Goal: Task Accomplishment & Management: Manage account settings

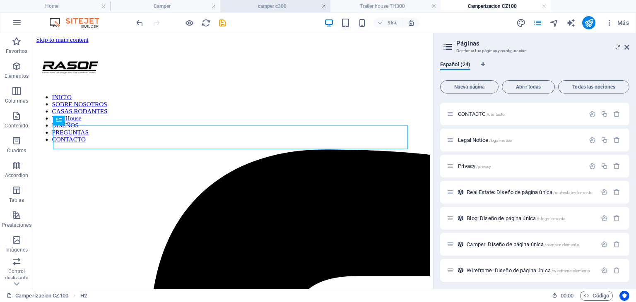
click at [325, 9] on link at bounding box center [323, 6] width 5 height 8
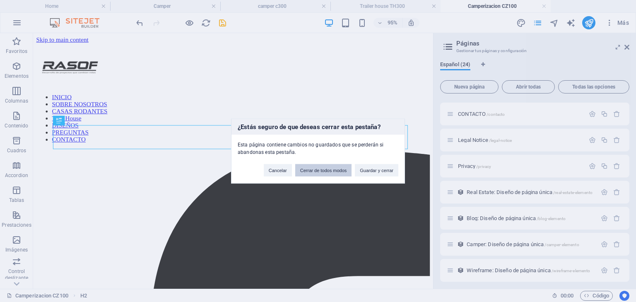
drag, startPoint x: 316, startPoint y: 173, endPoint x: 310, endPoint y: 9, distance: 163.7
click at [316, 173] on button "Cerrar de todos modos" at bounding box center [323, 170] width 57 height 12
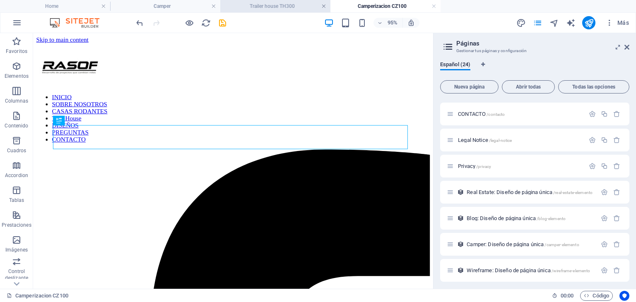
click at [323, 7] on link at bounding box center [323, 6] width 5 height 8
click at [322, 7] on link at bounding box center [323, 6] width 5 height 8
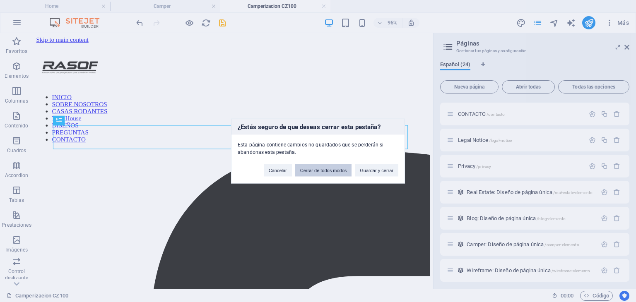
click at [313, 173] on button "Cerrar de todos modos" at bounding box center [323, 170] width 57 height 12
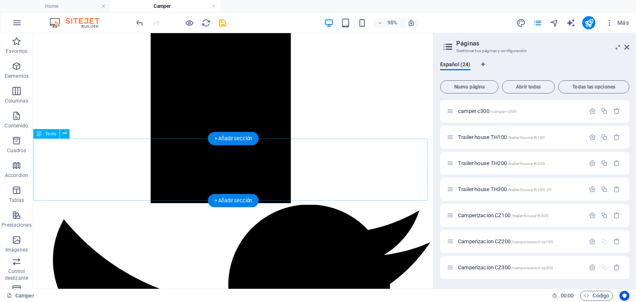
scroll to position [739, 0]
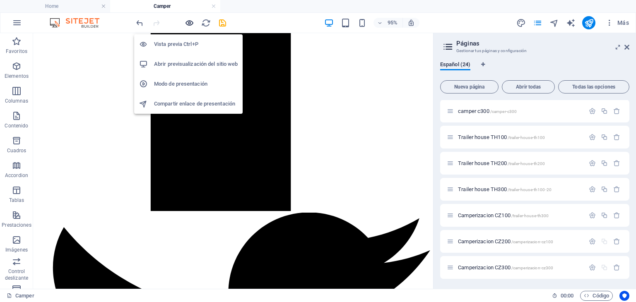
click at [191, 20] on icon "button" at bounding box center [190, 23] width 10 height 10
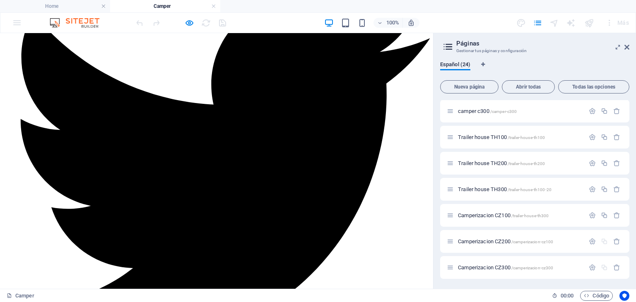
scroll to position [987, 0]
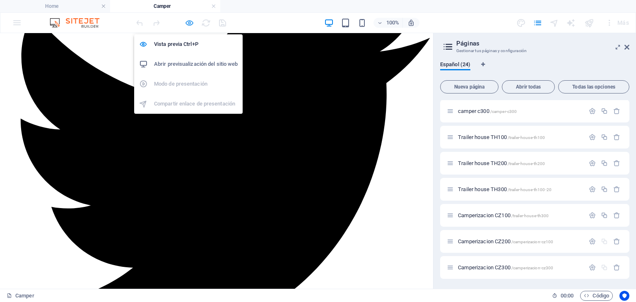
click at [191, 18] on icon "button" at bounding box center [190, 23] width 10 height 10
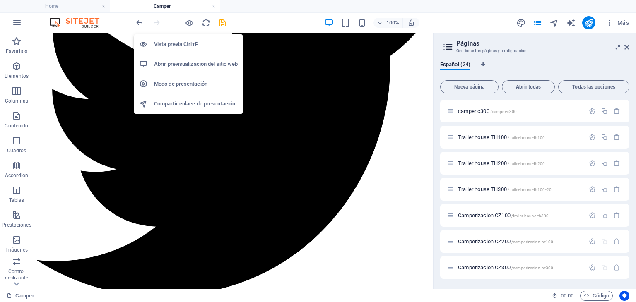
scroll to position [983, 0]
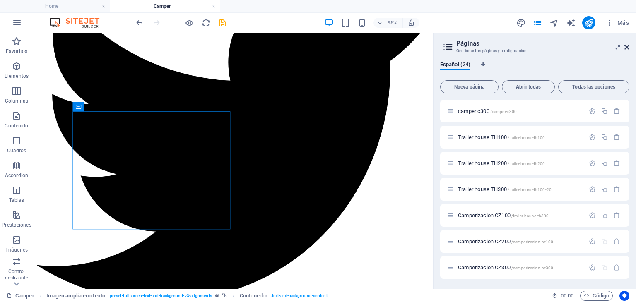
click at [625, 47] on icon at bounding box center [627, 47] width 5 height 7
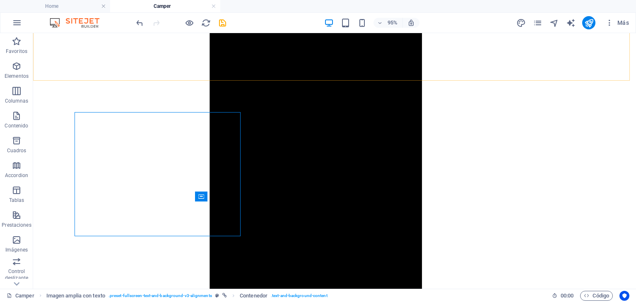
scroll to position [986, 0]
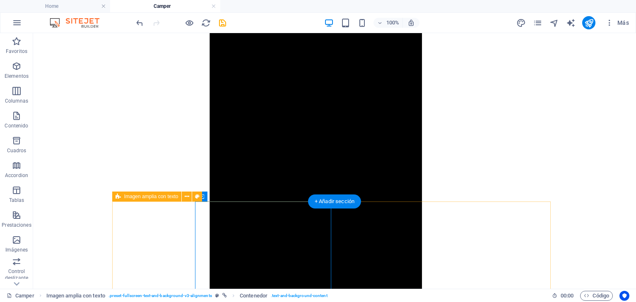
select select "11"
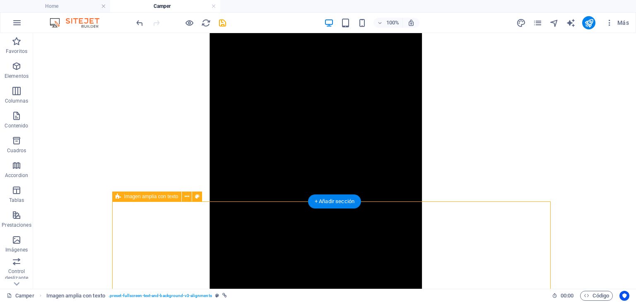
select select
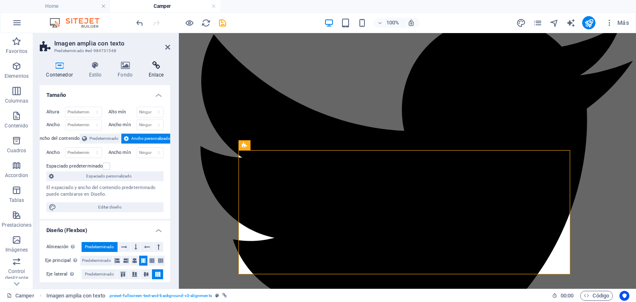
click at [161, 67] on icon at bounding box center [156, 65] width 28 height 8
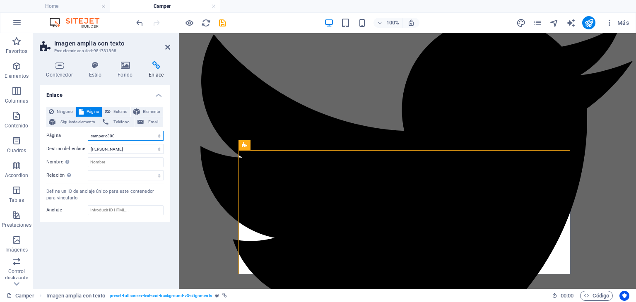
click at [121, 136] on select "Home SOBRE NOSOTROS Camper Tiny House PREGUNTAS FRECUENTES diseños CONTACTO Leg…" at bounding box center [126, 136] width 76 height 10
select select "12"
click at [88, 131] on select "Home SOBRE NOSOTROS Camper Tiny House PREGUNTAS FRECUENTES diseños CONTACTO Leg…" at bounding box center [126, 136] width 76 height 10
click at [111, 223] on div "Enlace Ninguno Página Externo Elemento Siguiente elemento Teléfono Email Página…" at bounding box center [105, 183] width 130 height 197
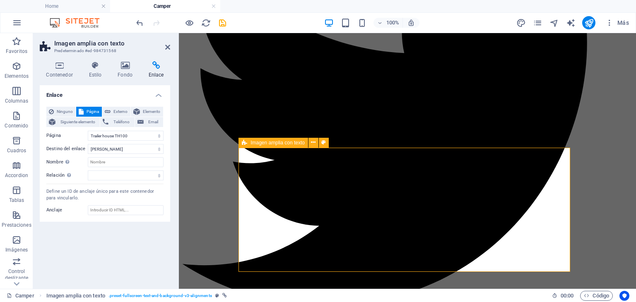
scroll to position [1138, 0]
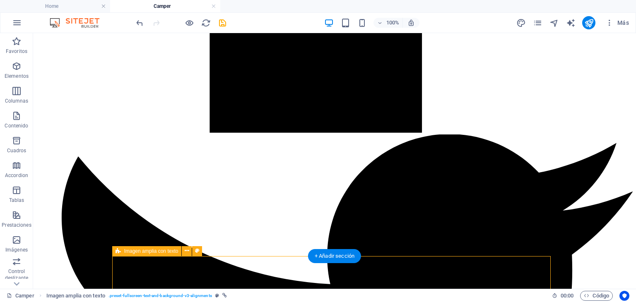
scroll to position [1193, 0]
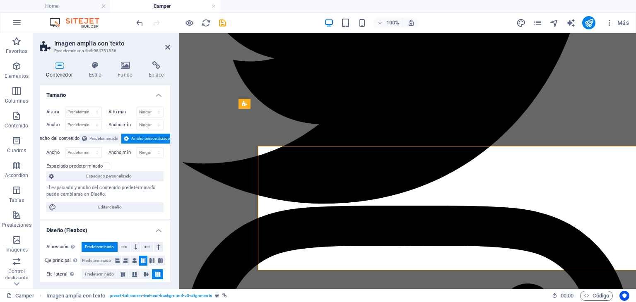
scroll to position [1221, 0]
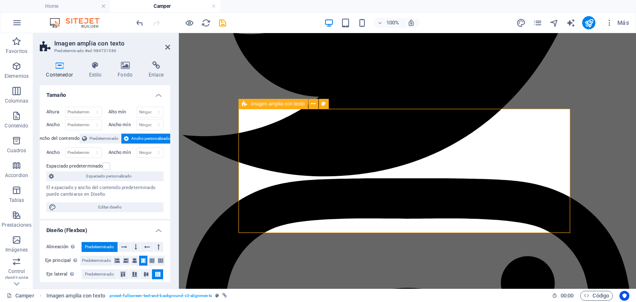
click at [161, 68] on icon at bounding box center [156, 65] width 28 height 8
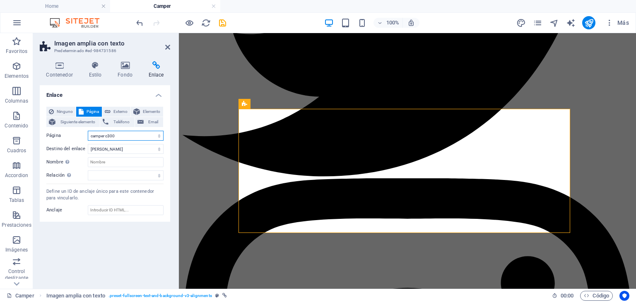
click at [127, 140] on select "Home SOBRE NOSOTROS Camper Tiny House PREGUNTAS FRECUENTES diseños CONTACTO Leg…" at bounding box center [126, 136] width 76 height 10
select select "13"
click at [88, 131] on select "Home SOBRE NOSOTROS Camper Tiny House PREGUNTAS FRECUENTES diseños CONTACTO Leg…" at bounding box center [126, 136] width 76 height 10
click at [131, 247] on div "Enlace Ninguno Página Externo Elemento Siguiente elemento Teléfono Email Página…" at bounding box center [105, 183] width 130 height 197
click at [165, 48] on icon at bounding box center [167, 47] width 5 height 7
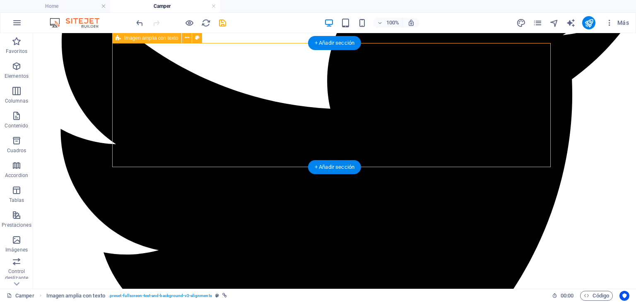
scroll to position [1359, 0]
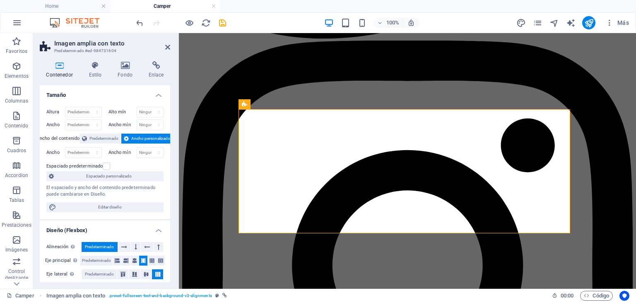
scroll to position [1386, 0]
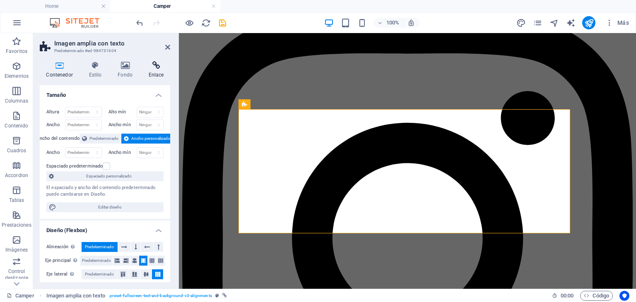
click at [155, 68] on icon at bounding box center [156, 65] width 28 height 8
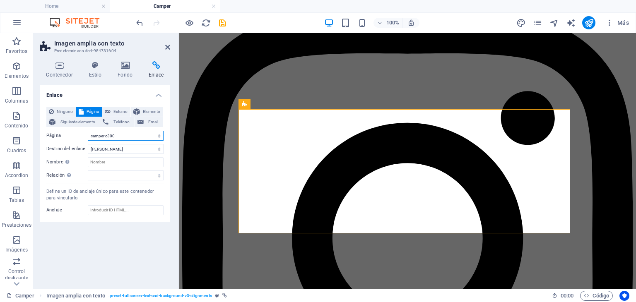
click at [133, 138] on select "Home SOBRE NOSOTROS Camper Tiny House PREGUNTAS FRECUENTES diseños CONTACTO Leg…" at bounding box center [126, 136] width 76 height 10
select select "14"
click at [88, 131] on select "Home SOBRE NOSOTROS Camper Tiny House PREGUNTAS FRECUENTES diseños CONTACTO Leg…" at bounding box center [126, 136] width 76 height 10
click at [133, 150] on select "Nueva pestaña Misma pestaña Superposición" at bounding box center [126, 149] width 76 height 10
click at [111, 241] on div "Enlace Ninguno Página Externo Elemento Siguiente elemento Teléfono Email Página…" at bounding box center [105, 183] width 130 height 197
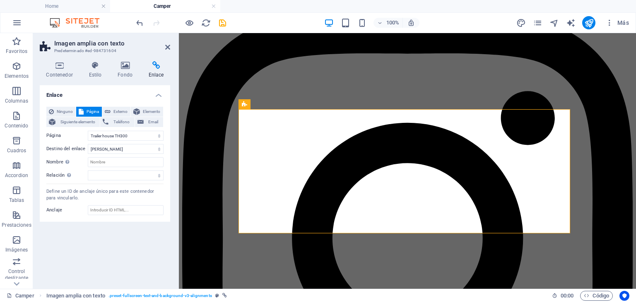
click at [170, 47] on aside "Imagen amplia con texto Predeterminado #ed-984731604 Contenedor Estilo Fondo En…" at bounding box center [106, 161] width 146 height 256
click at [166, 48] on icon at bounding box center [167, 47] width 5 height 7
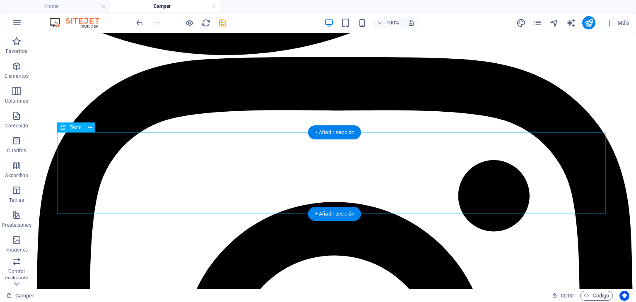
scroll to position [1773, 0]
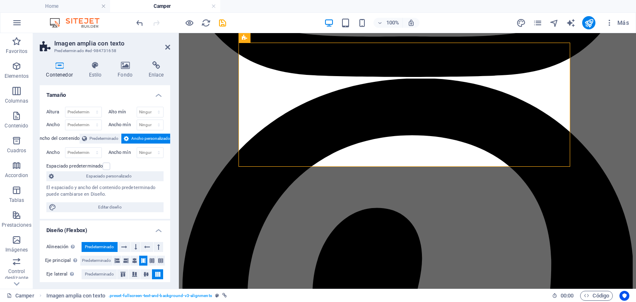
scroll to position [1800, 0]
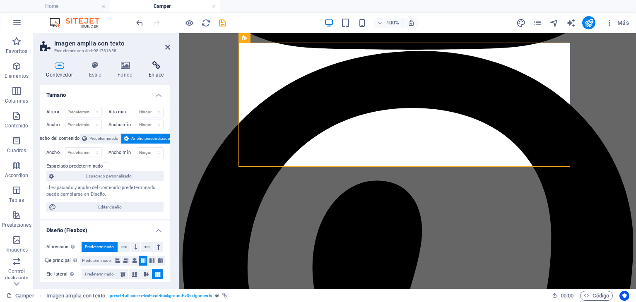
click at [156, 73] on h4 "Enlace" at bounding box center [156, 69] width 28 height 17
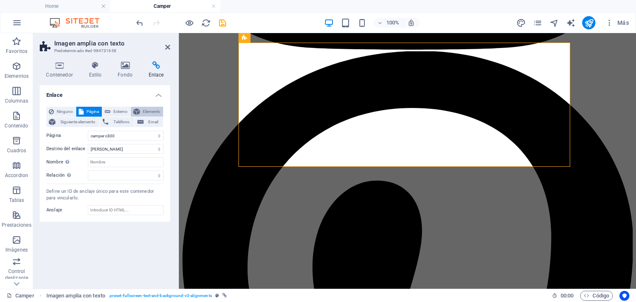
click at [142, 109] on span "Elemento" at bounding box center [151, 112] width 18 height 10
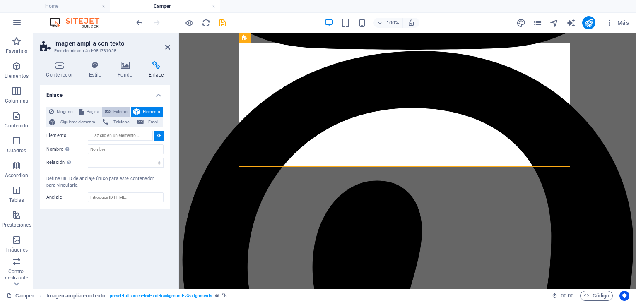
click at [124, 109] on span "Externo" at bounding box center [120, 112] width 15 height 10
select select "blank"
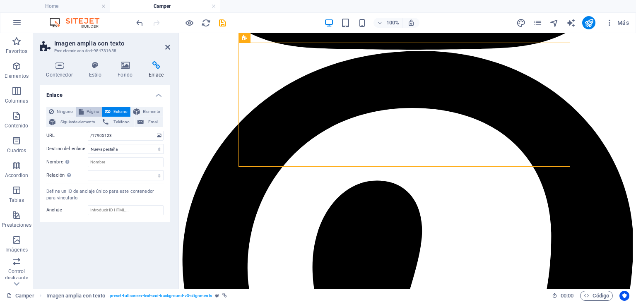
click at [97, 111] on span "Página" at bounding box center [92, 112] width 13 height 10
select select
click at [133, 138] on select "Home SOBRE NOSOTROS Camper Tiny House PREGUNTAS FRECUENTES diseños CONTACTO Leg…" at bounding box center [126, 136] width 76 height 10
select select "15"
click at [88, 131] on select "Home SOBRE NOSOTROS Camper Tiny House PREGUNTAS FRECUENTES diseños CONTACTO Leg…" at bounding box center [126, 136] width 76 height 10
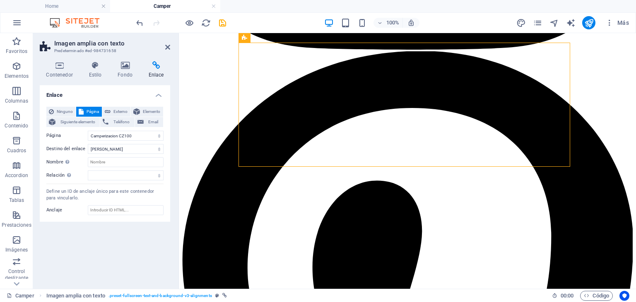
click at [114, 256] on div "Enlace Ninguno Página Externo Elemento Siguiente elemento Teléfono Email Página…" at bounding box center [105, 183] width 130 height 197
click at [167, 46] on icon at bounding box center [167, 47] width 5 height 7
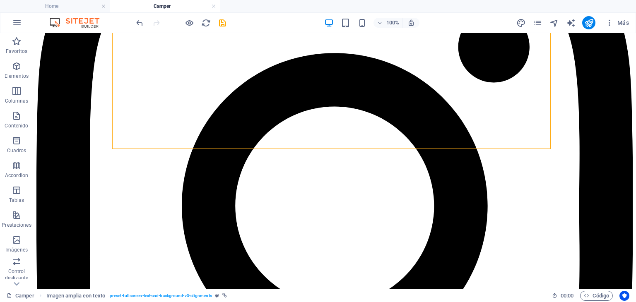
scroll to position [1897, 0]
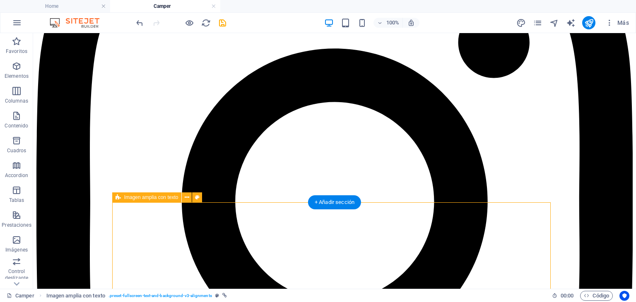
drag, startPoint x: 186, startPoint y: 245, endPoint x: 152, endPoint y: 212, distance: 46.9
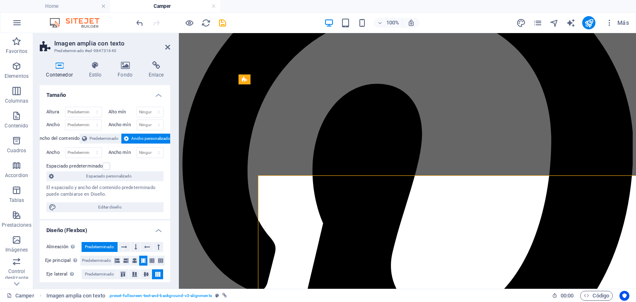
scroll to position [1924, 0]
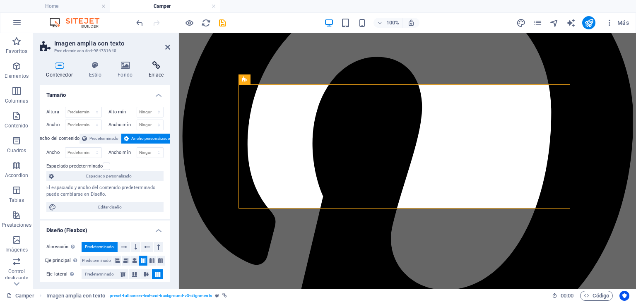
click at [158, 64] on icon at bounding box center [156, 65] width 28 height 8
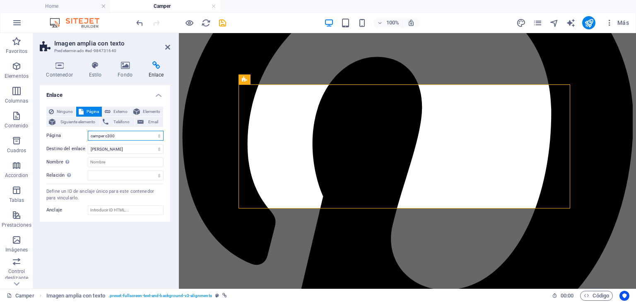
click at [119, 136] on select "Home SOBRE NOSOTROS Camper Tiny House PREGUNTAS FRECUENTES diseños CONTACTO Leg…" at bounding box center [126, 136] width 76 height 10
select select "16"
click at [88, 131] on select "Home SOBRE NOSOTROS Camper Tiny House PREGUNTAS FRECUENTES diseños CONTACTO Leg…" at bounding box center [126, 136] width 76 height 10
click at [159, 253] on div "Enlace Ninguno Página Externo Elemento Siguiente elemento Teléfono Email Página…" at bounding box center [105, 183] width 130 height 197
click at [169, 44] on icon at bounding box center [167, 47] width 5 height 7
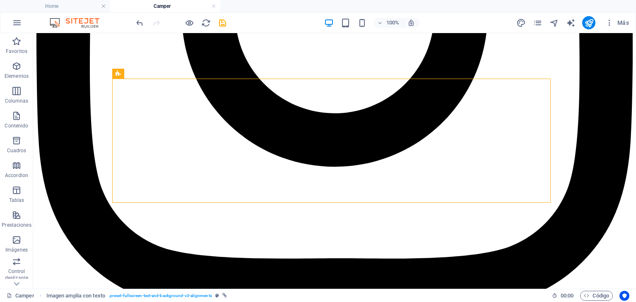
scroll to position [2104, 0]
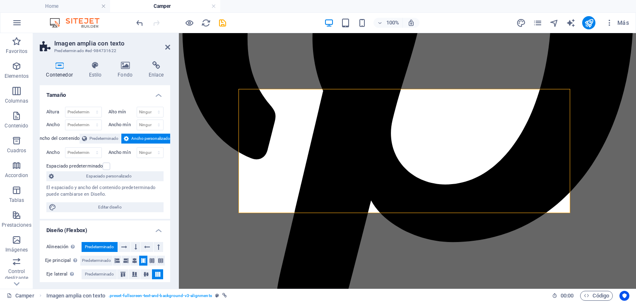
scroll to position [2006, 0]
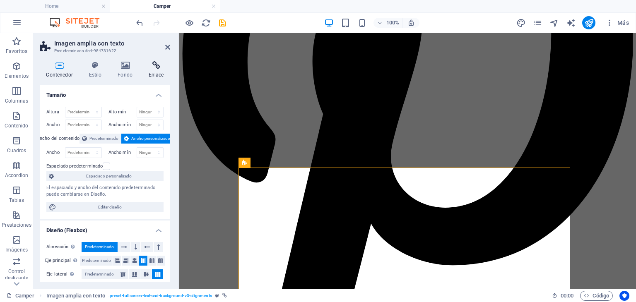
click at [154, 63] on icon at bounding box center [156, 65] width 28 height 8
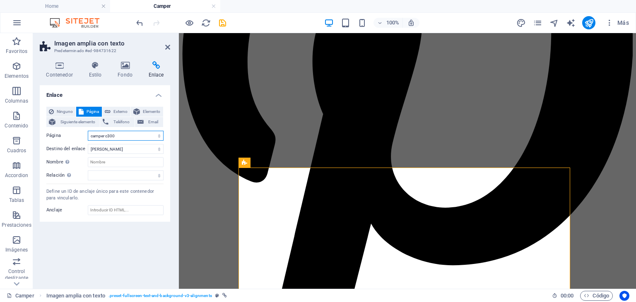
click at [130, 135] on select "Home SOBRE NOSOTROS Camper Tiny House PREGUNTAS FRECUENTES diseños CONTACTO Leg…" at bounding box center [126, 136] width 76 height 10
select select "17"
click at [88, 131] on select "Home SOBRE NOSOTROS Camper Tiny House PREGUNTAS FRECUENTES diseños CONTACTO Leg…" at bounding box center [126, 136] width 76 height 10
drag, startPoint x: 88, startPoint y: 251, endPoint x: 115, endPoint y: 255, distance: 26.8
click at [89, 252] on div "Enlace Ninguno Página Externo Elemento Siguiente elemento Teléfono Email Página…" at bounding box center [105, 183] width 130 height 197
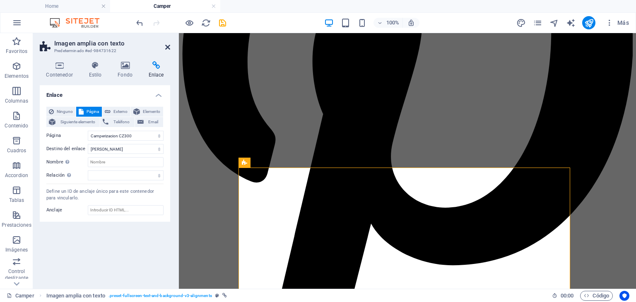
click at [167, 47] on icon at bounding box center [167, 47] width 5 height 7
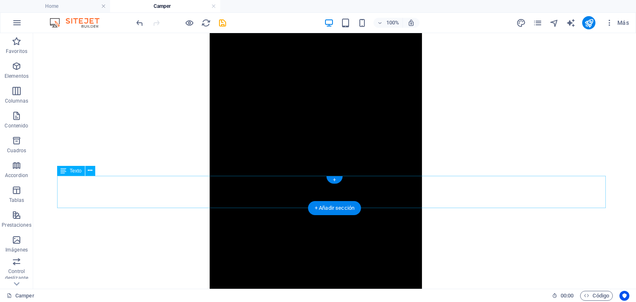
scroll to position [730, 0]
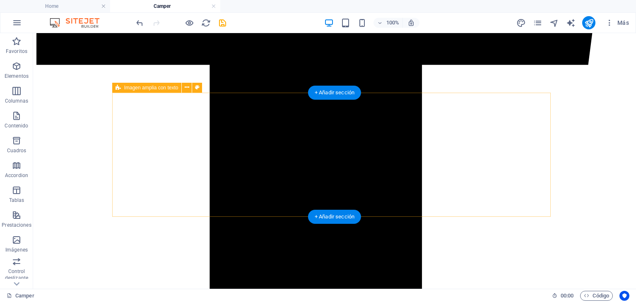
drag, startPoint x: 134, startPoint y: 111, endPoint x: 41, endPoint y: 123, distance: 93.6
select select "11"
select select
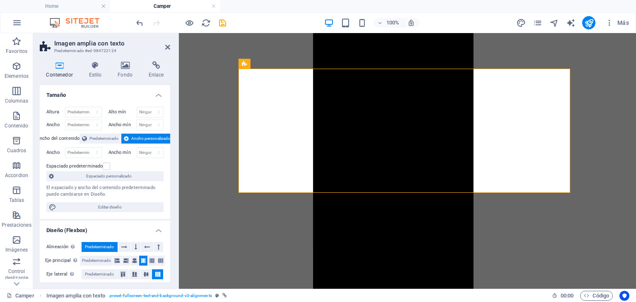
scroll to position [757, 0]
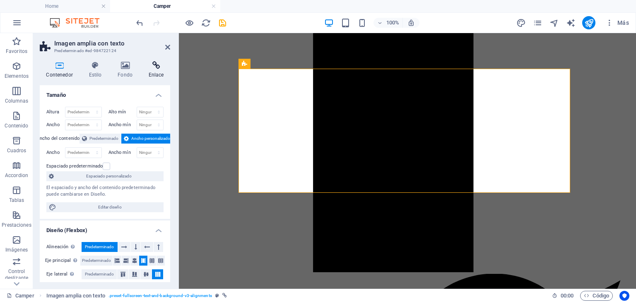
click at [158, 67] on icon at bounding box center [156, 65] width 28 height 8
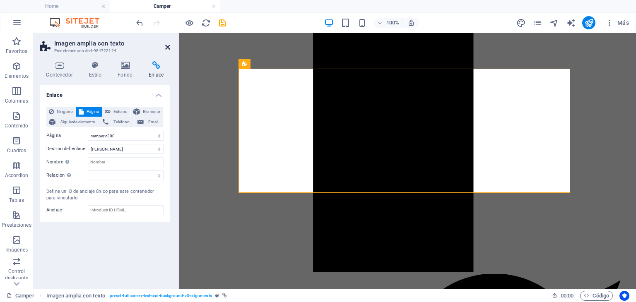
click at [169, 48] on icon at bounding box center [167, 47] width 5 height 7
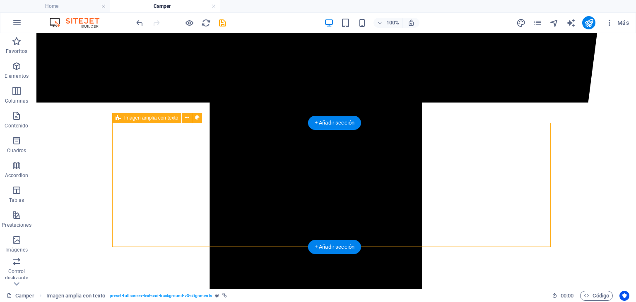
scroll to position [688, 0]
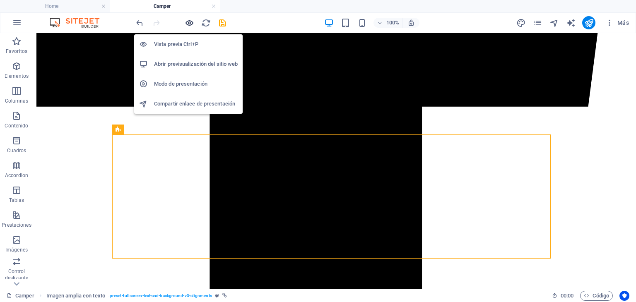
click at [191, 22] on icon "button" at bounding box center [190, 23] width 10 height 10
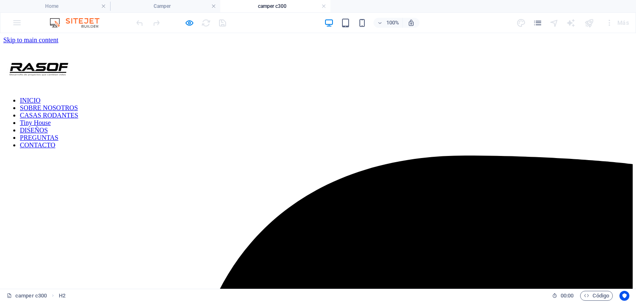
scroll to position [0, 0]
click at [325, 7] on link at bounding box center [323, 6] width 5 height 8
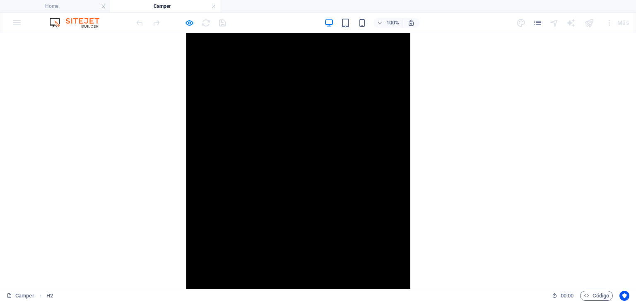
scroll to position [1061, 0]
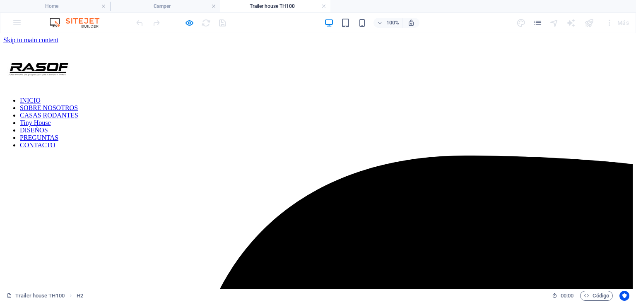
scroll to position [0, 0]
click at [167, 7] on h4 "Camper" at bounding box center [165, 6] width 110 height 9
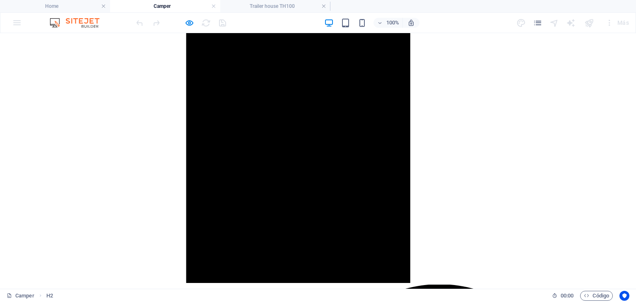
scroll to position [1227, 0]
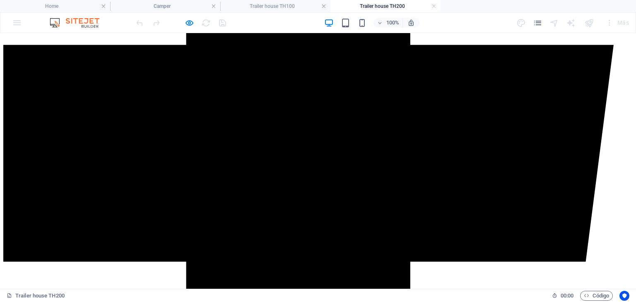
scroll to position [580, 0]
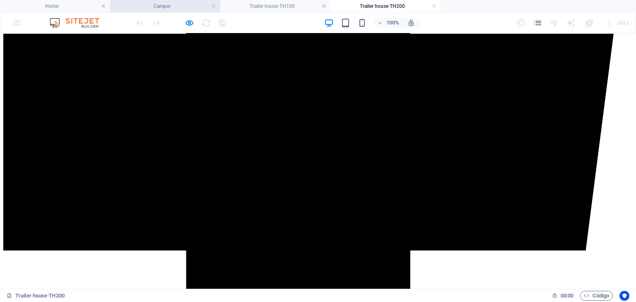
click at [166, 3] on h4 "Camper" at bounding box center [165, 6] width 110 height 9
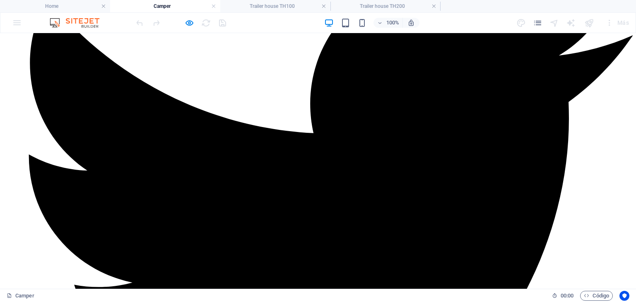
scroll to position [1434, 0]
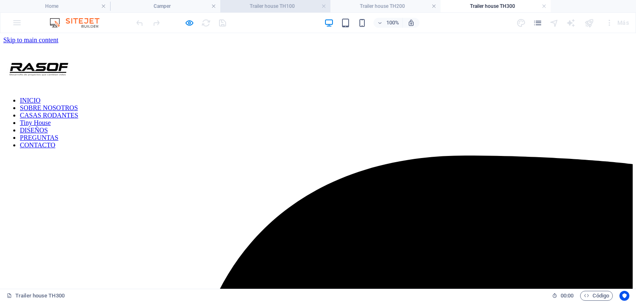
scroll to position [0, 0]
click at [295, 5] on h4 "Trailer house TH100" at bounding box center [275, 6] width 110 height 9
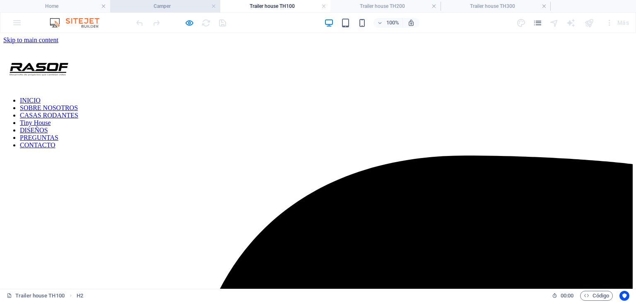
click at [162, 7] on h4 "Camper" at bounding box center [165, 6] width 110 height 9
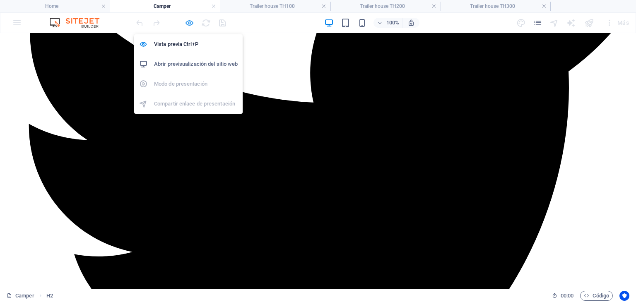
click at [186, 21] on icon "button" at bounding box center [190, 23] width 10 height 10
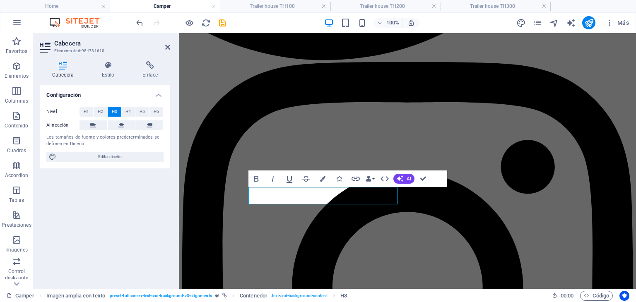
scroll to position [1309, 0]
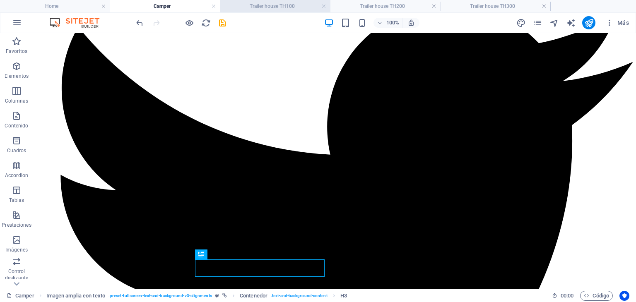
click at [287, 7] on h4 "Trailer house TH100" at bounding box center [275, 6] width 110 height 9
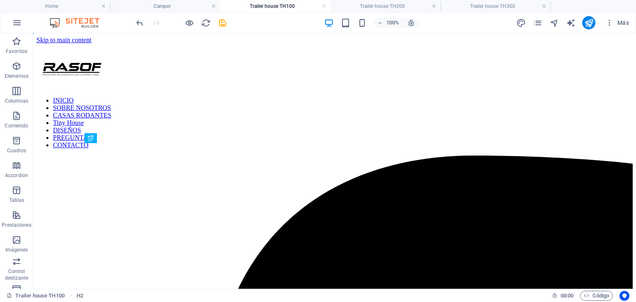
scroll to position [0, 0]
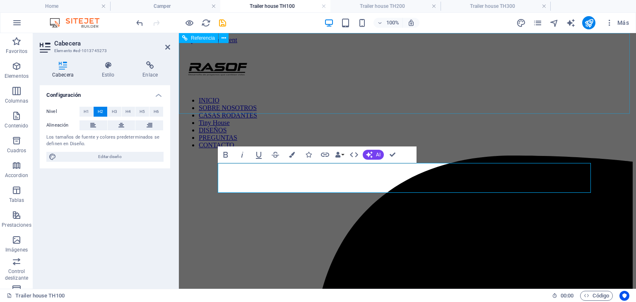
scroll to position [0, 3]
drag, startPoint x: 369, startPoint y: 180, endPoint x: 363, endPoint y: 185, distance: 8.0
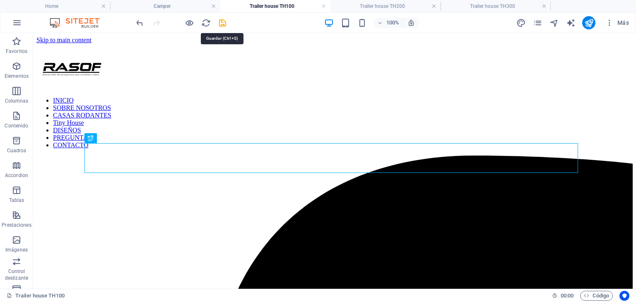
click at [224, 26] on icon "save" at bounding box center [223, 23] width 10 height 10
checkbox input "false"
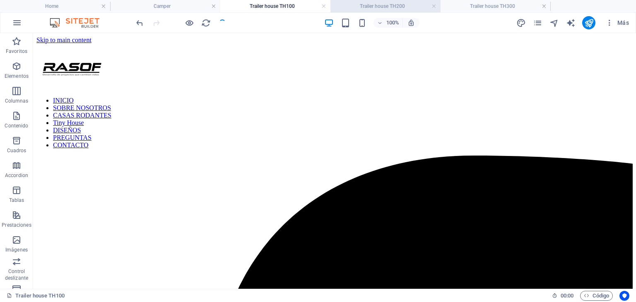
click at [382, 4] on h4 "Trailer house TH200" at bounding box center [386, 6] width 110 height 9
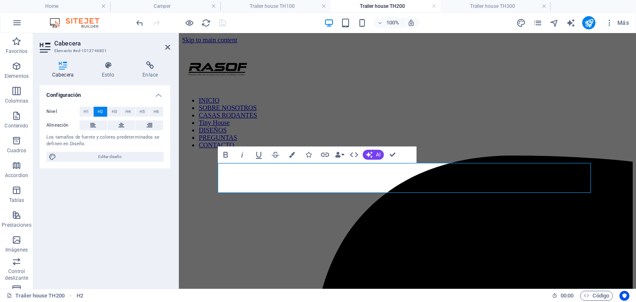
drag, startPoint x: 371, startPoint y: 174, endPoint x: 365, endPoint y: 179, distance: 7.3
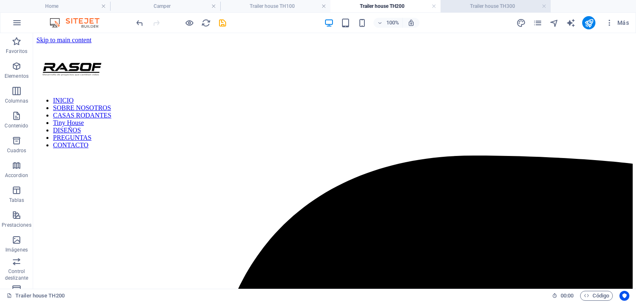
click at [489, 7] on h4 "Trailer house TH300" at bounding box center [496, 6] width 110 height 9
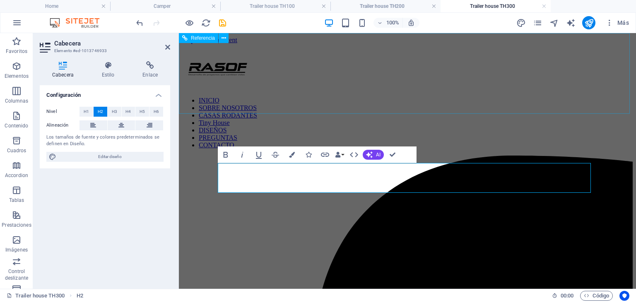
scroll to position [0, 3]
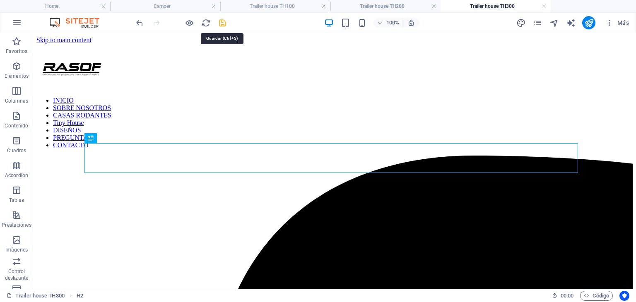
click at [225, 24] on icon "save" at bounding box center [223, 23] width 10 height 10
checkbox input "false"
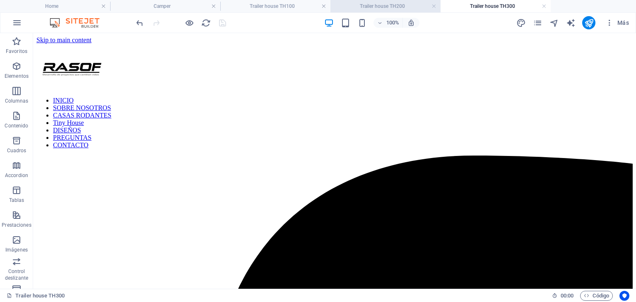
click at [411, 6] on h4 "Trailer house TH200" at bounding box center [386, 6] width 110 height 9
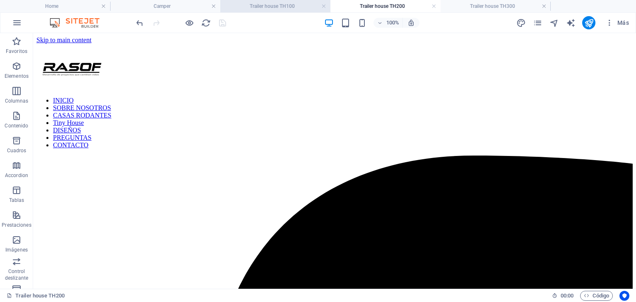
click at [298, 9] on h4 "Trailer house TH100" at bounding box center [275, 6] width 110 height 9
click at [323, 6] on link at bounding box center [323, 6] width 5 height 8
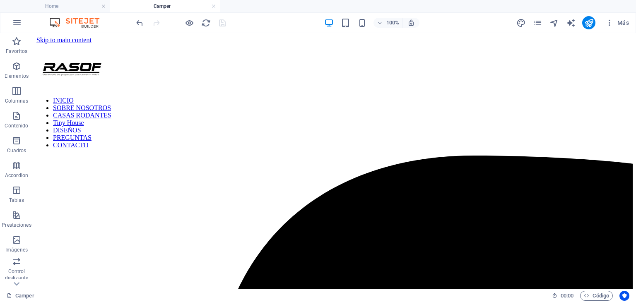
scroll to position [1303, 0]
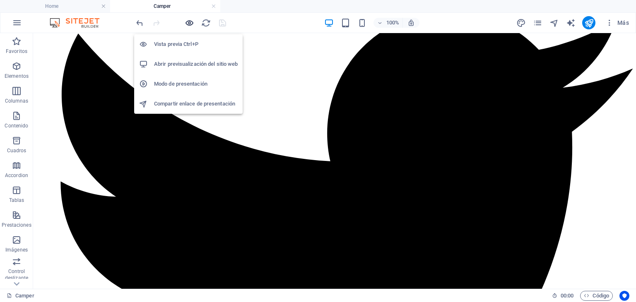
click at [189, 21] on icon "button" at bounding box center [190, 23] width 10 height 10
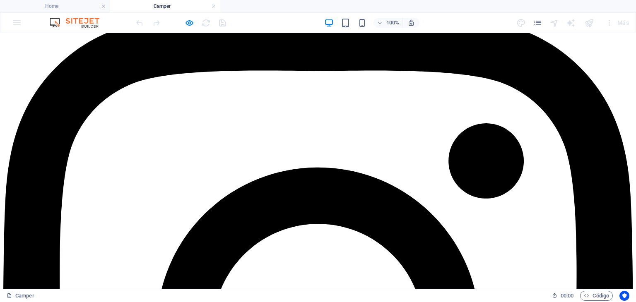
scroll to position [1883, 0]
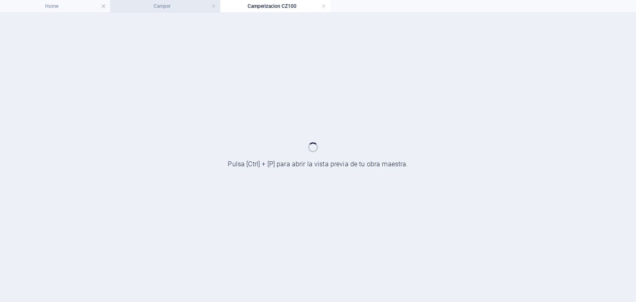
click at [184, 10] on h4 "Camper" at bounding box center [165, 6] width 110 height 9
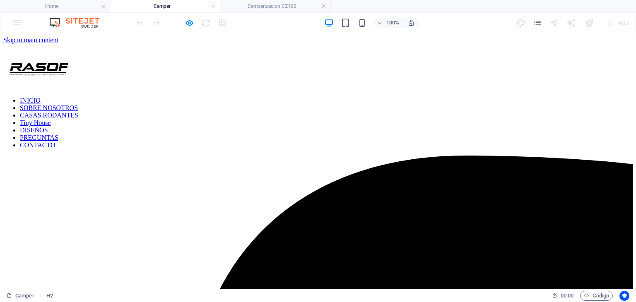
scroll to position [1883, 0]
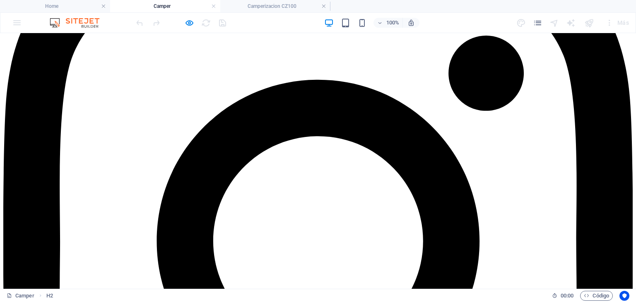
scroll to position [1965, 0]
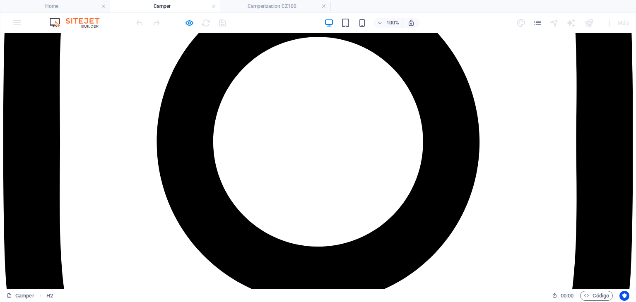
scroll to position [2090, 0]
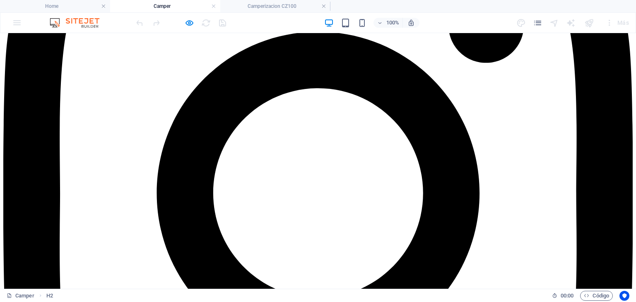
scroll to position [2007, 0]
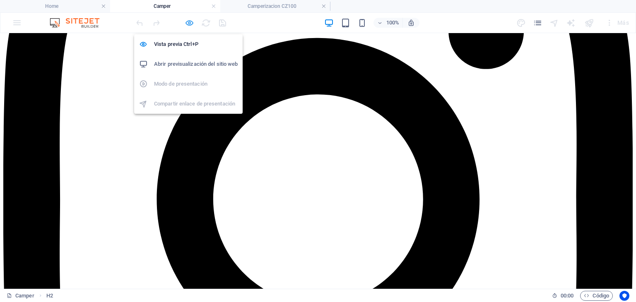
click at [190, 20] on icon "button" at bounding box center [190, 23] width 10 height 10
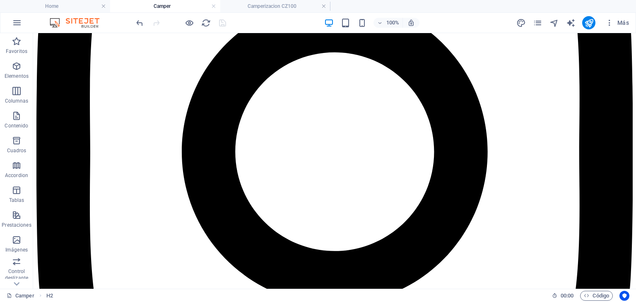
scroll to position [1924, 0]
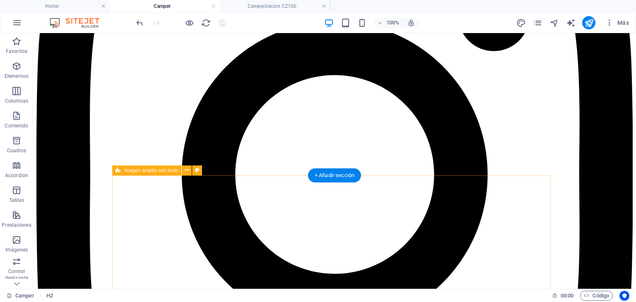
select select "16"
select select
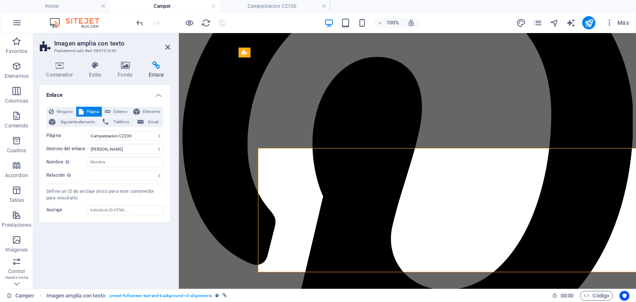
scroll to position [1951, 0]
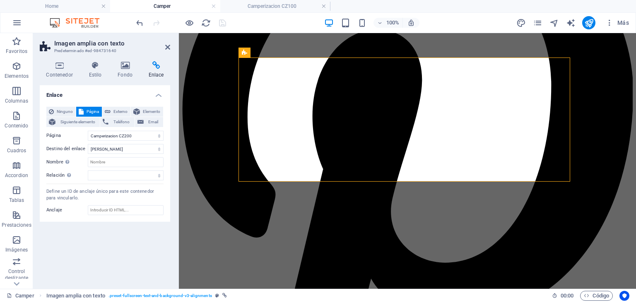
click at [128, 281] on div "Enlace Ninguno Página Externo Elemento Siguiente elemento Teléfono Email Página…" at bounding box center [105, 183] width 130 height 197
click at [166, 45] on icon at bounding box center [167, 47] width 5 height 7
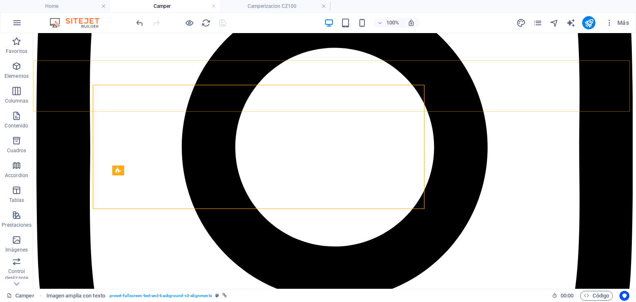
scroll to position [1924, 0]
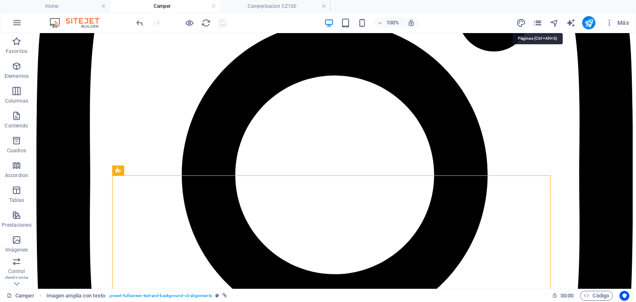
click at [542, 22] on icon "pages" at bounding box center [538, 23] width 10 height 10
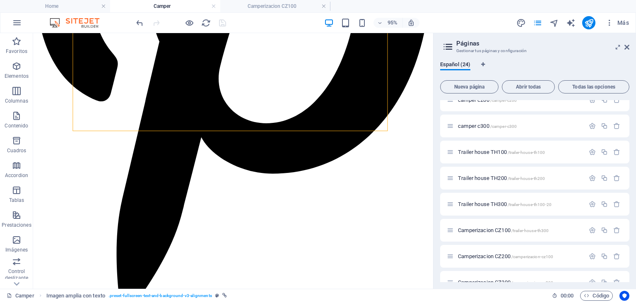
scroll to position [444, 0]
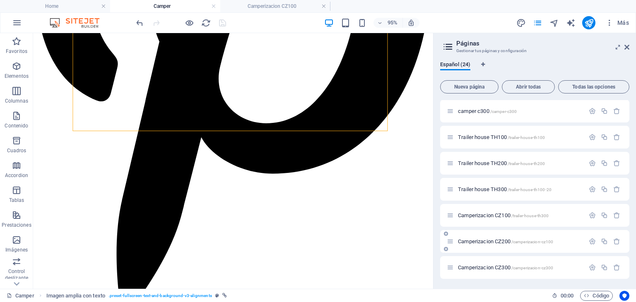
click at [478, 242] on span "Camperizacion CZ200 /camperizacion-cz100" at bounding box center [505, 242] width 95 height 6
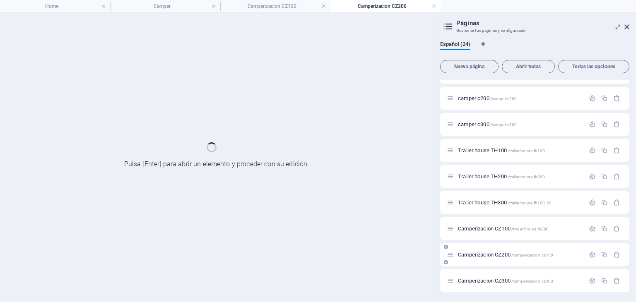
scroll to position [410, 0]
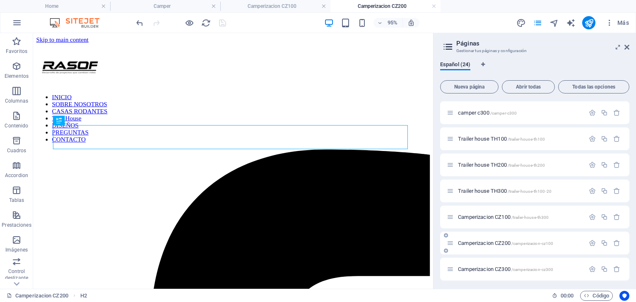
scroll to position [444, 0]
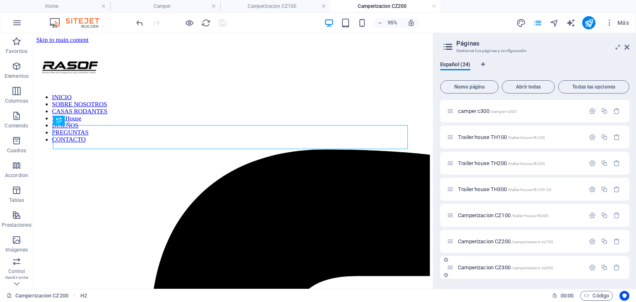
click at [465, 268] on span "Camperizacion CZ300 /camperizacion-cz300" at bounding box center [505, 268] width 95 height 6
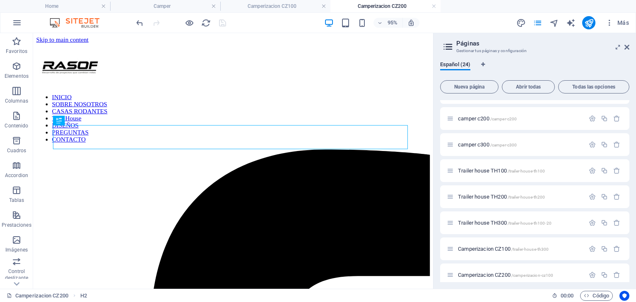
click at [465, 268] on div "Home / SOBRE NOSOTROS /sobre-nosotros Camper /camper Tiny House /tiny-house PRE…" at bounding box center [534, 1] width 189 height 623
click at [630, 45] on aside "Páginas Gestionar tus páginas y configuración Español (24) Nueva página Abrir t…" at bounding box center [534, 161] width 203 height 256
click at [627, 47] on icon at bounding box center [627, 47] width 5 height 7
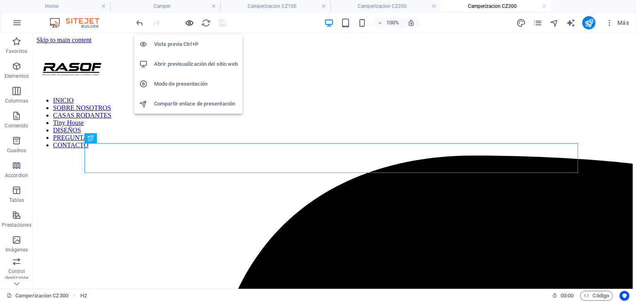
click at [187, 23] on icon "button" at bounding box center [190, 23] width 10 height 10
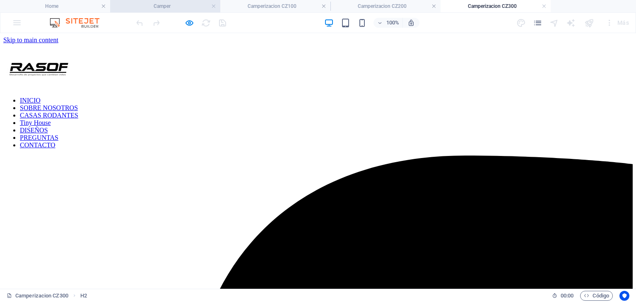
click at [181, 0] on li "Camper" at bounding box center [165, 6] width 110 height 12
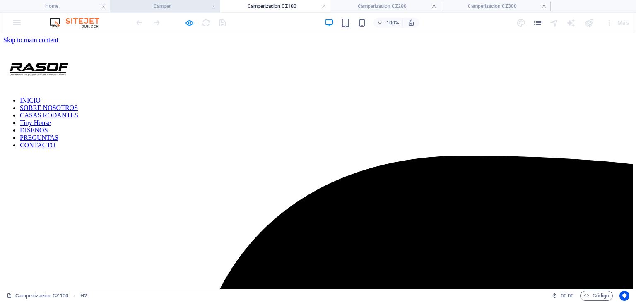
click at [182, 5] on h4 "Camper" at bounding box center [165, 6] width 110 height 9
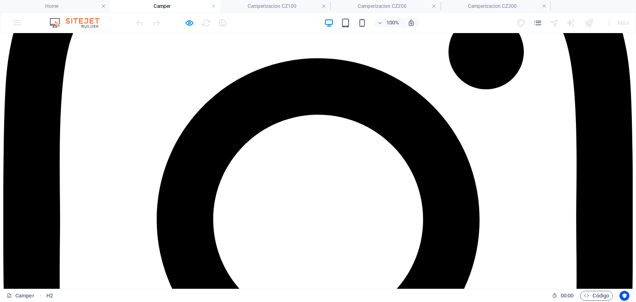
scroll to position [2046, 0]
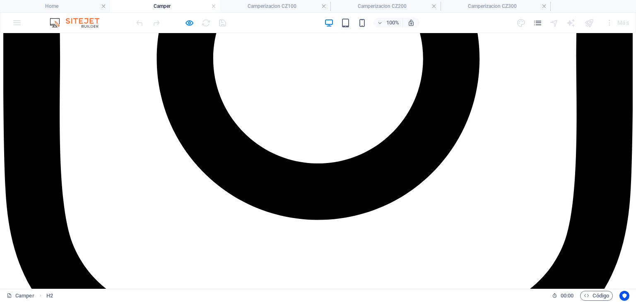
scroll to position [2170, 0]
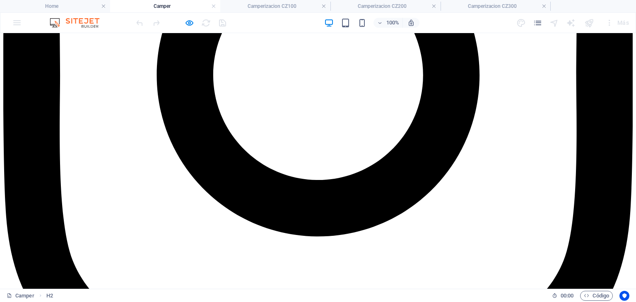
scroll to position [2129, 0]
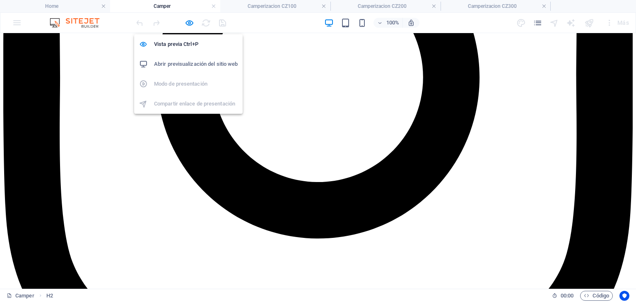
drag, startPoint x: 189, startPoint y: 24, endPoint x: 201, endPoint y: 16, distance: 14.9
click at [189, 24] on icon "button" at bounding box center [190, 23] width 10 height 10
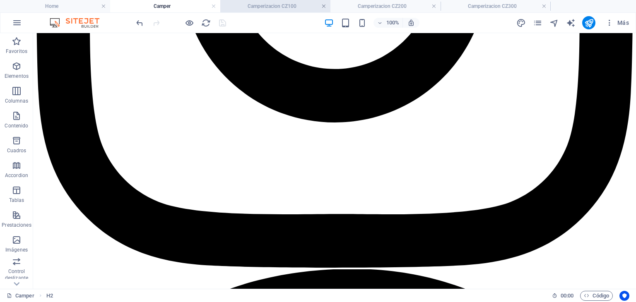
drag, startPoint x: 328, startPoint y: 8, endPoint x: 323, endPoint y: 8, distance: 4.6
click at [325, 8] on link at bounding box center [323, 6] width 5 height 8
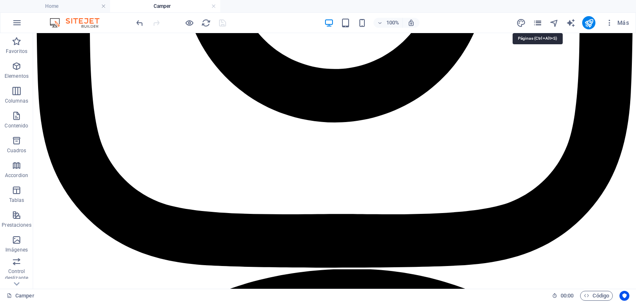
click at [539, 25] on icon "pages" at bounding box center [538, 23] width 10 height 10
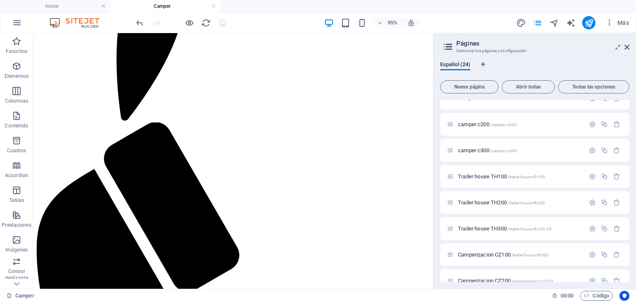
scroll to position [444, 0]
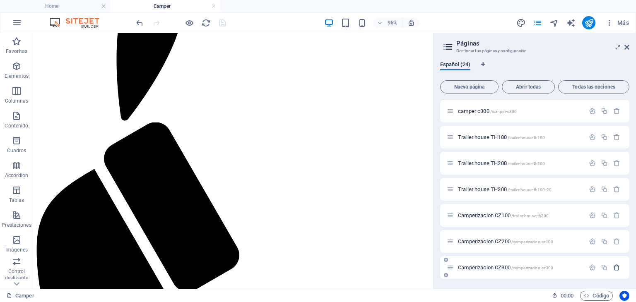
click at [618, 266] on icon "button" at bounding box center [616, 267] width 7 height 7
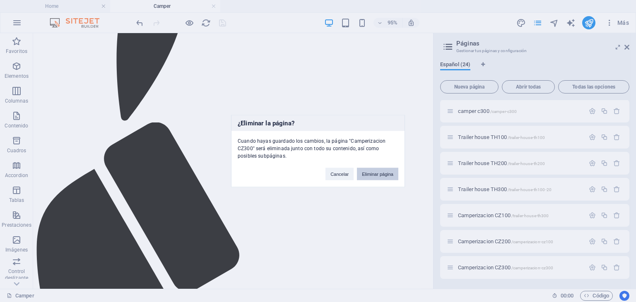
click at [388, 174] on button "Eliminar página" at bounding box center [377, 174] width 41 height 12
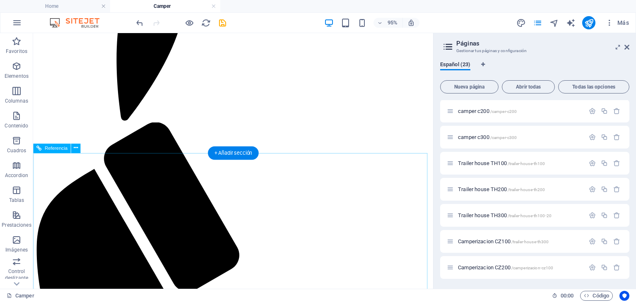
scroll to position [418, 0]
click at [617, 268] on icon "button" at bounding box center [616, 268] width 7 height 7
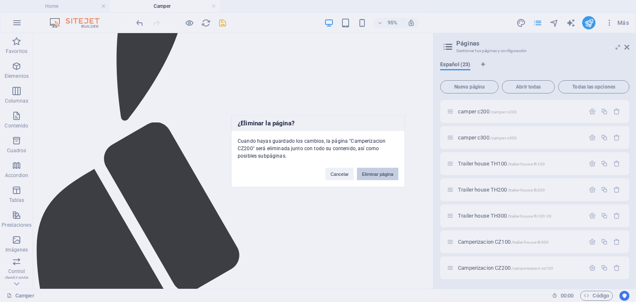
click at [383, 173] on button "Eliminar página" at bounding box center [377, 174] width 41 height 12
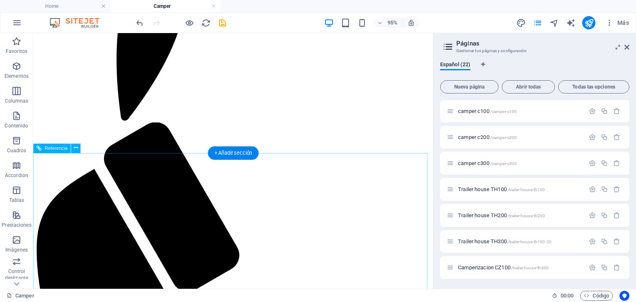
scroll to position [392, 0]
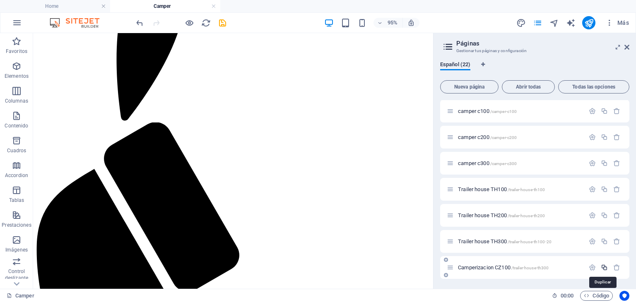
click at [601, 267] on icon "button" at bounding box center [604, 267] width 7 height 7
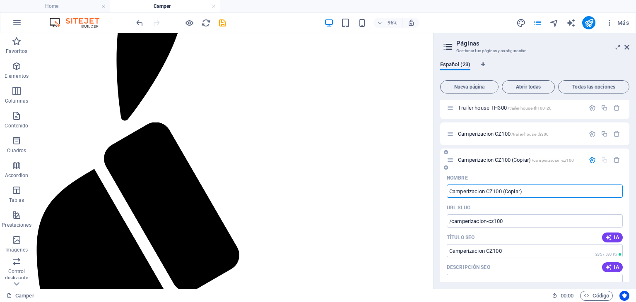
click at [520, 191] on input "Camperizacion CZ100 (Copiar)" at bounding box center [535, 191] width 176 height 13
drag, startPoint x: 536, startPoint y: 191, endPoint x: 493, endPoint y: 198, distance: 43.2
drag, startPoint x: 497, startPoint y: 191, endPoint x: 531, endPoint y: 191, distance: 34.0
click at [531, 191] on input "Camperizacion CZ100 (Copiar)" at bounding box center [535, 191] width 176 height 13
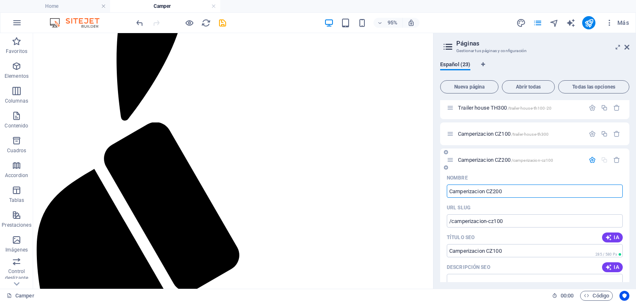
type input "Camperizacion CZ200"
click at [533, 176] on div "Nombre" at bounding box center [535, 177] width 176 height 13
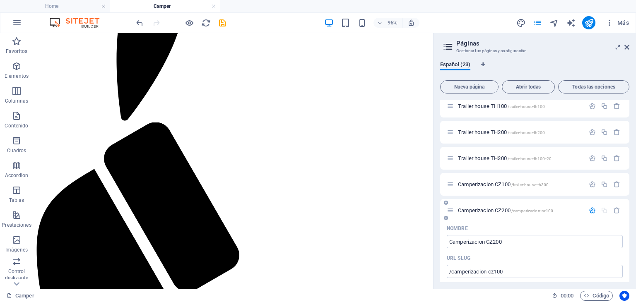
scroll to position [478, 0]
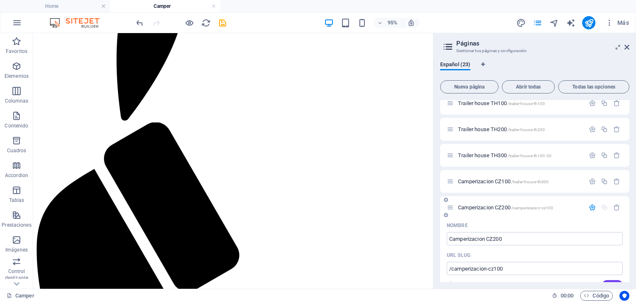
click at [506, 179] on span "Camperizacion CZ100 /trailer-house-th300" at bounding box center [503, 182] width 91 height 6
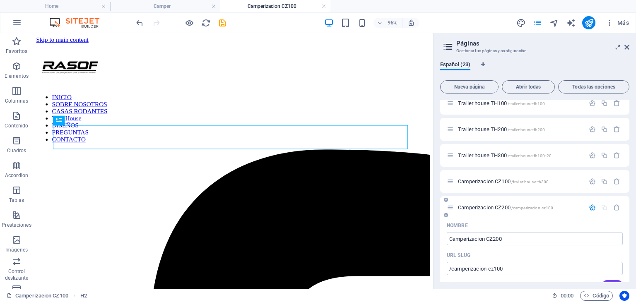
scroll to position [0, 0]
click at [497, 208] on span "Camperizacion CZ200 /camperizacion-cz100" at bounding box center [505, 208] width 95 height 6
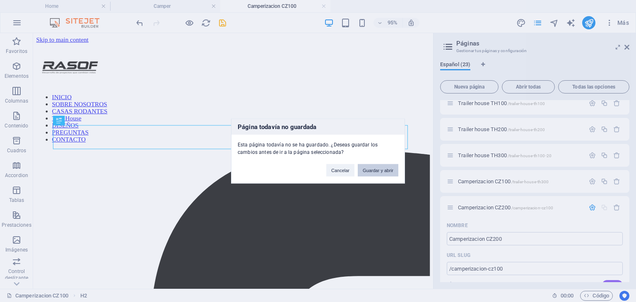
click at [382, 172] on button "Guardar y abrir" at bounding box center [378, 170] width 41 height 12
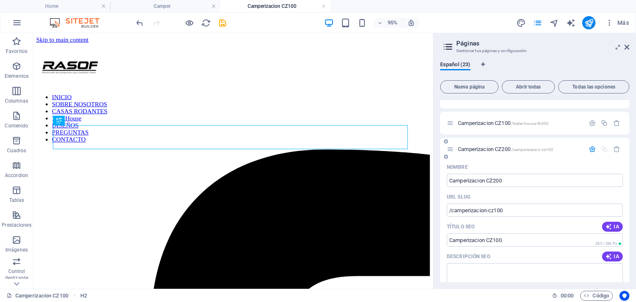
scroll to position [519, 0]
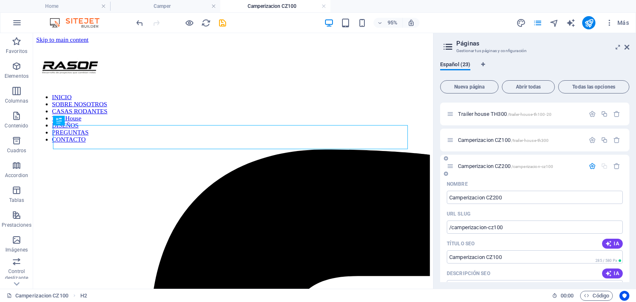
click at [591, 168] on icon "button" at bounding box center [592, 166] width 7 height 7
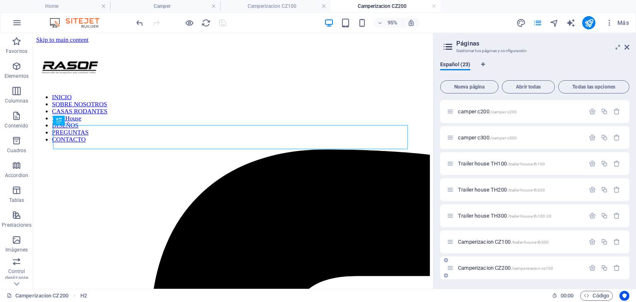
scroll to position [0, 0]
click at [604, 271] on icon "button" at bounding box center [604, 268] width 7 height 7
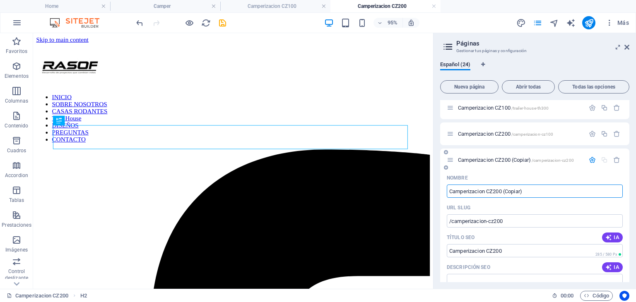
click at [517, 194] on input "Camperizacion CZ200 (Copiar)" at bounding box center [535, 191] width 176 height 13
click at [500, 189] on input "Camperizacion CZ200 (Copiar)" at bounding box center [535, 191] width 176 height 13
click at [496, 191] on input "Camperizacion CZ200 (Copiar)" at bounding box center [535, 191] width 176 height 13
click at [495, 189] on input "Camperizacion CZ200 (Copiar)" at bounding box center [535, 191] width 176 height 13
click at [492, 193] on input "Camperizacion CZ200 (Copiar)" at bounding box center [535, 191] width 176 height 13
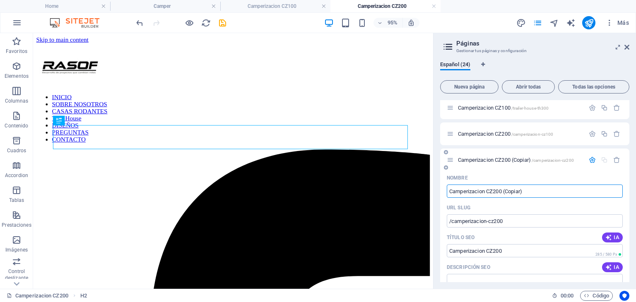
drag, startPoint x: 495, startPoint y: 191, endPoint x: 530, endPoint y: 193, distance: 35.7
click at [530, 193] on input "Camperizacion CZ200 (Copiar)" at bounding box center [535, 191] width 176 height 13
click at [531, 193] on input "Camperizacion CZ300" at bounding box center [535, 191] width 176 height 13
type input "Camperizacion CZ300"
click at [533, 177] on div "Nombre" at bounding box center [535, 177] width 176 height 13
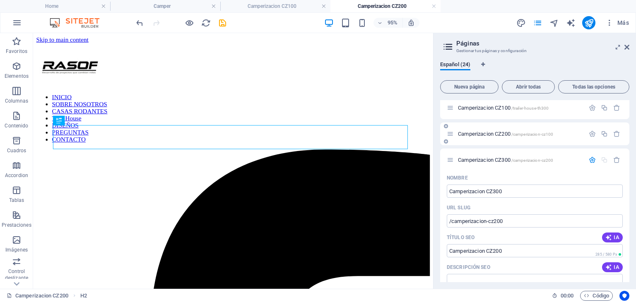
click at [512, 137] on div "Camperizacion CZ200 /camperizacion-cz100" at bounding box center [516, 134] width 138 height 10
click at [502, 134] on span "Camperizacion CZ200 /camperizacion-cz100" at bounding box center [505, 134] width 95 height 6
click at [531, 181] on div "Nombre" at bounding box center [535, 177] width 176 height 13
click at [590, 161] on icon "button" at bounding box center [592, 160] width 7 height 7
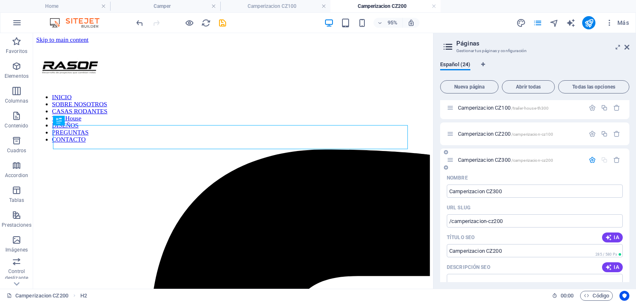
scroll to position [444, 0]
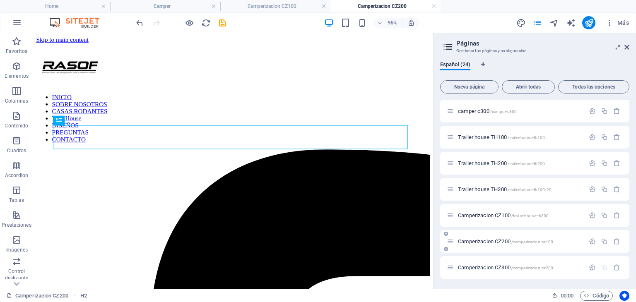
click at [509, 243] on span "Camperizacion CZ200 /camperizacion-cz100" at bounding box center [505, 242] width 95 height 6
click at [469, 241] on span "Camperizacion CZ200 /camperizacion-cz100" at bounding box center [505, 242] width 95 height 6
click at [523, 240] on span "/camperizacion-cz100" at bounding box center [533, 242] width 42 height 5
click at [486, 244] on span "Camperizacion CZ200 /camperizacion-cz100" at bounding box center [505, 242] width 95 height 6
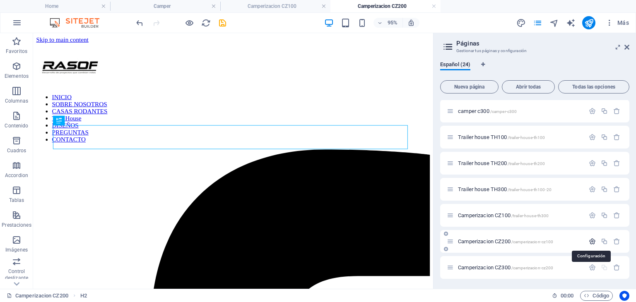
click at [595, 241] on button "button" at bounding box center [593, 241] width 12 height 7
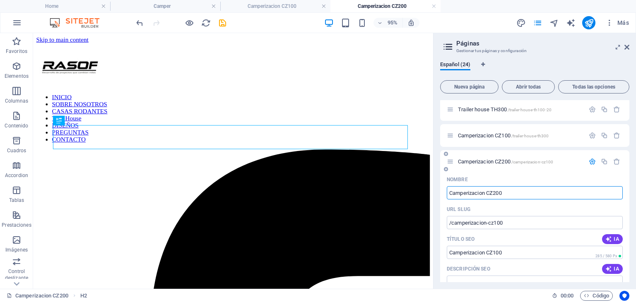
scroll to position [527, 0]
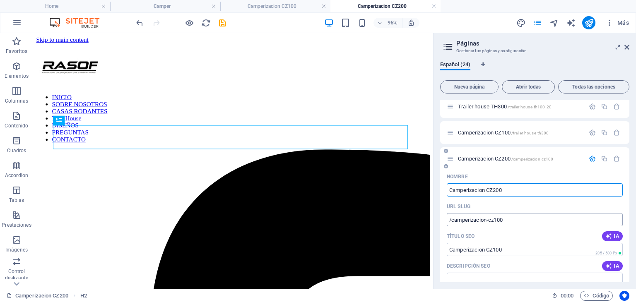
click at [557, 215] on input "/camperizacion-cz100" at bounding box center [535, 219] width 176 height 13
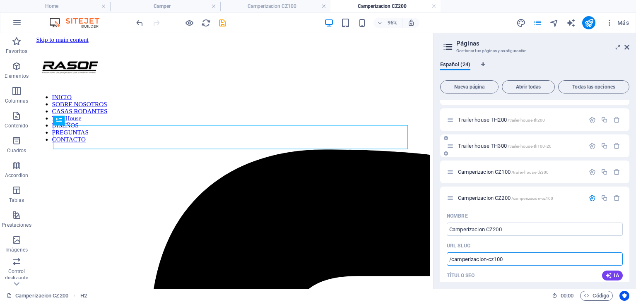
scroll to position [485, 0]
click at [590, 145] on icon "button" at bounding box center [592, 148] width 7 height 7
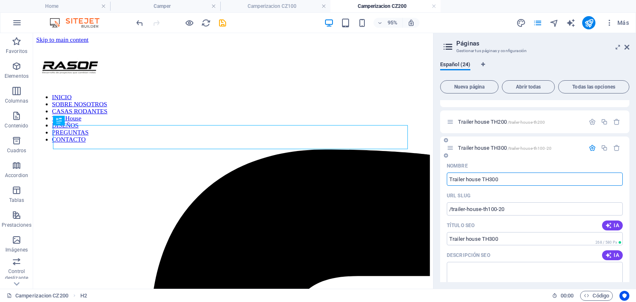
click at [591, 145] on icon "button" at bounding box center [592, 148] width 7 height 7
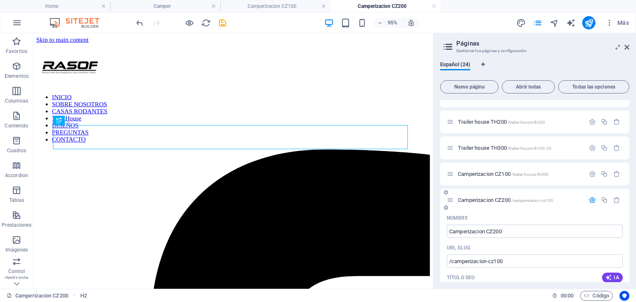
click at [593, 203] on icon "button" at bounding box center [592, 200] width 7 height 7
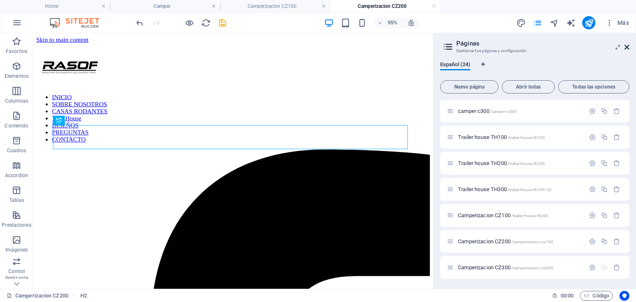
click at [628, 47] on icon at bounding box center [627, 47] width 5 height 7
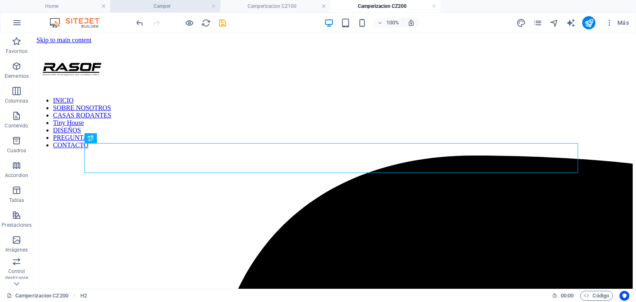
click at [150, 0] on li "Camper" at bounding box center [165, 6] width 110 height 12
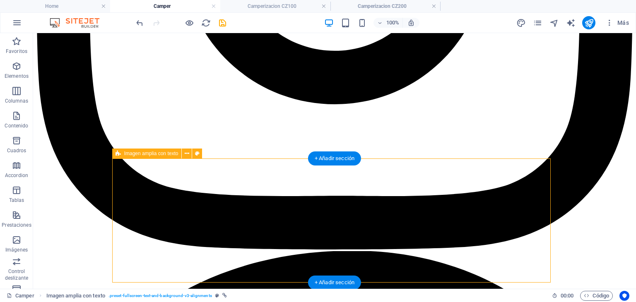
select select "17"
select select
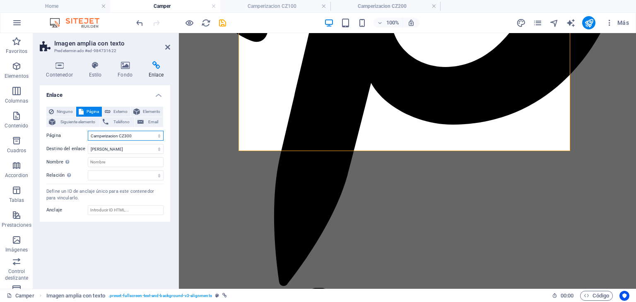
click at [140, 135] on select "Home SOBRE NOSOTROS Camper Tiny House PREGUNTAS FRECUENTES diseños CONTACTO Leg…" at bounding box center [126, 136] width 76 height 10
click at [88, 131] on select "Home SOBRE NOSOTROS Camper Tiny House PREGUNTAS FRECUENTES diseños CONTACTO Leg…" at bounding box center [126, 136] width 76 height 10
click at [144, 140] on select "Home SOBRE NOSOTROS Camper Tiny House PREGUNTAS FRECUENTES diseños CONTACTO Leg…" at bounding box center [126, 136] width 76 height 10
select select "17"
click at [88, 131] on select "Home SOBRE NOSOTROS Camper Tiny House PREGUNTAS FRECUENTES diseños CONTACTO Leg…" at bounding box center [126, 136] width 76 height 10
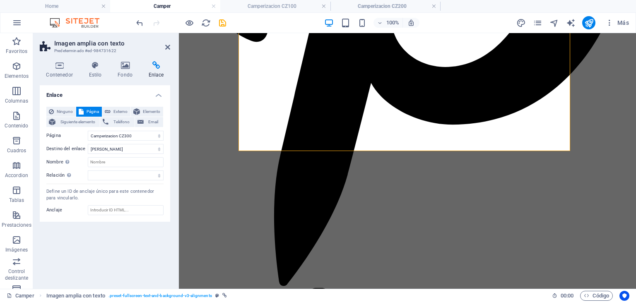
click at [142, 251] on div "Enlace Ninguno Página Externo Elemento Siguiente elemento Teléfono Email Página…" at bounding box center [105, 183] width 130 height 197
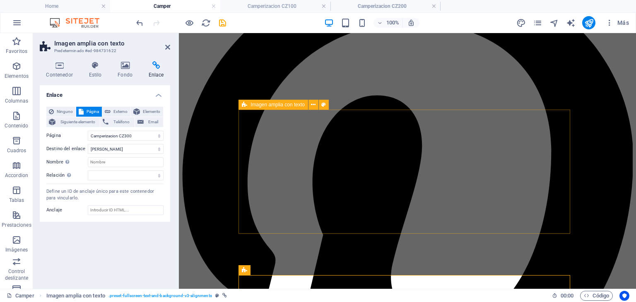
scroll to position [1816, 0]
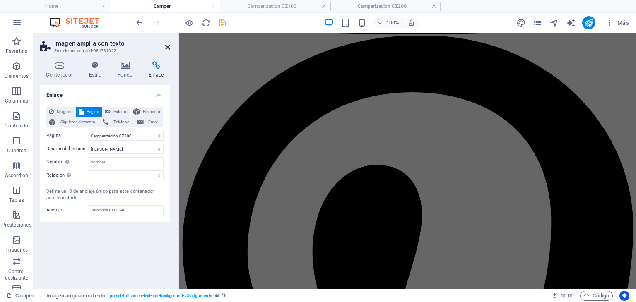
drag, startPoint x: 167, startPoint y: 46, endPoint x: 135, endPoint y: 13, distance: 46.3
click at [168, 46] on icon at bounding box center [167, 47] width 5 height 7
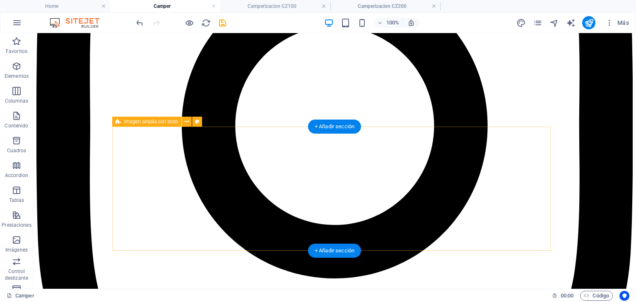
select select "16"
select select
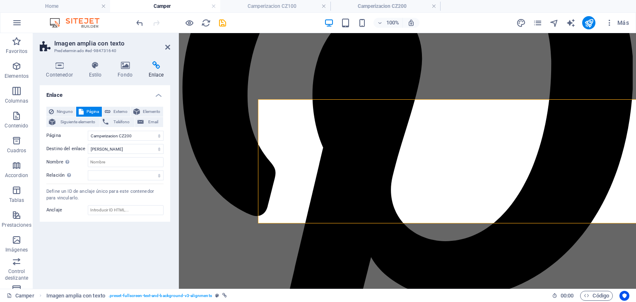
scroll to position [2000, 0]
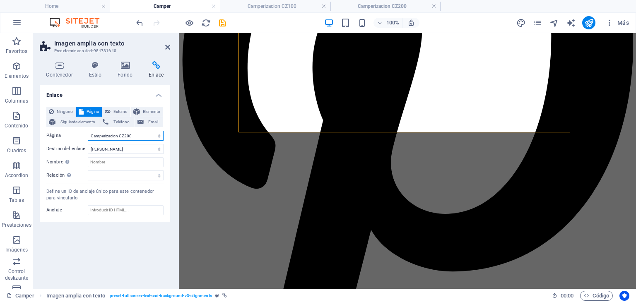
click at [141, 138] on select "Home SOBRE NOSOTROS Camper Tiny House PREGUNTAS FRECUENTES diseños CONTACTO Leg…" at bounding box center [126, 136] width 76 height 10
click at [88, 131] on select "Home SOBRE NOSOTROS Camper Tiny House PREGUNTAS FRECUENTES diseños CONTACTO Leg…" at bounding box center [126, 136] width 76 height 10
click at [146, 139] on select "Home SOBRE NOSOTROS Camper Tiny House PREGUNTAS FRECUENTES diseños CONTACTO Leg…" at bounding box center [126, 136] width 76 height 10
select select "16"
click at [88, 131] on select "Home SOBRE NOSOTROS Camper Tiny House PREGUNTAS FRECUENTES diseños CONTACTO Leg…" at bounding box center [126, 136] width 76 height 10
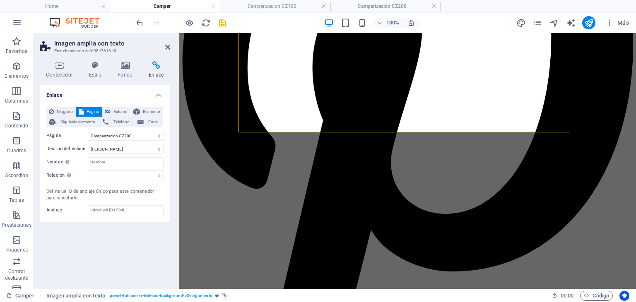
click at [128, 242] on div "Enlace Ninguno Página Externo Elemento Siguiente elemento Teléfono Email Página…" at bounding box center [105, 183] width 130 height 197
click at [167, 48] on icon at bounding box center [167, 47] width 5 height 7
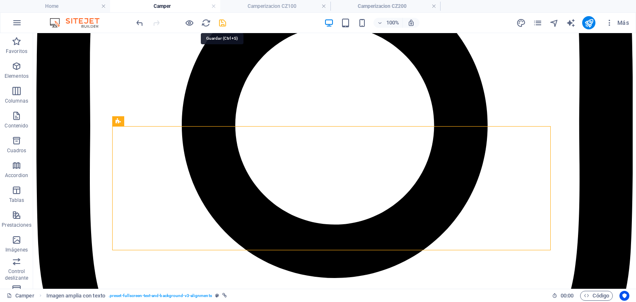
click at [223, 22] on icon "save" at bounding box center [223, 23] width 10 height 10
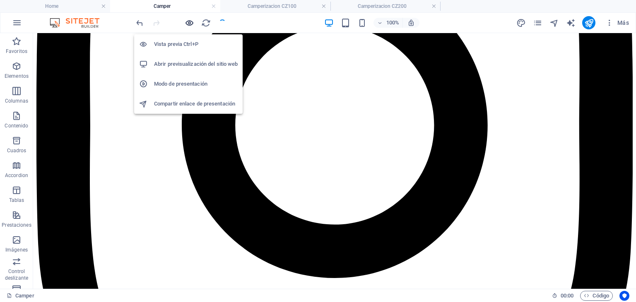
click at [190, 23] on icon "button" at bounding box center [190, 23] width 10 height 10
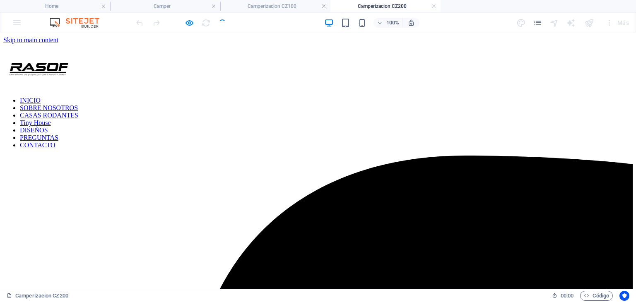
scroll to position [0, 0]
click at [187, 9] on h4 "Camper" at bounding box center [165, 6] width 110 height 9
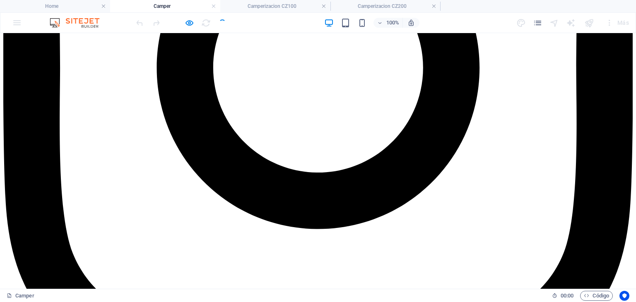
scroll to position [2139, 0]
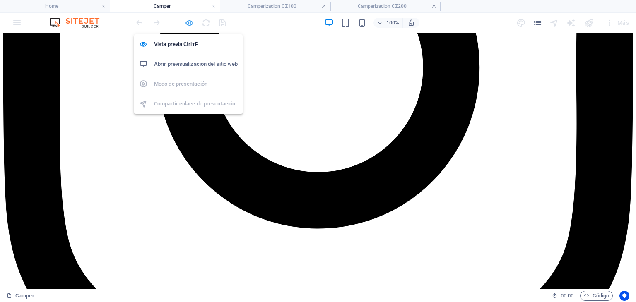
click at [192, 26] on icon "button" at bounding box center [190, 23] width 10 height 10
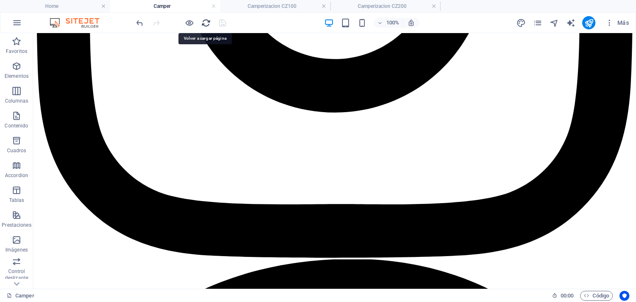
click at [202, 24] on icon "reload" at bounding box center [206, 23] width 10 height 10
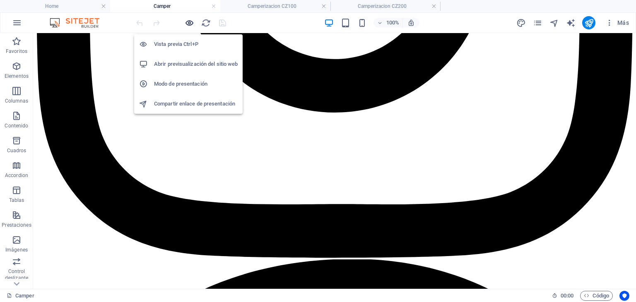
click at [189, 22] on icon "button" at bounding box center [190, 23] width 10 height 10
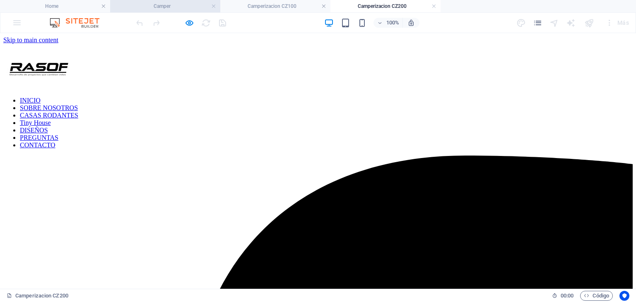
click at [149, 11] on li "Camper" at bounding box center [165, 6] width 110 height 12
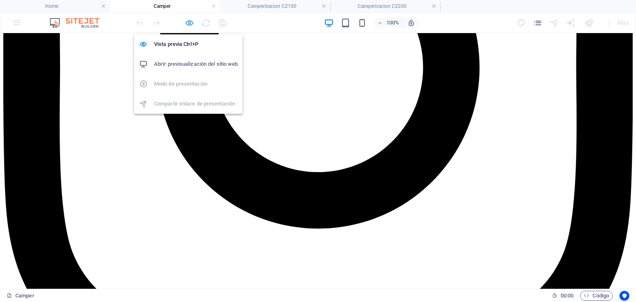
click at [188, 19] on icon "button" at bounding box center [190, 23] width 10 height 10
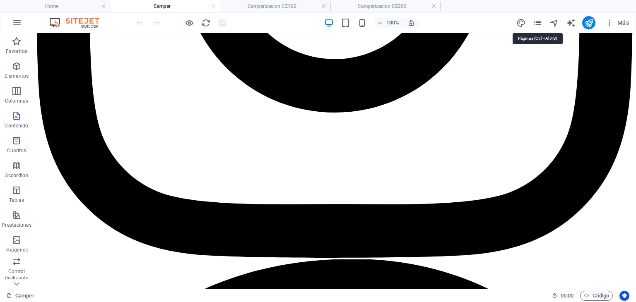
click at [536, 22] on icon "pages" at bounding box center [538, 23] width 10 height 10
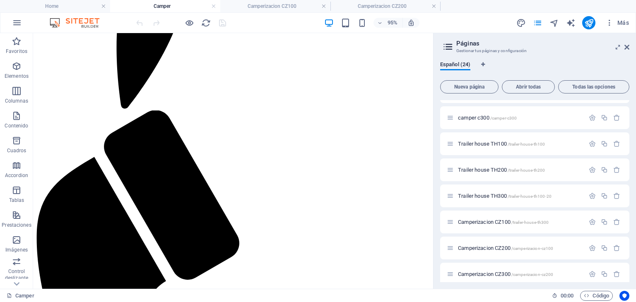
scroll to position [444, 0]
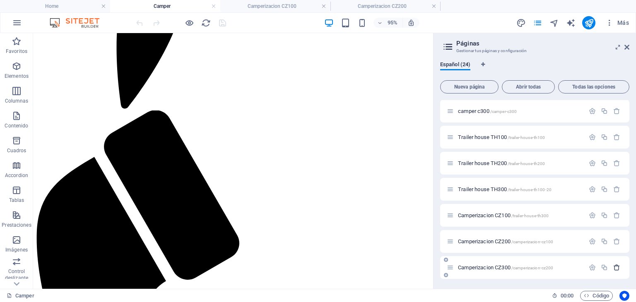
click at [613, 270] on icon "button" at bounding box center [616, 267] width 7 height 7
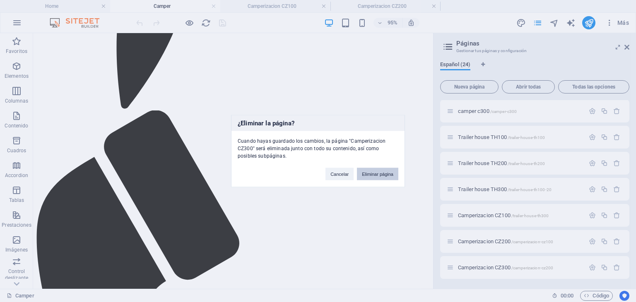
click at [382, 178] on button "Eliminar página" at bounding box center [377, 174] width 41 height 12
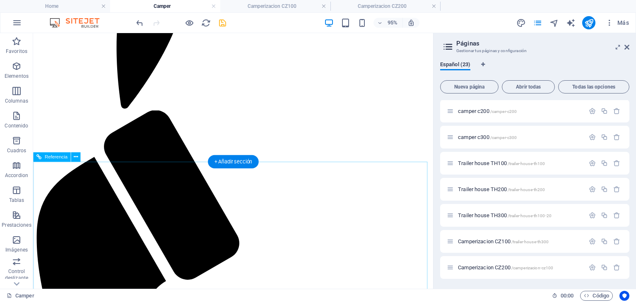
scroll to position [418, 0]
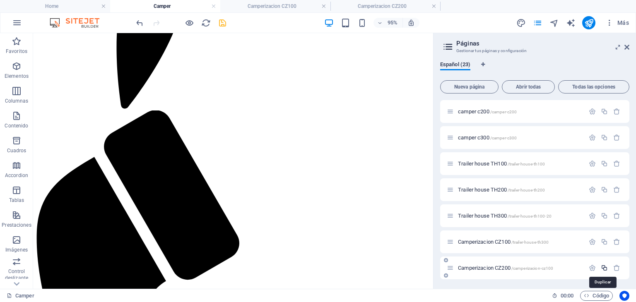
click at [601, 268] on icon "button" at bounding box center [604, 268] width 7 height 7
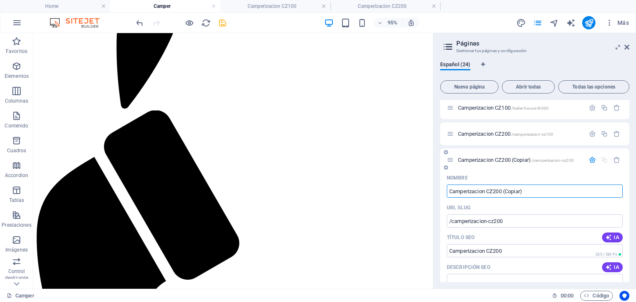
click at [505, 193] on input "Camperizacion CZ200 (Copiar)" at bounding box center [535, 191] width 176 height 13
drag, startPoint x: 495, startPoint y: 193, endPoint x: 555, endPoint y: 189, distance: 60.6
click at [555, 189] on input "Camperizacion CZ200 (Copiar)" at bounding box center [535, 191] width 176 height 13
type input "Camperizacion CZ300"
click at [523, 177] on div "Nombre" at bounding box center [535, 177] width 176 height 13
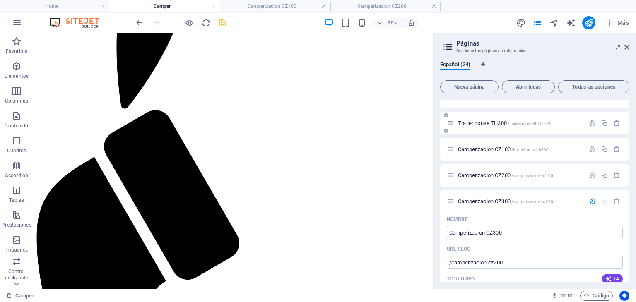
scroll to position [504, 0]
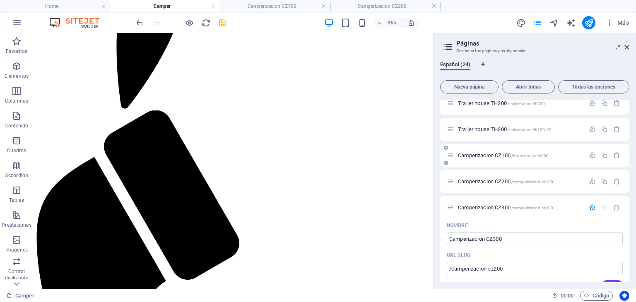
click at [589, 206] on icon "button" at bounding box center [592, 207] width 7 height 7
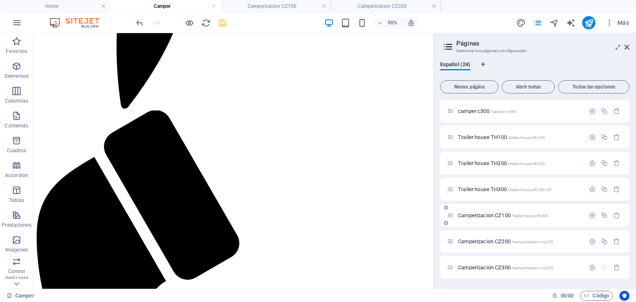
scroll to position [444, 0]
click at [579, 62] on div "Español (24)" at bounding box center [534, 69] width 189 height 16
click at [628, 48] on icon at bounding box center [627, 47] width 5 height 7
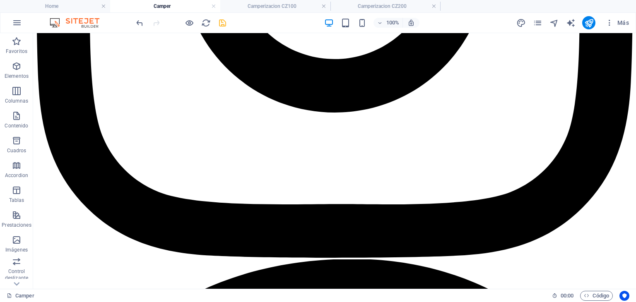
click at [229, 22] on div "100% Más" at bounding box center [384, 22] width 498 height 13
click at [222, 24] on icon "save" at bounding box center [223, 23] width 10 height 10
click at [207, 23] on icon "reload" at bounding box center [206, 23] width 10 height 10
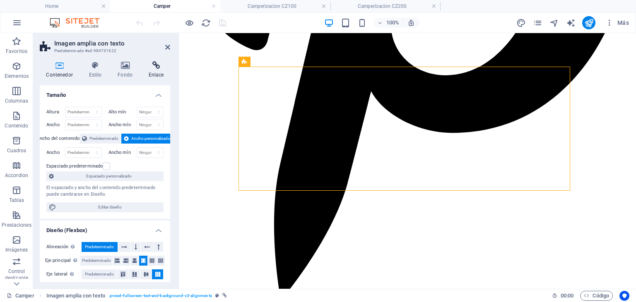
click at [160, 67] on icon at bounding box center [156, 65] width 28 height 8
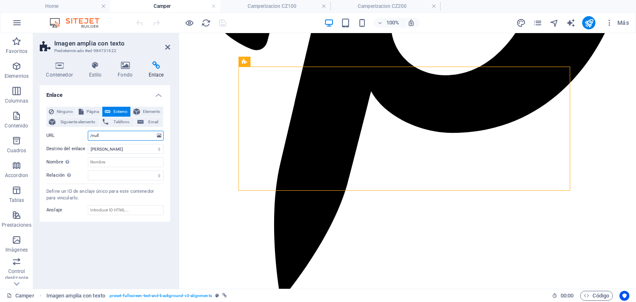
click at [146, 138] on input "/null" at bounding box center [126, 136] width 76 height 10
click at [91, 115] on span "Página" at bounding box center [92, 112] width 13 height 10
click at [128, 135] on select "Home SOBRE NOSOTROS Camper Tiny House PREGUNTAS FRECUENTES diseños CONTACTO Leg…" at bounding box center [126, 136] width 76 height 10
select select "17"
click at [88, 131] on select "Home SOBRE NOSOTROS Camper Tiny House PREGUNTAS FRECUENTES diseños CONTACTO Leg…" at bounding box center [126, 136] width 76 height 10
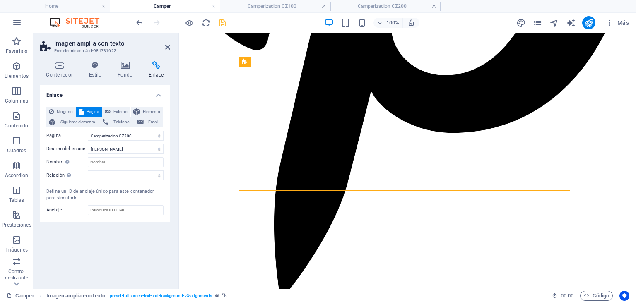
click at [110, 250] on div "Enlace Ninguno Página Externo Elemento Siguiente elemento Teléfono Email Página…" at bounding box center [105, 183] width 130 height 197
click at [110, 295] on link "Imagen amplia con texto . preset-fullscreen-text-and-background-v3-alignments" at bounding box center [136, 296] width 181 height 10
click at [122, 70] on h4 "Fondo" at bounding box center [126, 69] width 31 height 17
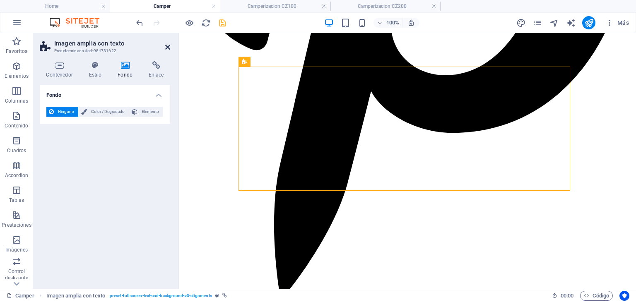
click at [165, 47] on icon at bounding box center [167, 47] width 5 height 7
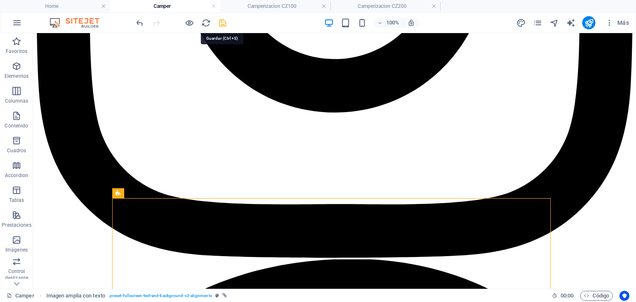
click at [219, 21] on icon "save" at bounding box center [223, 23] width 10 height 10
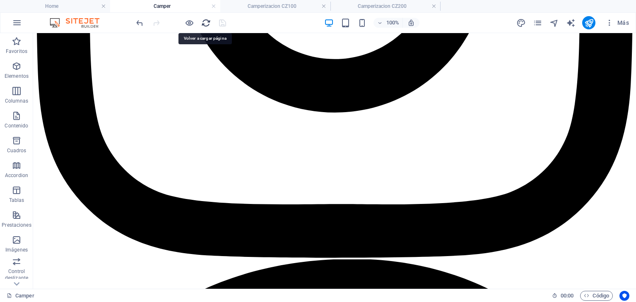
click at [207, 24] on icon "reload" at bounding box center [206, 23] width 10 height 10
click at [207, 22] on icon "reload" at bounding box center [206, 23] width 10 height 10
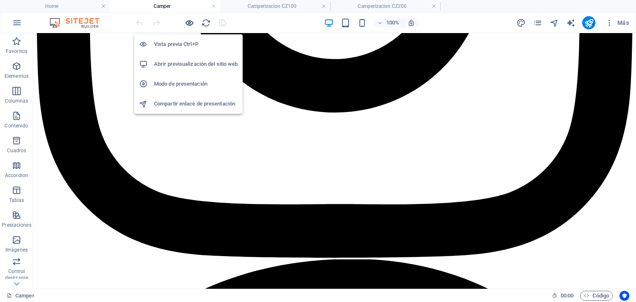
click at [193, 24] on icon "button" at bounding box center [190, 23] width 10 height 10
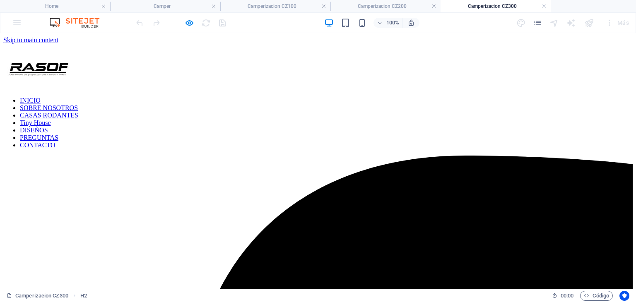
scroll to position [0, 0]
click at [283, 7] on h4 "Camperizacion CZ100" at bounding box center [275, 6] width 110 height 9
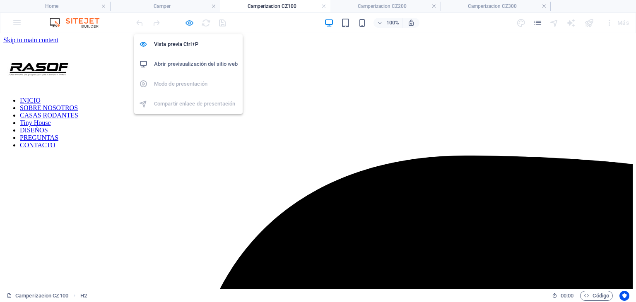
click at [189, 25] on icon "button" at bounding box center [190, 23] width 10 height 10
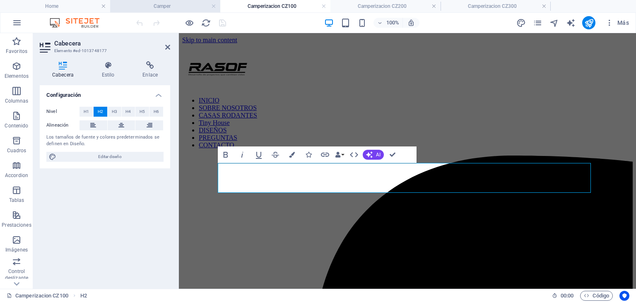
click at [156, 11] on li "Camper" at bounding box center [165, 6] width 110 height 12
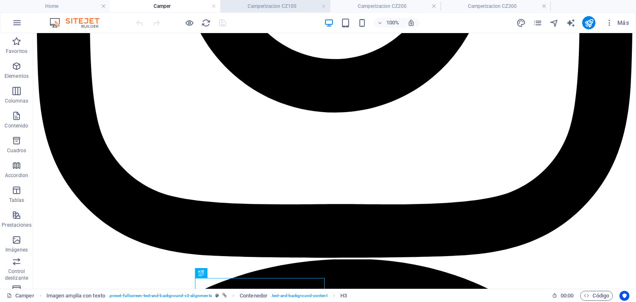
click at [292, 7] on h4 "Camperizacion CZ100" at bounding box center [275, 6] width 110 height 9
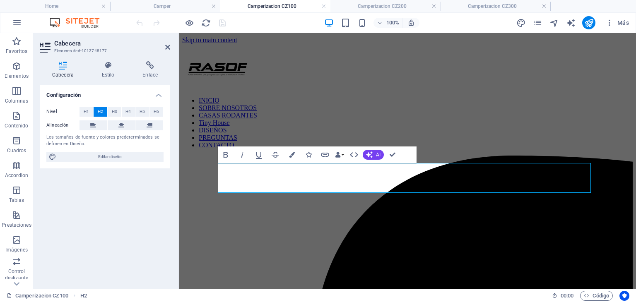
drag, startPoint x: 376, startPoint y: 179, endPoint x: 384, endPoint y: 180, distance: 8.3
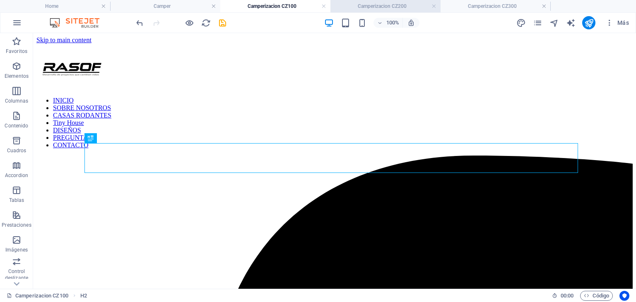
click at [382, 5] on h4 "Camperizacion CZ200" at bounding box center [386, 6] width 110 height 9
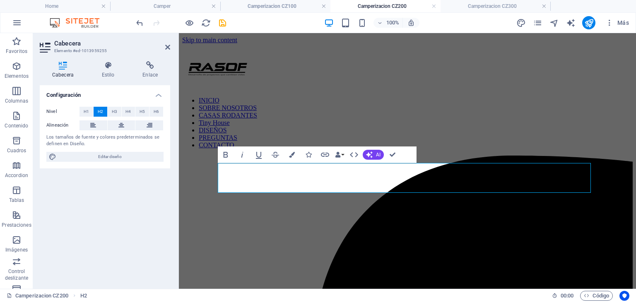
drag, startPoint x: 388, startPoint y: 176, endPoint x: 380, endPoint y: 181, distance: 9.9
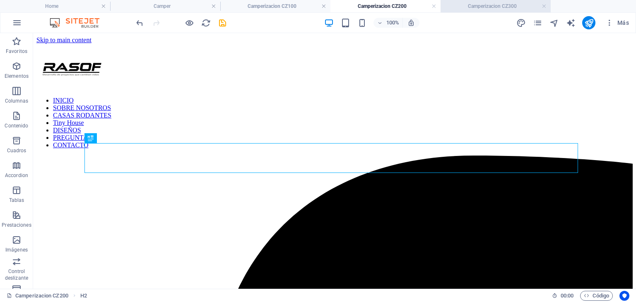
click at [488, 7] on h4 "Camperizacion CZ300" at bounding box center [496, 6] width 110 height 9
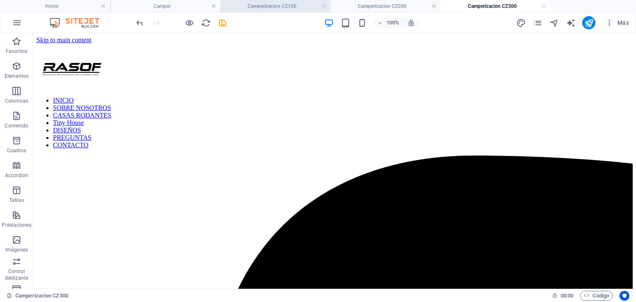
click at [282, 6] on h4 "Camperizacion CZ100" at bounding box center [275, 6] width 110 height 9
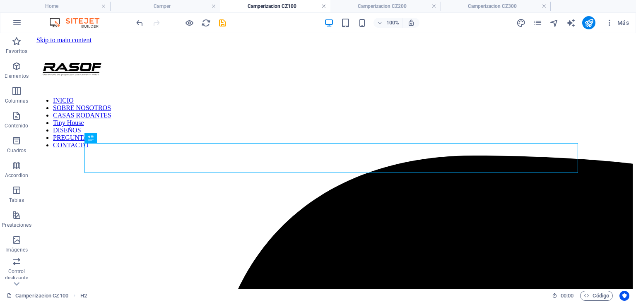
click at [324, 7] on link at bounding box center [323, 6] width 5 height 8
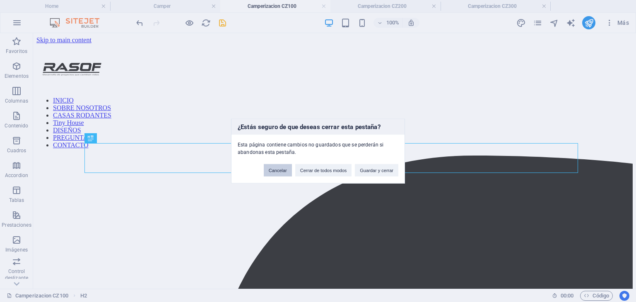
click at [266, 166] on button "Cancelar" at bounding box center [278, 170] width 28 height 12
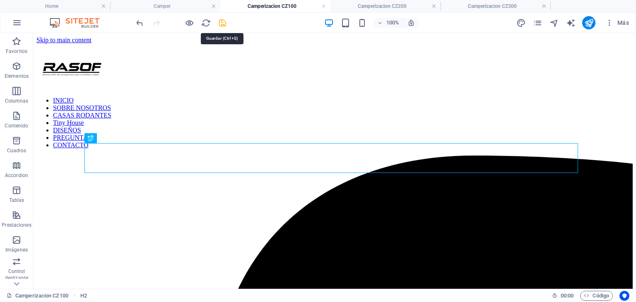
click at [222, 22] on icon "save" at bounding box center [223, 23] width 10 height 10
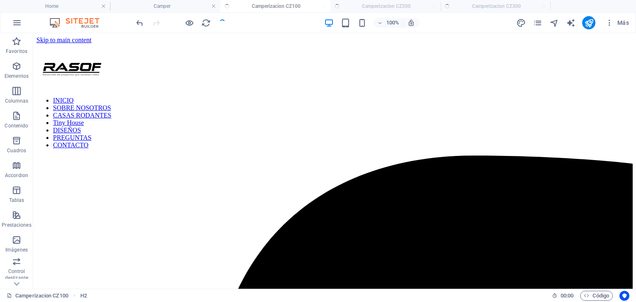
checkbox input "false"
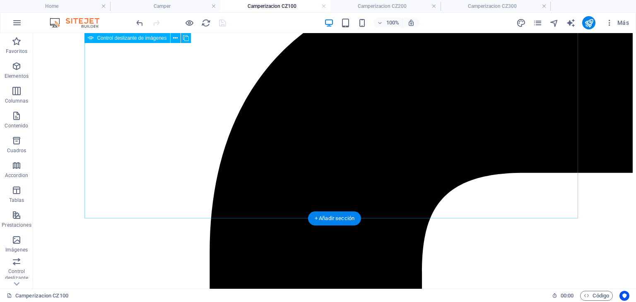
scroll to position [166, 0]
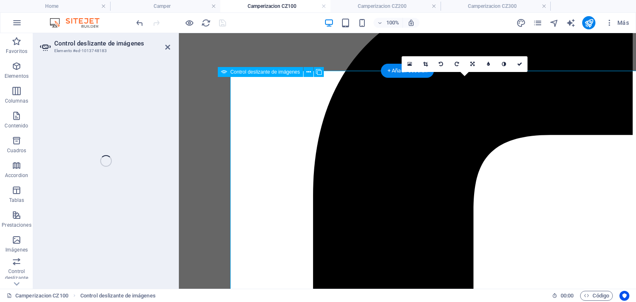
scroll to position [192, 0]
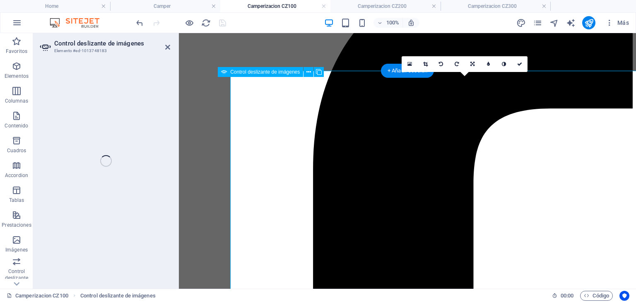
select select "px"
select select "ms"
select select "s"
select select "progressive"
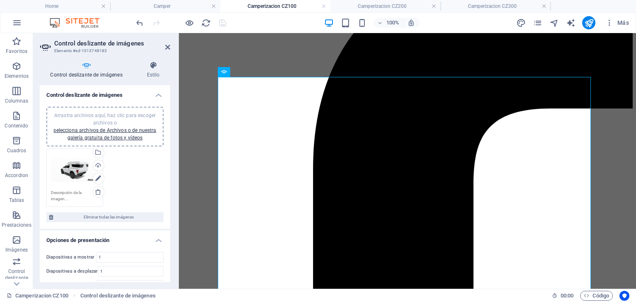
click at [81, 175] on div "Arrastra archivos aquí, haz clic para escoger archivos o selecciona archivos de…" at bounding box center [75, 169] width 48 height 33
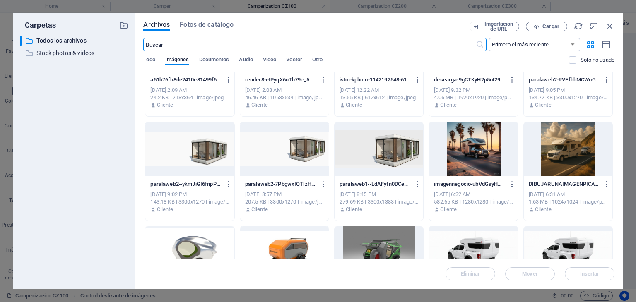
scroll to position [746, 0]
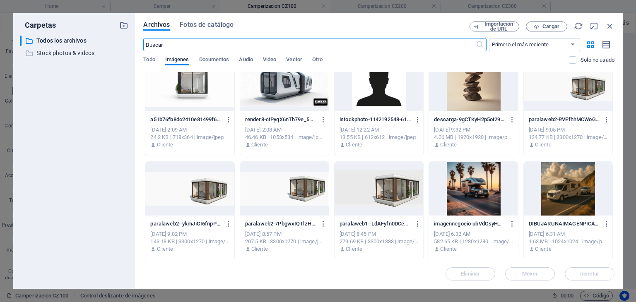
click at [553, 190] on div at bounding box center [568, 189] width 89 height 54
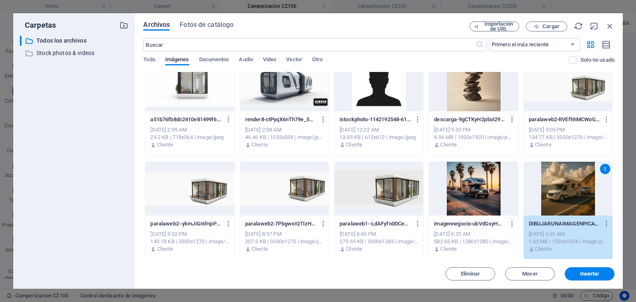
click at [553, 190] on div "1" at bounding box center [568, 189] width 89 height 54
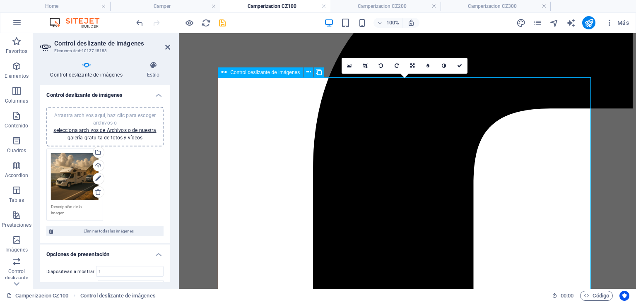
scroll to position [192, 0]
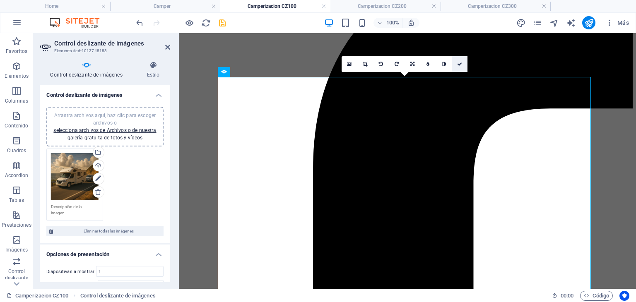
click at [461, 63] on icon at bounding box center [459, 64] width 5 height 5
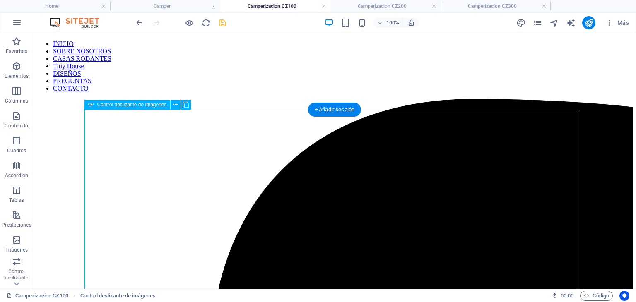
scroll to position [41, 0]
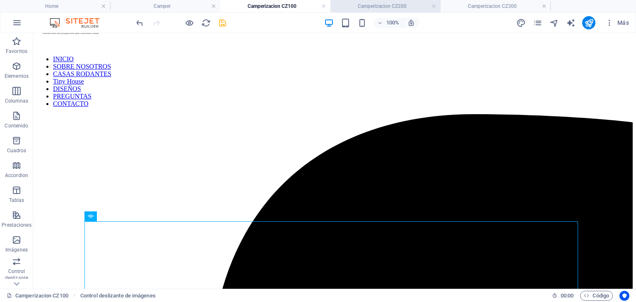
click at [377, 5] on h4 "Camperizacion CZ200" at bounding box center [386, 6] width 110 height 9
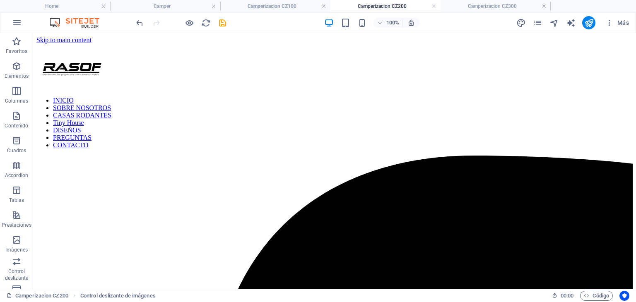
scroll to position [0, 0]
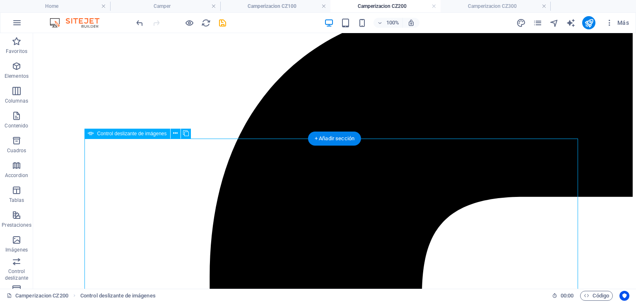
select select "px"
select select "ms"
select select "s"
select select "progressive"
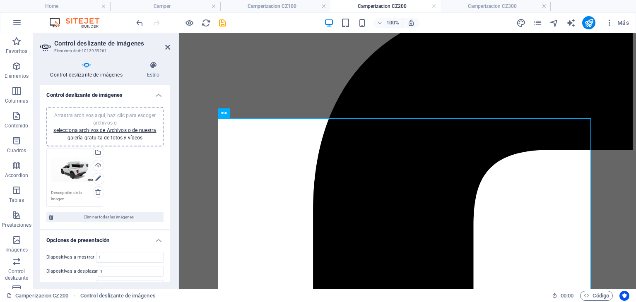
click at [79, 168] on div "Arrastra archivos aquí, haz clic para escoger archivos o selecciona archivos de…" at bounding box center [75, 169] width 48 height 33
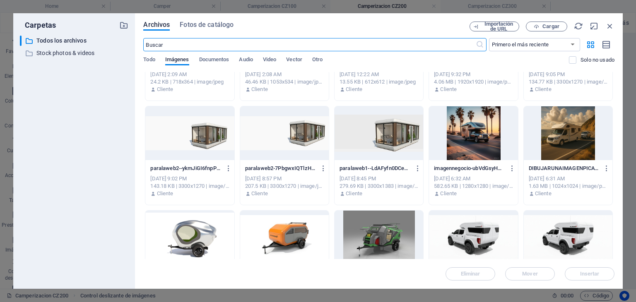
scroll to position [828, 0]
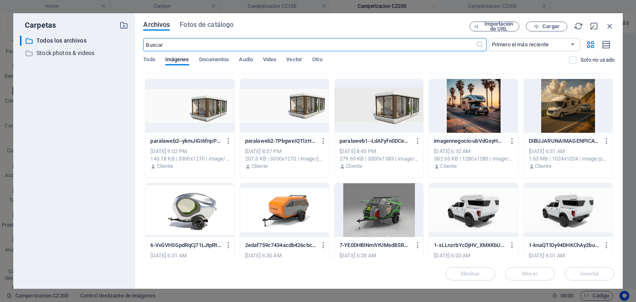
click at [571, 121] on div at bounding box center [568, 106] width 89 height 54
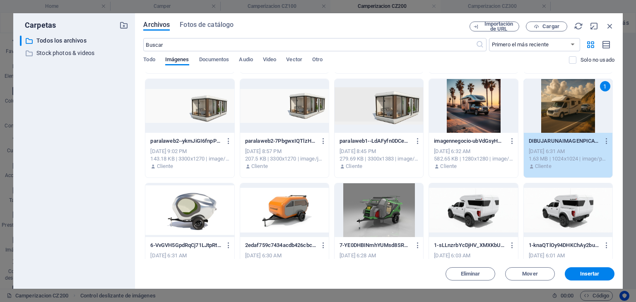
click at [571, 121] on div "1" at bounding box center [568, 106] width 89 height 54
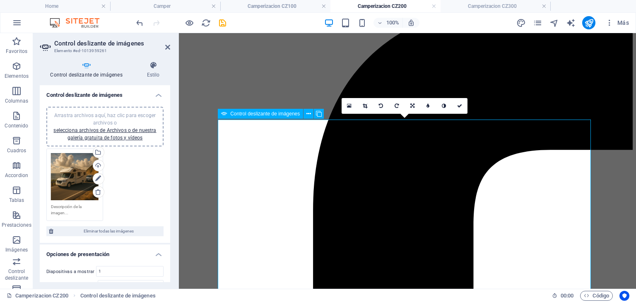
scroll to position [150, 0]
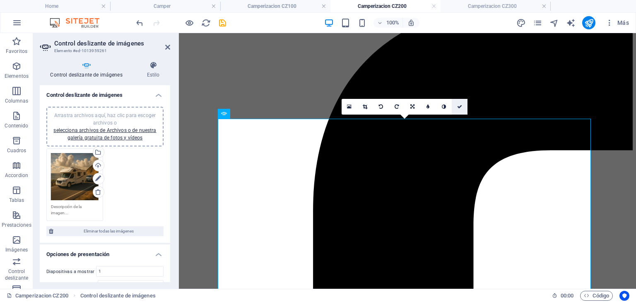
click at [460, 106] on icon at bounding box center [459, 106] width 5 height 5
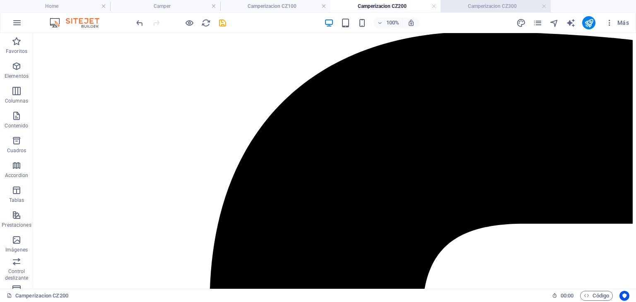
click at [492, 6] on h4 "Camperizacion CZ300" at bounding box center [496, 6] width 110 height 9
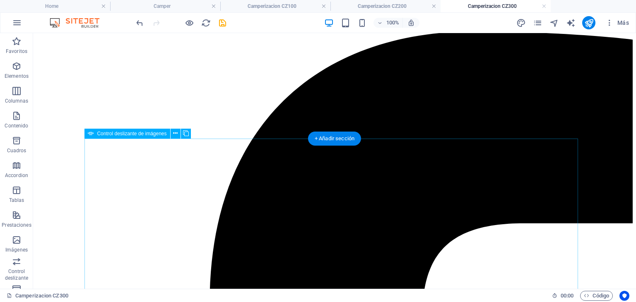
select select "px"
select select "ms"
select select "s"
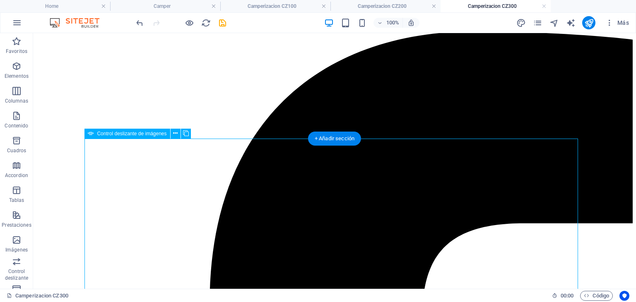
select select "progressive"
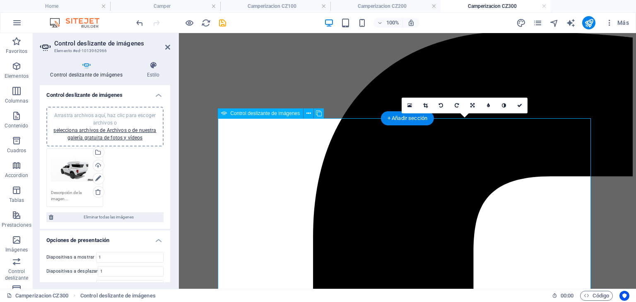
scroll to position [151, 0]
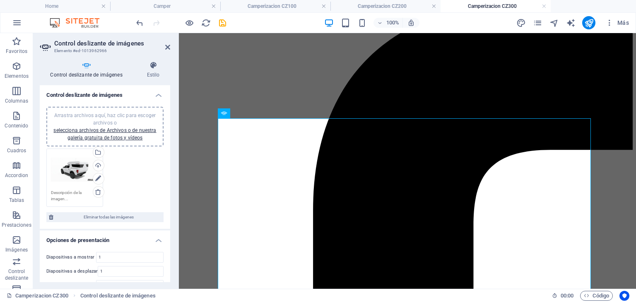
click at [82, 169] on div "Arrastra archivos aquí, haz clic para escoger archivos o selecciona archivos de…" at bounding box center [75, 169] width 48 height 33
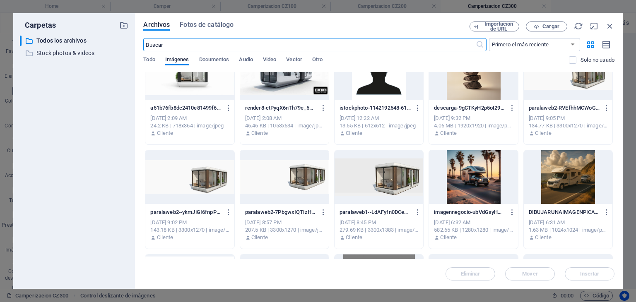
scroll to position [787, 0]
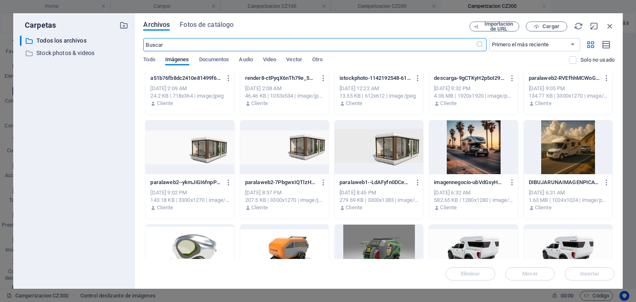
click at [552, 150] on div at bounding box center [568, 148] width 89 height 54
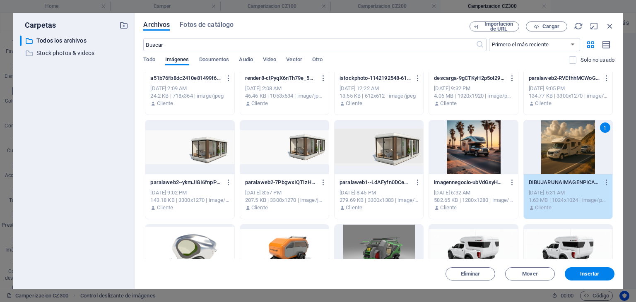
click at [552, 150] on div "1" at bounding box center [568, 148] width 89 height 54
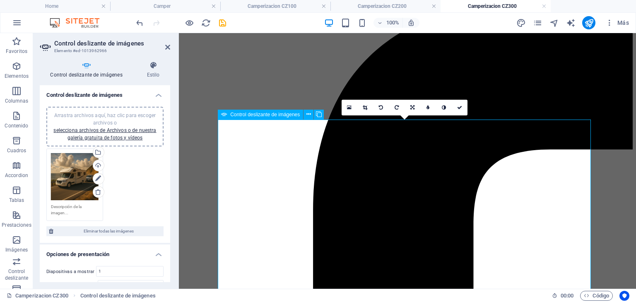
scroll to position [150, 0]
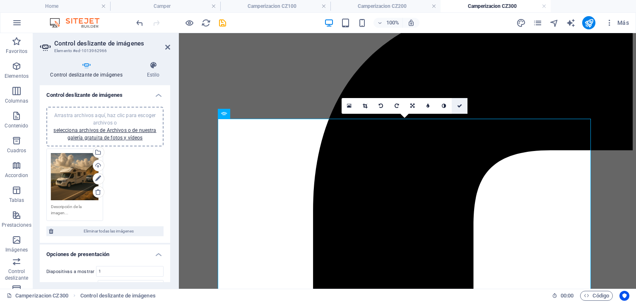
click at [463, 104] on link at bounding box center [460, 106] width 16 height 16
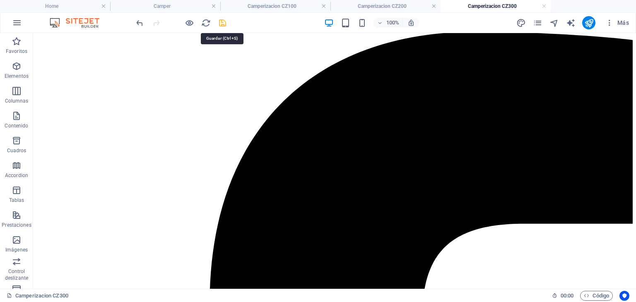
click at [220, 20] on icon "save" at bounding box center [223, 23] width 10 height 10
checkbox input "false"
click at [323, 7] on link at bounding box center [323, 6] width 5 height 8
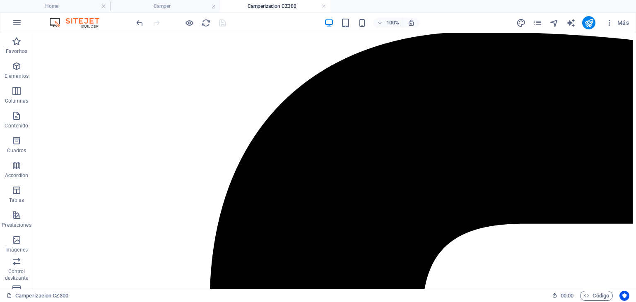
click at [323, 7] on link at bounding box center [323, 6] width 5 height 8
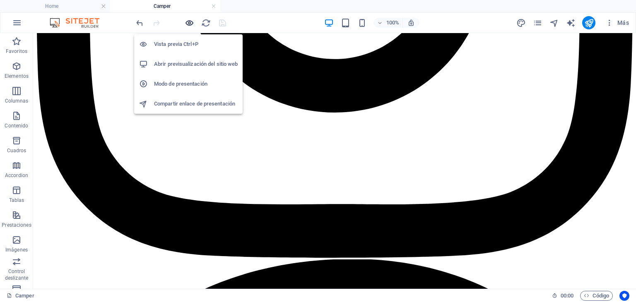
click at [188, 23] on icon "button" at bounding box center [190, 23] width 10 height 10
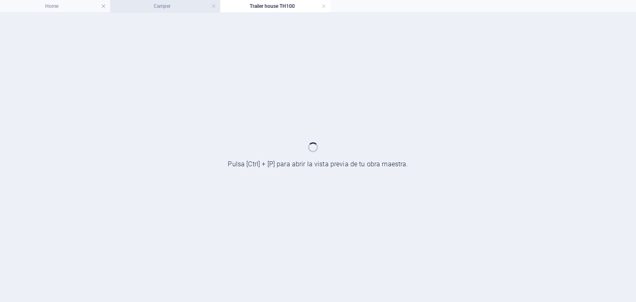
click at [170, 4] on h4 "Camper" at bounding box center [165, 6] width 110 height 9
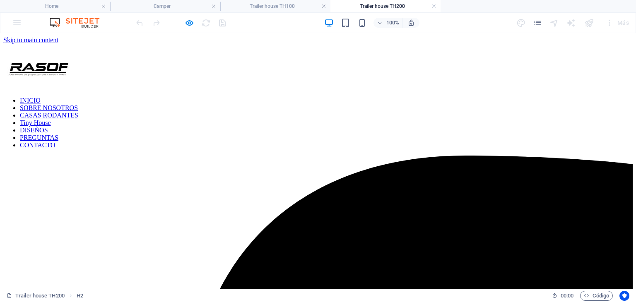
scroll to position [0, 0]
click at [177, 7] on h4 "Camper" at bounding box center [165, 6] width 110 height 9
click at [264, 2] on h4 "Trailer house TH100" at bounding box center [275, 6] width 110 height 9
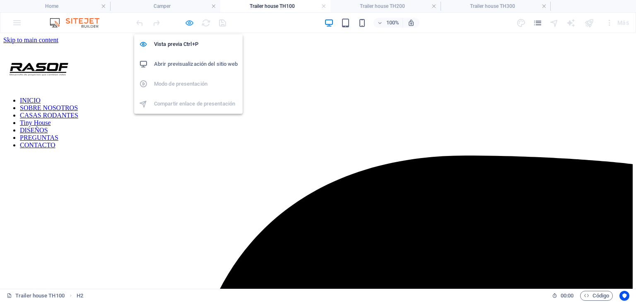
click at [191, 22] on icon "button" at bounding box center [190, 23] width 10 height 10
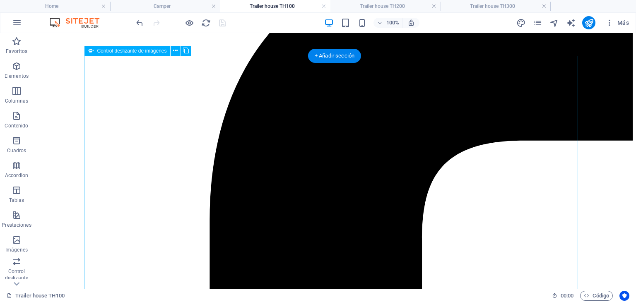
select select "px"
select select "ms"
select select "s"
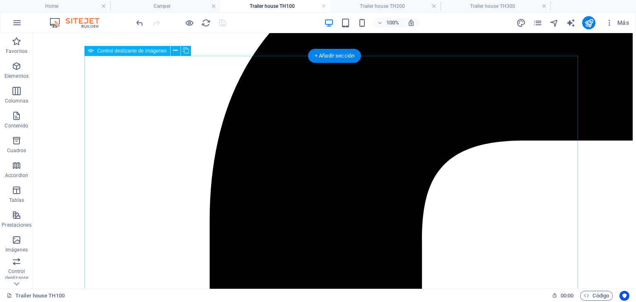
select select "progressive"
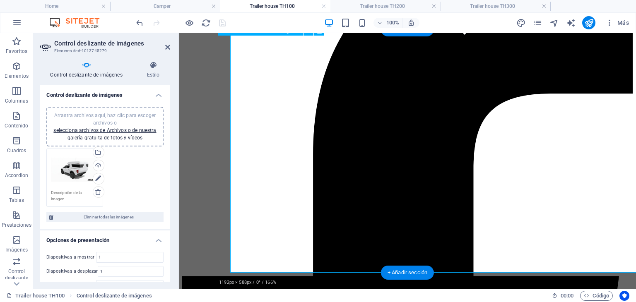
scroll to position [234, 0]
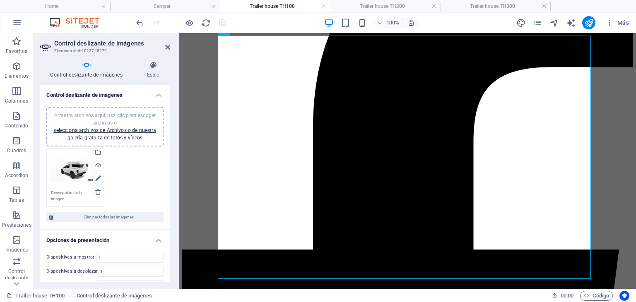
click at [77, 167] on div "Arrastra archivos aquí, haz clic para escoger archivos o selecciona archivos de…" at bounding box center [75, 169] width 48 height 33
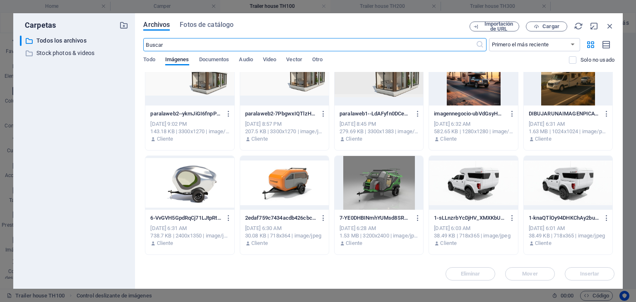
scroll to position [870, 0]
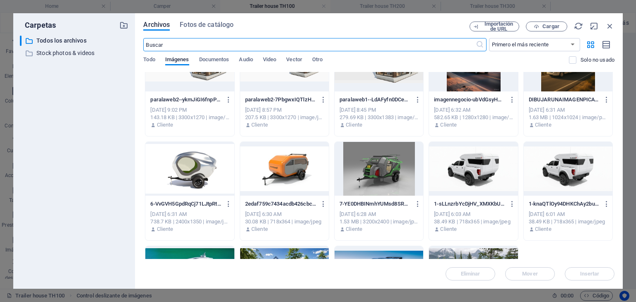
click at [370, 169] on div at bounding box center [379, 169] width 89 height 54
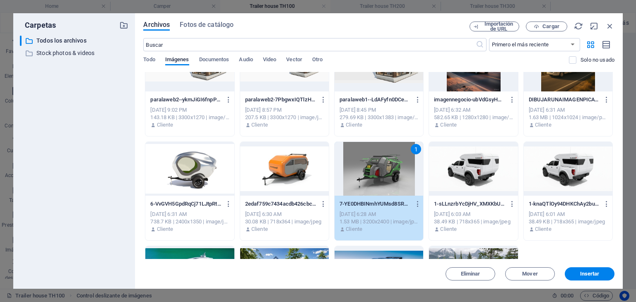
click at [370, 169] on div "1" at bounding box center [379, 169] width 89 height 54
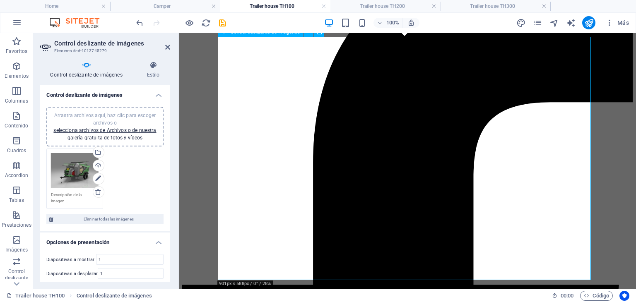
scroll to position [109, 0]
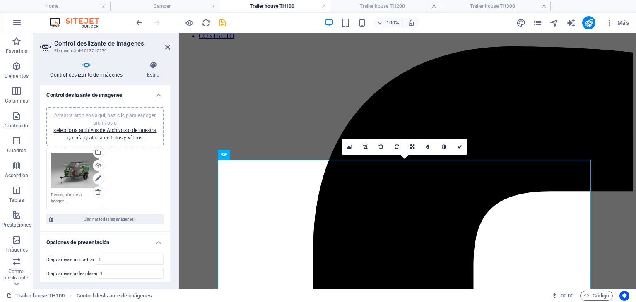
drag, startPoint x: 646, startPoint y: 178, endPoint x: 468, endPoint y: 144, distance: 181.6
click at [461, 148] on icon at bounding box center [459, 147] width 5 height 5
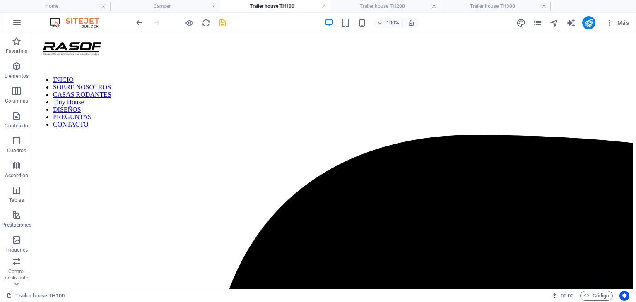
scroll to position [0, 0]
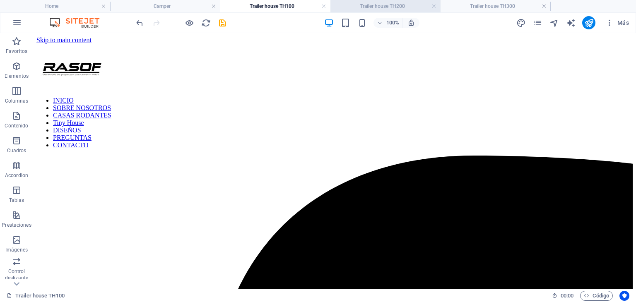
click at [377, 5] on h4 "Trailer house TH200" at bounding box center [386, 6] width 110 height 9
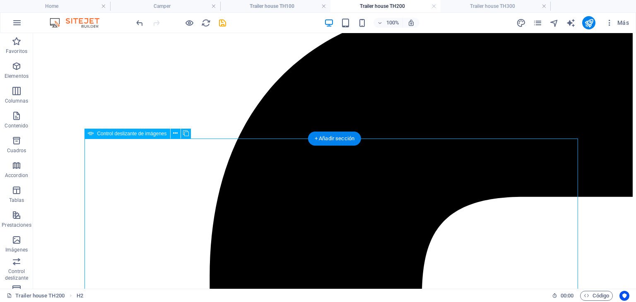
select select "px"
select select "ms"
select select "s"
select select "progressive"
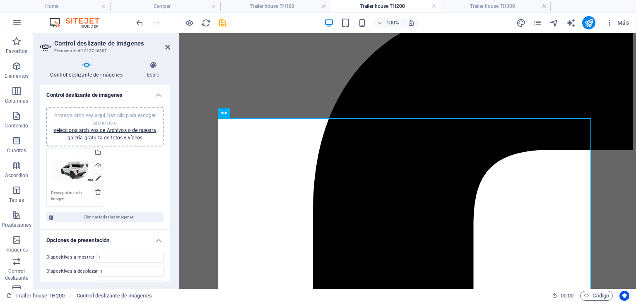
click at [66, 173] on div "Arrastra archivos aquí, haz clic para escoger archivos o selecciona archivos de…" at bounding box center [75, 169] width 48 height 33
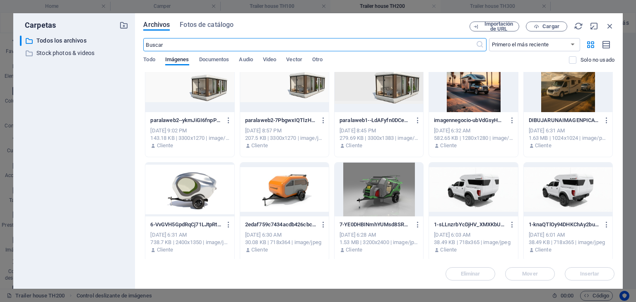
scroll to position [911, 0]
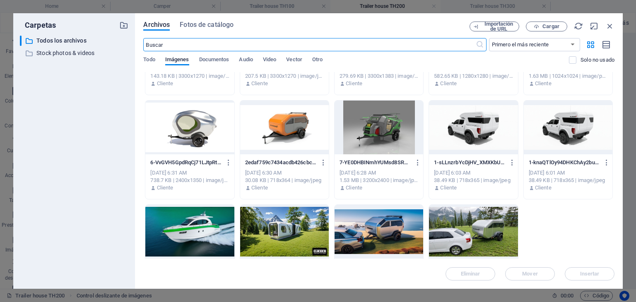
click at [306, 136] on div at bounding box center [284, 128] width 89 height 54
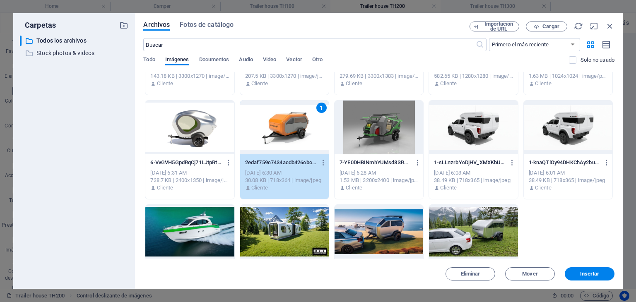
click at [306, 136] on div "1" at bounding box center [284, 128] width 89 height 54
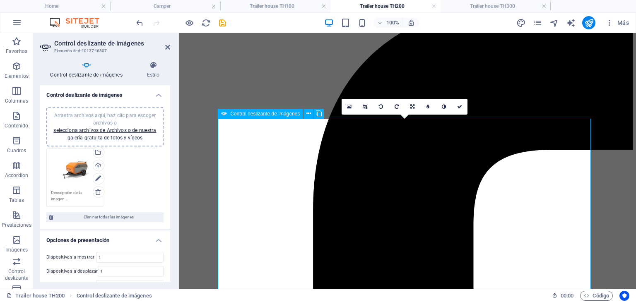
scroll to position [150, 0]
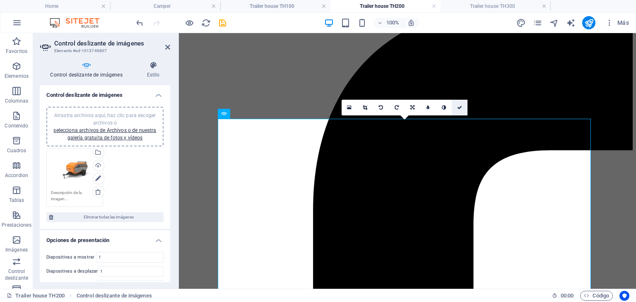
click at [460, 108] on icon at bounding box center [459, 107] width 5 height 5
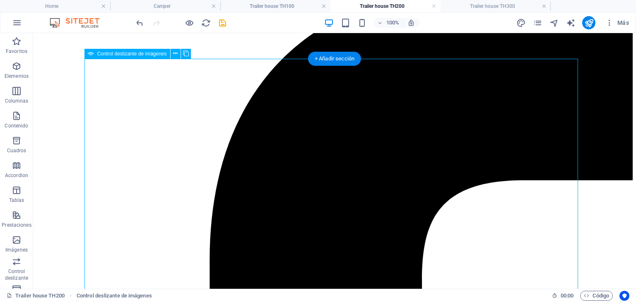
scroll to position [165, 0]
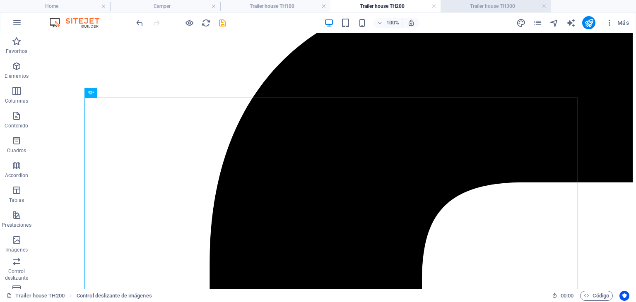
click at [503, 10] on h4 "Trailer house TH300" at bounding box center [496, 6] width 110 height 9
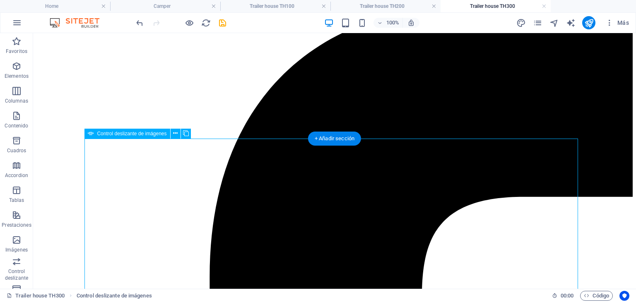
select select "px"
select select "ms"
select select "s"
select select "progressive"
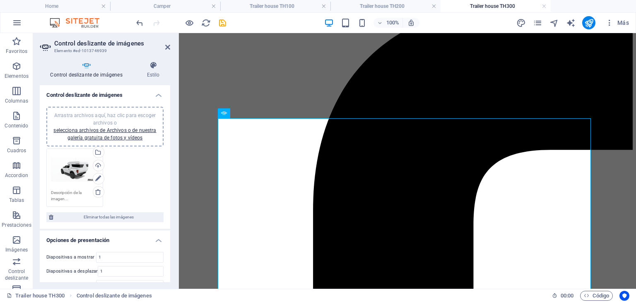
click at [83, 166] on div "Arrastra archivos aquí, haz clic para escoger archivos o selecciona archivos de…" at bounding box center [75, 169] width 48 height 33
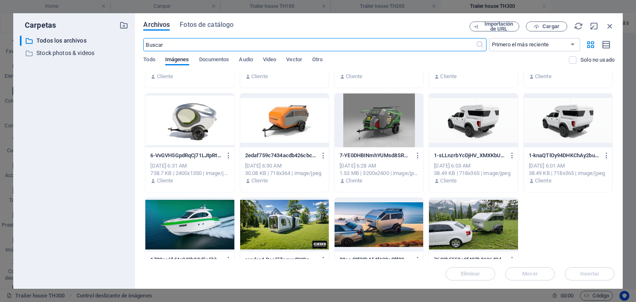
scroll to position [915, 0]
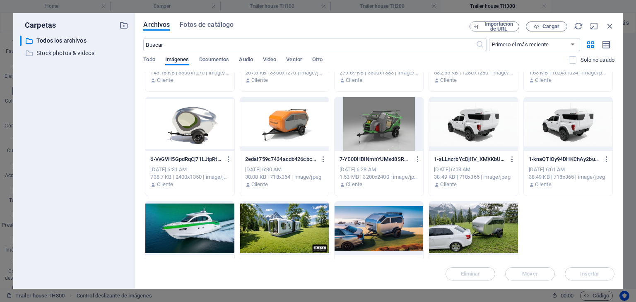
click at [203, 126] on div at bounding box center [189, 124] width 89 height 54
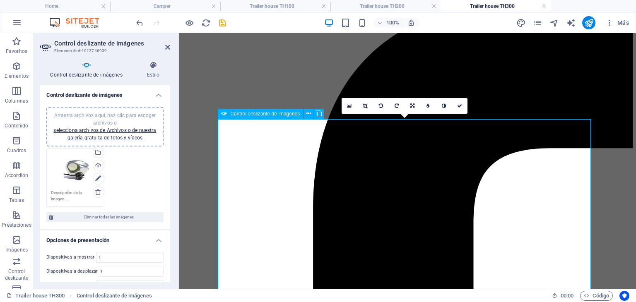
scroll to position [150, 0]
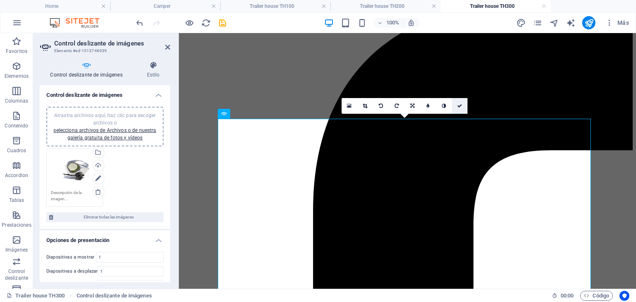
click at [459, 109] on link at bounding box center [460, 106] width 16 height 16
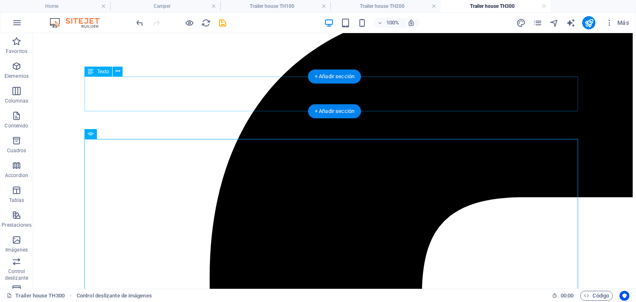
scroll to position [124, 0]
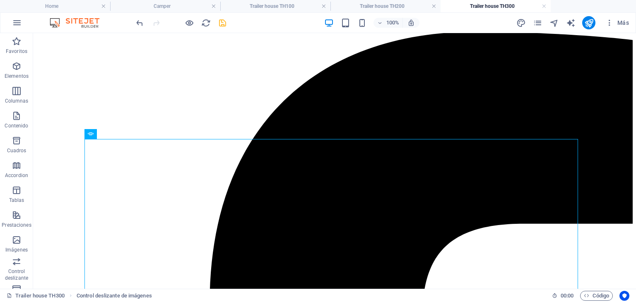
click at [225, 20] on icon "save" at bounding box center [223, 23] width 10 height 10
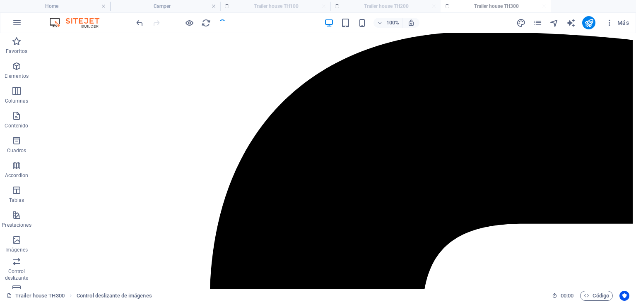
checkbox input "false"
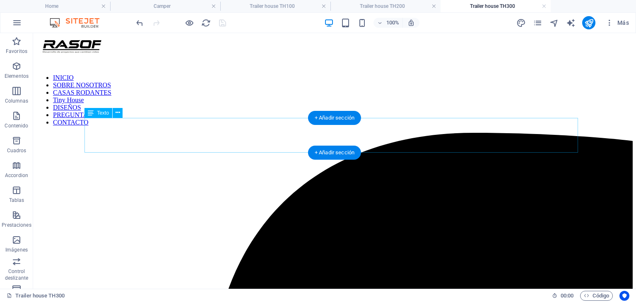
scroll to position [0, 0]
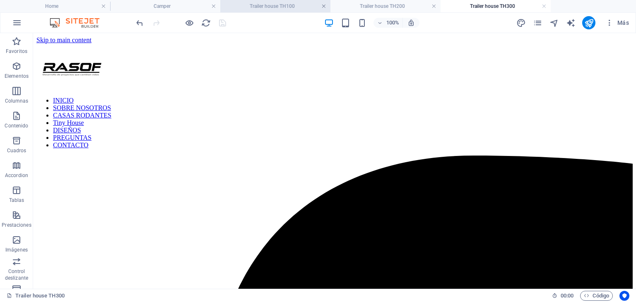
click at [326, 8] on link at bounding box center [323, 6] width 5 height 8
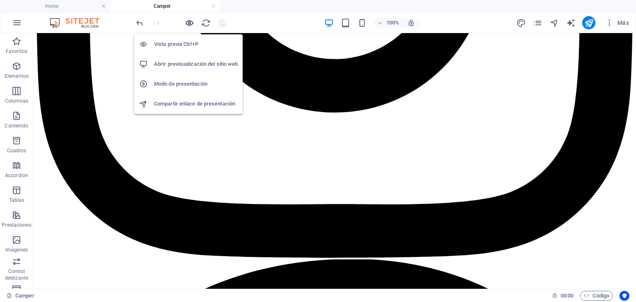
click at [188, 20] on icon "button" at bounding box center [190, 23] width 10 height 10
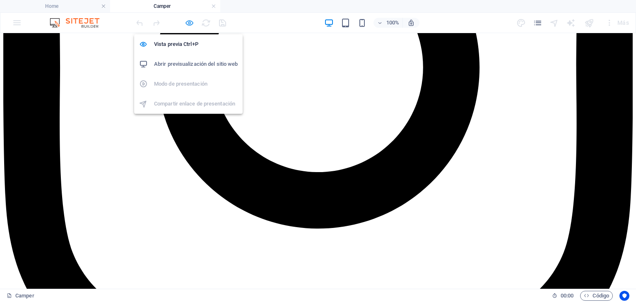
click at [189, 24] on icon "button" at bounding box center [190, 23] width 10 height 10
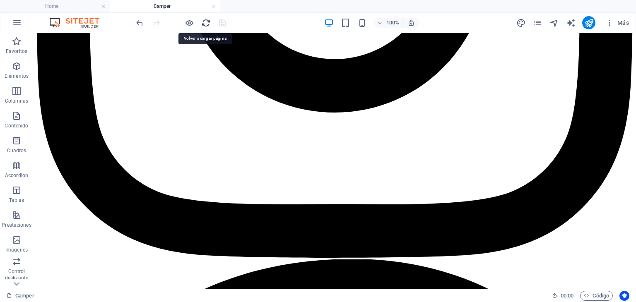
click at [207, 22] on icon "reload" at bounding box center [206, 23] width 10 height 10
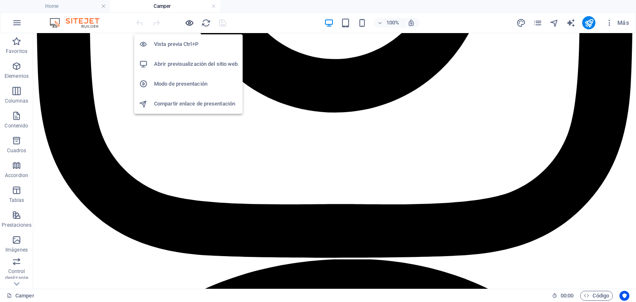
click at [189, 24] on icon "button" at bounding box center [190, 23] width 10 height 10
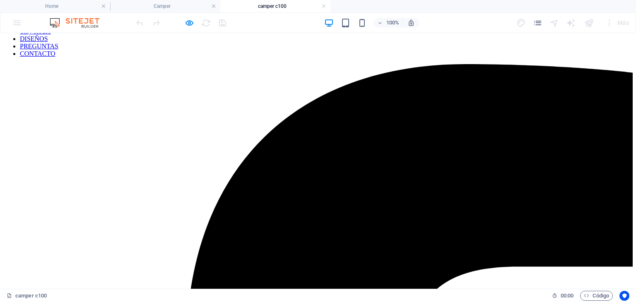
scroll to position [83, 0]
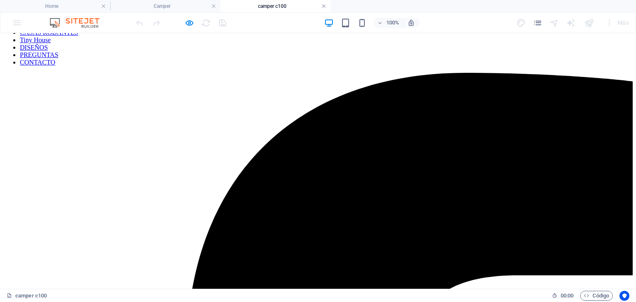
click at [324, 7] on link at bounding box center [323, 6] width 5 height 8
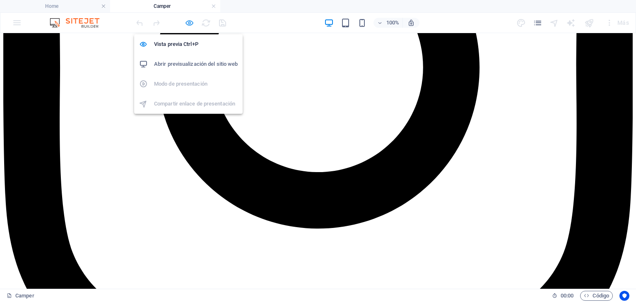
click at [192, 22] on icon "button" at bounding box center [190, 23] width 10 height 10
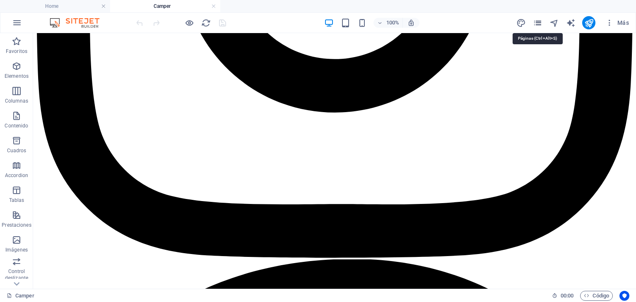
click at [537, 22] on icon "pages" at bounding box center [538, 23] width 10 height 10
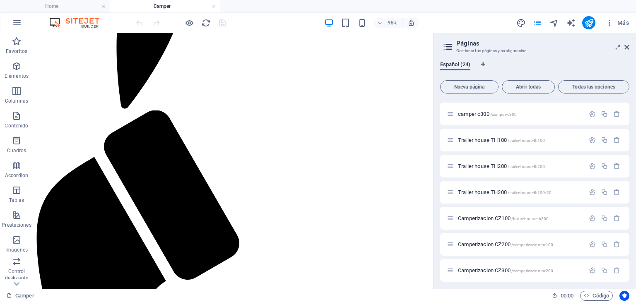
scroll to position [444, 0]
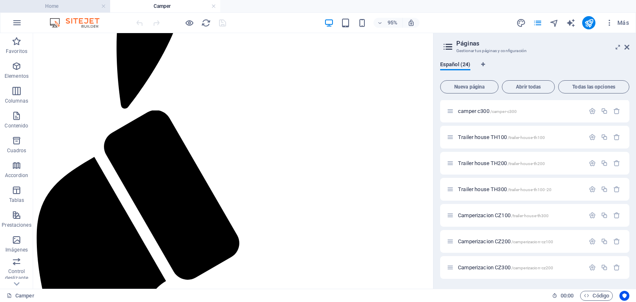
click at [65, 2] on h4 "Home" at bounding box center [55, 6] width 110 height 9
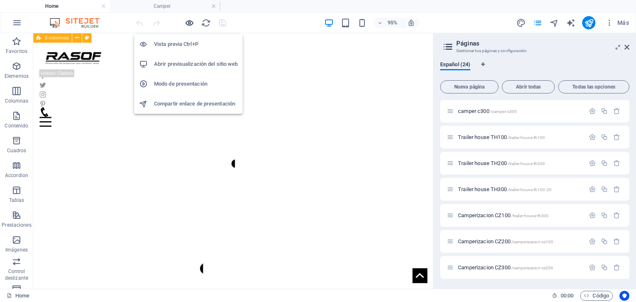
click at [193, 19] on icon "button" at bounding box center [190, 23] width 10 height 10
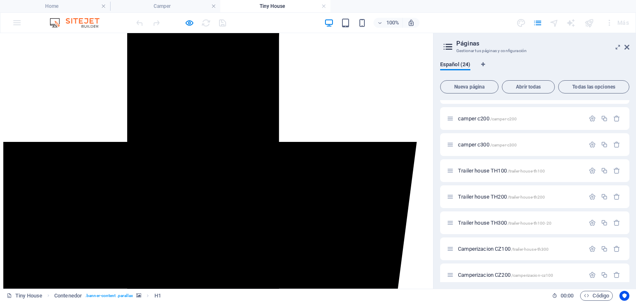
scroll to position [331, 0]
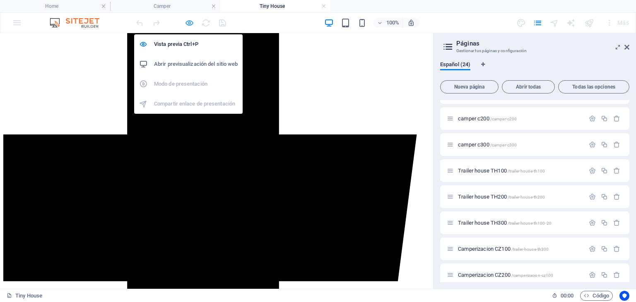
click at [191, 25] on icon "button" at bounding box center [190, 23] width 10 height 10
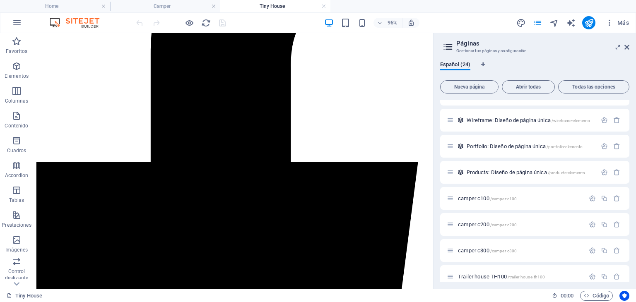
scroll to position [278, 0]
click at [601, 225] on icon "button" at bounding box center [604, 224] width 7 height 7
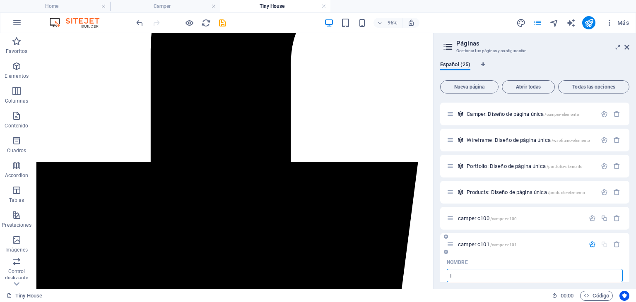
type input "Ti"
type input "/t"
type input "T"
type input "Tiny"
type input "/tiny"
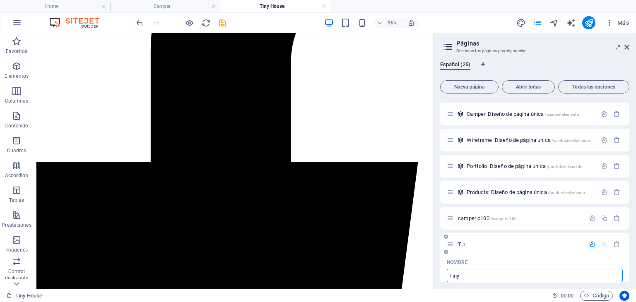
type input "Tiny"
type input "Tiny hou"
type input "/tiny-ho"
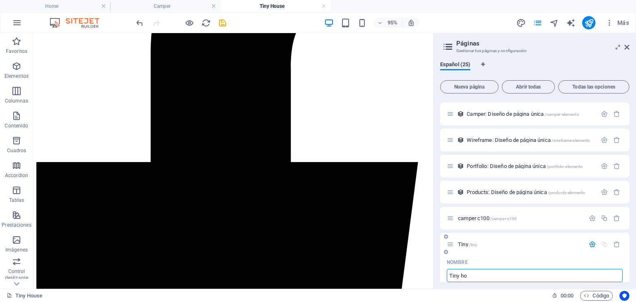
type input "Tiny ho"
type input "Tiny house"
type input "/tiny-house-25"
type input "Tiny house"
type input "Tiny house t"
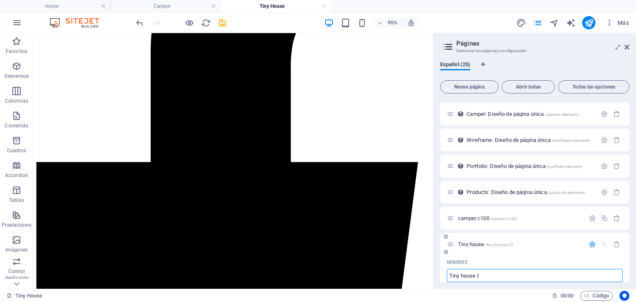
type input "Tiny house t"
type input "Tiny house"
type input "Tiny house T"
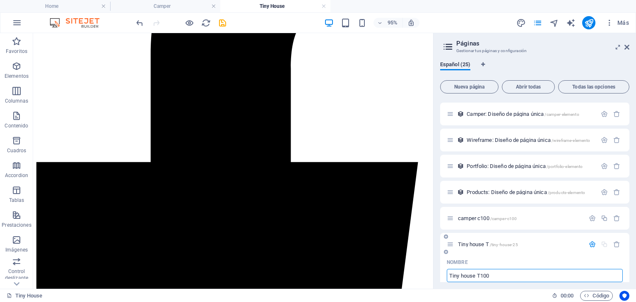
type input "Tiny house T100"
drag, startPoint x: 494, startPoint y: 276, endPoint x: 442, endPoint y: 275, distance: 51.4
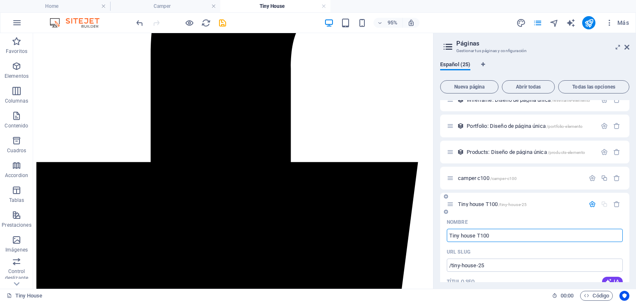
scroll to position [327, 0]
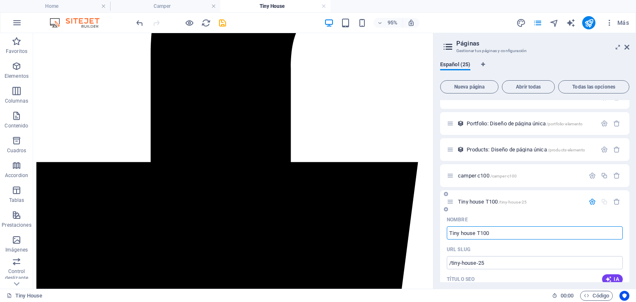
type input "Tiny house T100"
click at [526, 222] on div "Nombre" at bounding box center [535, 219] width 176 height 13
click at [589, 201] on icon "button" at bounding box center [592, 201] width 7 height 7
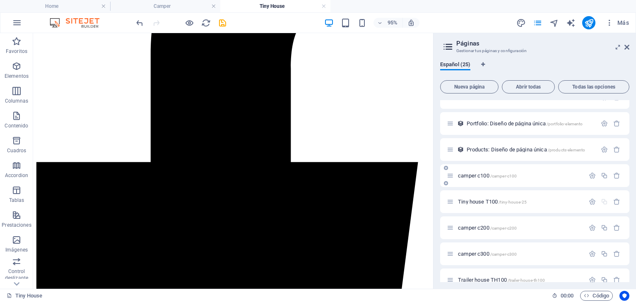
click at [529, 175] on p "camper c100 /camper-c100" at bounding box center [520, 175] width 124 height 5
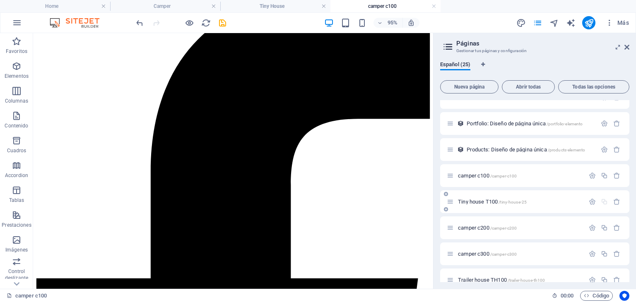
click at [515, 203] on span "/tiny-house-25" at bounding box center [513, 202] width 28 height 5
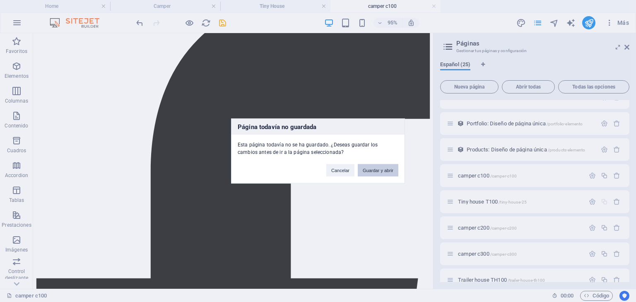
click at [379, 172] on button "Guardar y abrir" at bounding box center [378, 170] width 41 height 12
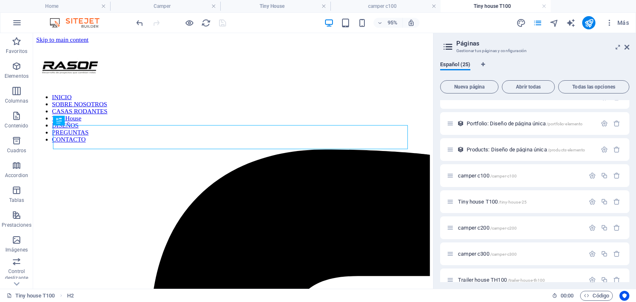
scroll to position [0, 0]
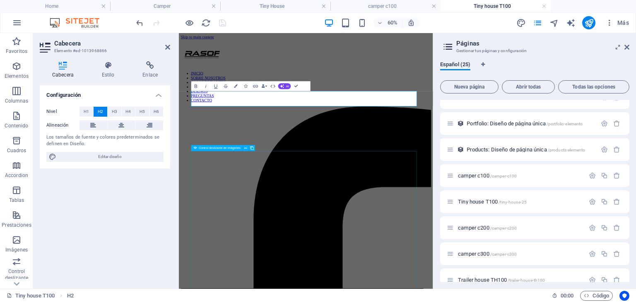
scroll to position [0, 3]
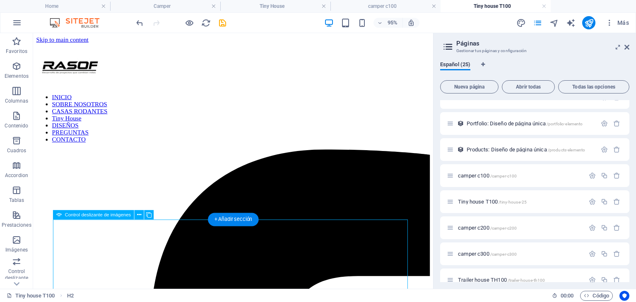
select select "px"
select select "ms"
select select "s"
select select "progressive"
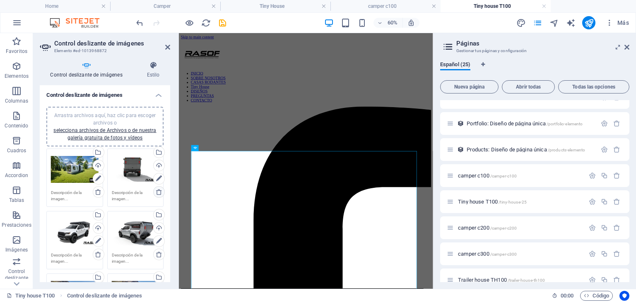
click at [158, 190] on icon at bounding box center [159, 192] width 7 height 7
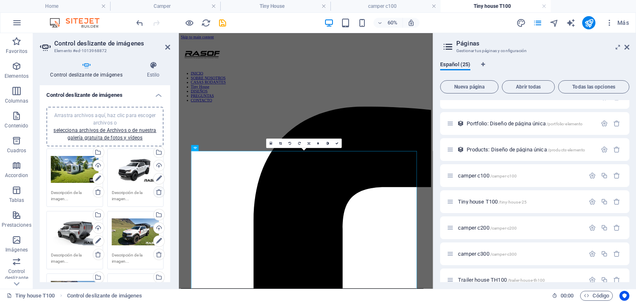
click at [158, 190] on icon at bounding box center [159, 192] width 7 height 7
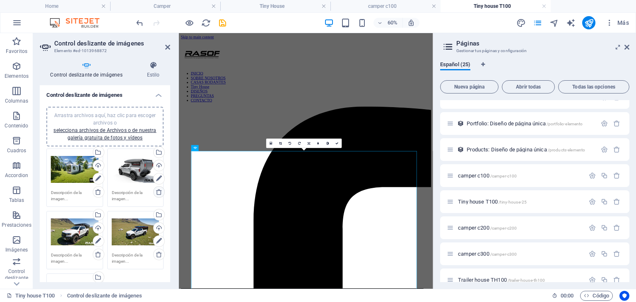
click at [158, 190] on icon at bounding box center [159, 192] width 7 height 7
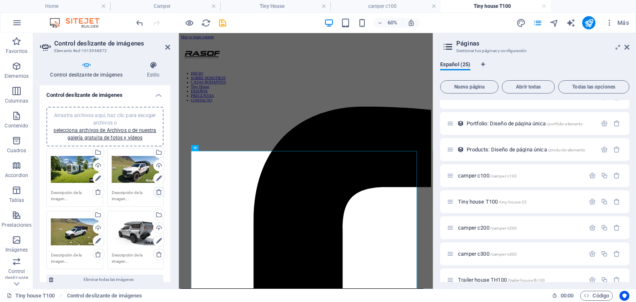
click at [158, 190] on icon at bounding box center [159, 192] width 7 height 7
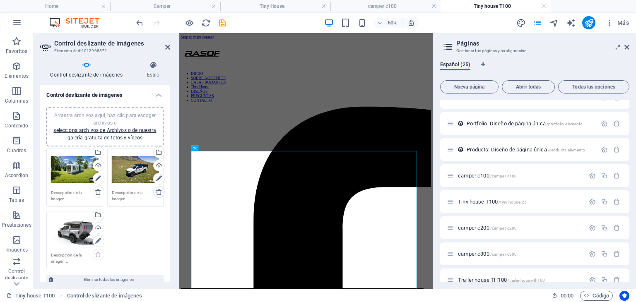
click at [158, 190] on icon at bounding box center [159, 192] width 7 height 7
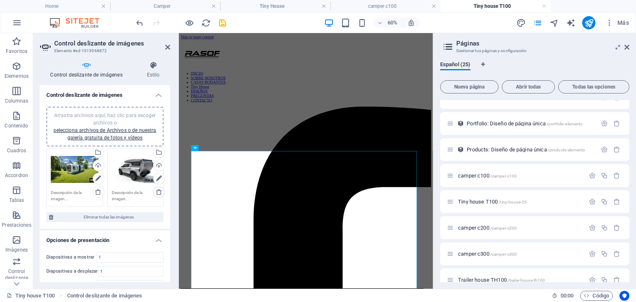
click at [158, 190] on icon at bounding box center [159, 192] width 7 height 7
click at [167, 46] on icon at bounding box center [167, 47] width 5 height 7
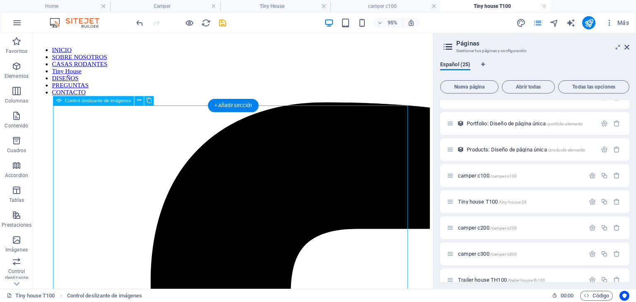
scroll to position [41, 0]
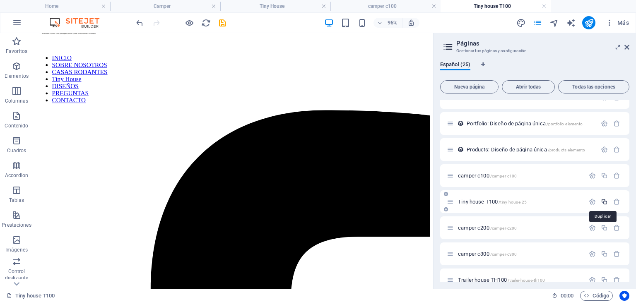
click at [601, 203] on icon "button" at bounding box center [604, 201] width 7 height 7
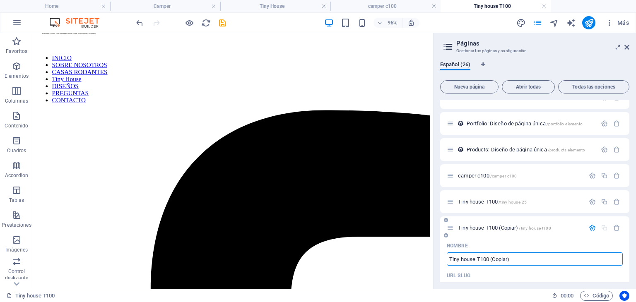
click at [497, 260] on input "Tiny house T100 (Copiar)" at bounding box center [535, 259] width 176 height 13
drag, startPoint x: 481, startPoint y: 261, endPoint x: 534, endPoint y: 253, distance: 53.7
click at [534, 253] on input "Tiny house T100 (Copiar)" at bounding box center [535, 259] width 176 height 13
type input "Tiny house T200"
click at [519, 243] on div "Nombre" at bounding box center [535, 245] width 176 height 13
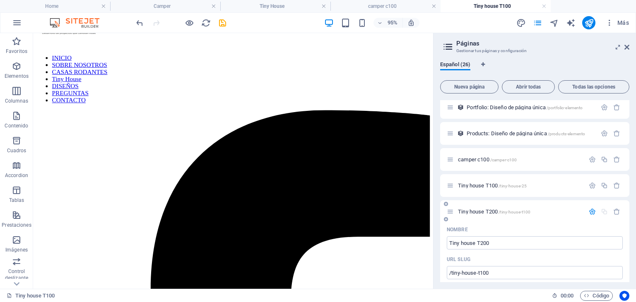
scroll to position [369, 0]
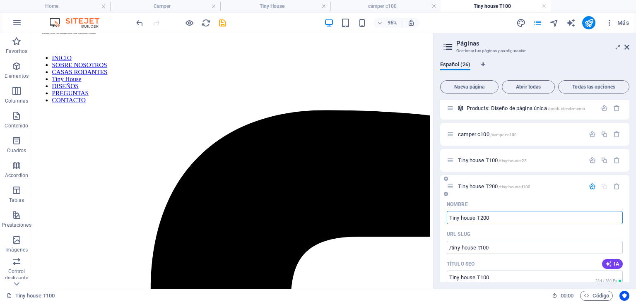
click at [507, 219] on input "Tiny house T200" at bounding box center [535, 217] width 176 height 13
click at [532, 201] on div "Nombre" at bounding box center [535, 204] width 176 height 13
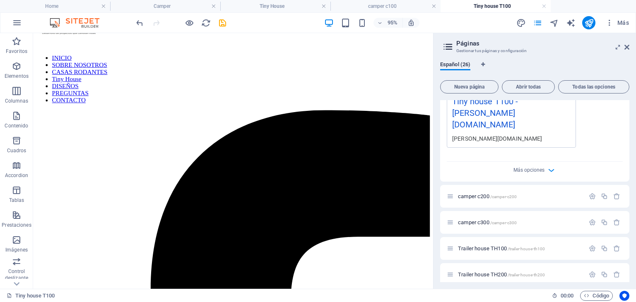
scroll to position [617, 0]
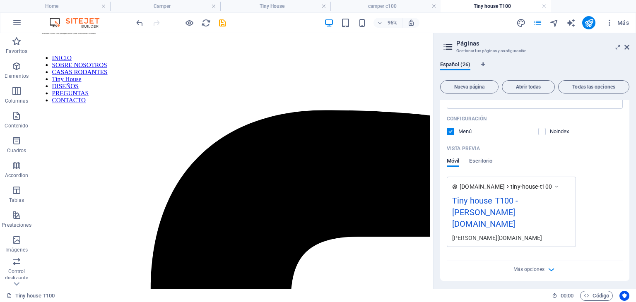
click at [616, 205] on div "[DOMAIN_NAME] tiny-house-t100 Tiny house T100 - [PERSON_NAME][DOMAIN_NAME] [PER…" at bounding box center [535, 212] width 176 height 70
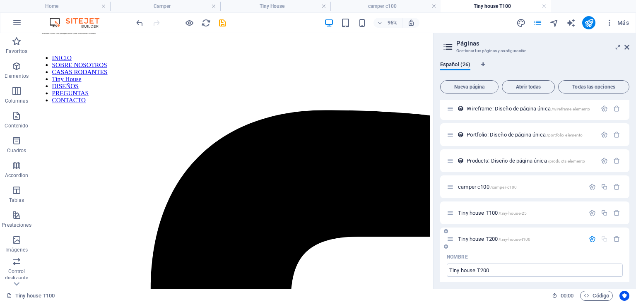
scroll to position [286, 0]
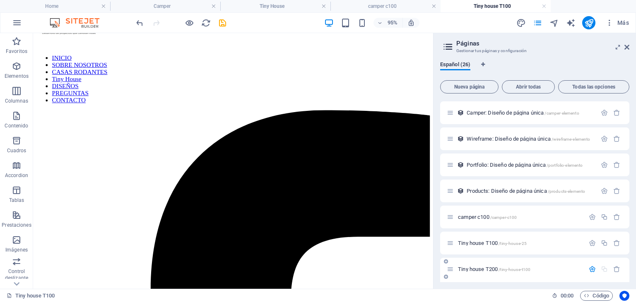
click at [591, 270] on icon "button" at bounding box center [592, 269] width 7 height 7
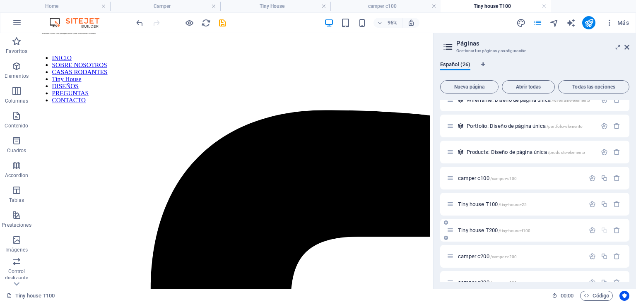
scroll to position [327, 0]
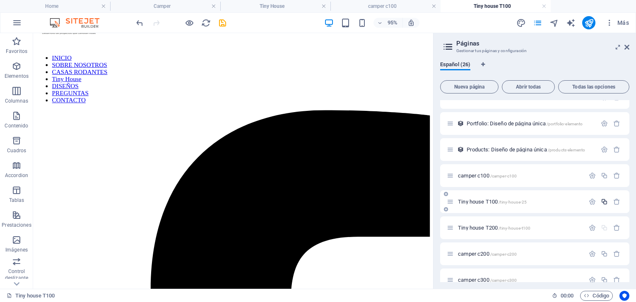
click at [603, 202] on icon "button" at bounding box center [604, 201] width 7 height 7
click at [495, 259] on input "Tiny house T101" at bounding box center [535, 259] width 176 height 13
drag, startPoint x: 493, startPoint y: 260, endPoint x: 481, endPoint y: 265, distance: 13.2
click at [481, 265] on input "Tiny house T101" at bounding box center [535, 259] width 176 height 13
type input "Tiny house T300"
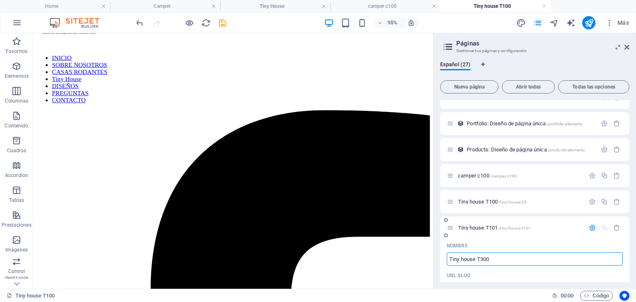
type input "/tiny-house-t300"
type input "Tiny house T300"
click at [515, 246] on div "Nombre" at bounding box center [535, 245] width 176 height 13
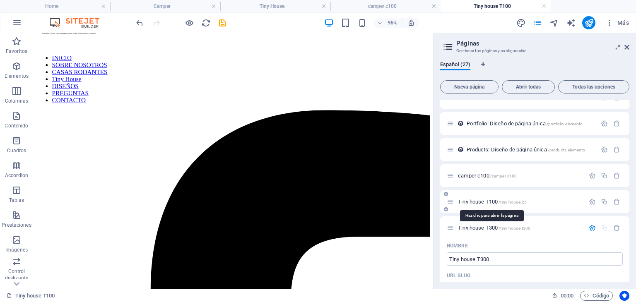
click at [502, 203] on span "/tiny-house-25" at bounding box center [513, 202] width 28 height 5
click at [587, 226] on button "button" at bounding box center [593, 228] width 12 height 7
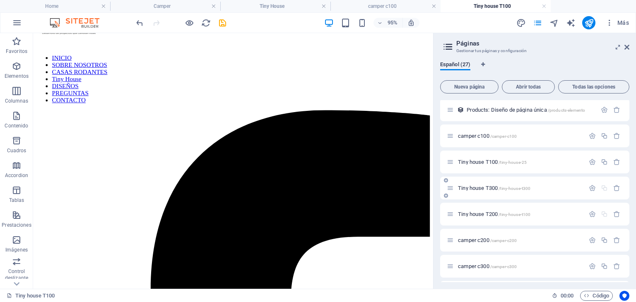
scroll to position [369, 0]
click at [505, 188] on span "/tiny-house-t300" at bounding box center [515, 187] width 32 height 5
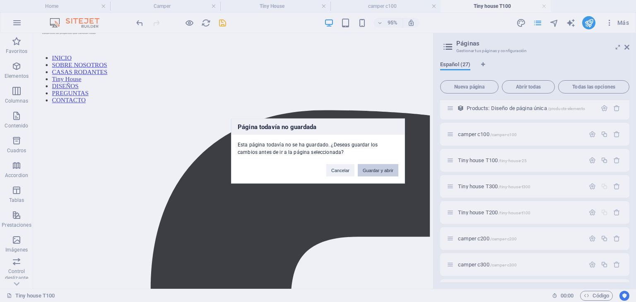
click at [380, 169] on button "Guardar y abrir" at bounding box center [378, 170] width 41 height 12
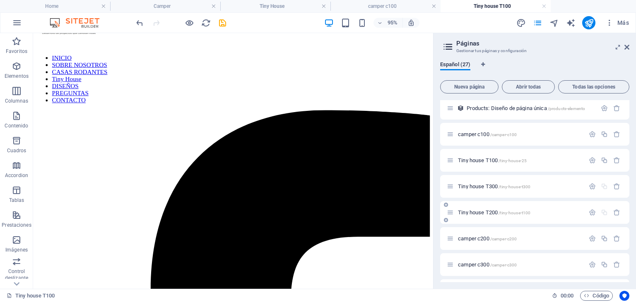
click at [496, 212] on span "Tiny house T200 /tiny-house-t100" at bounding box center [494, 213] width 72 height 6
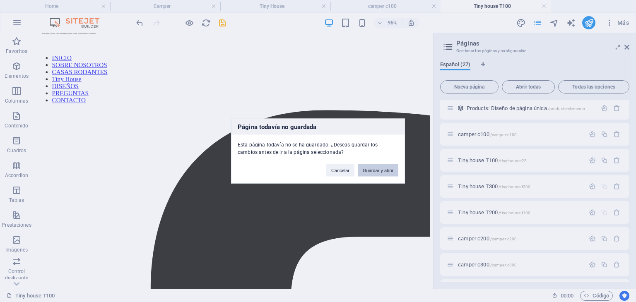
click at [384, 170] on button "Guardar y abrir" at bounding box center [378, 170] width 41 height 12
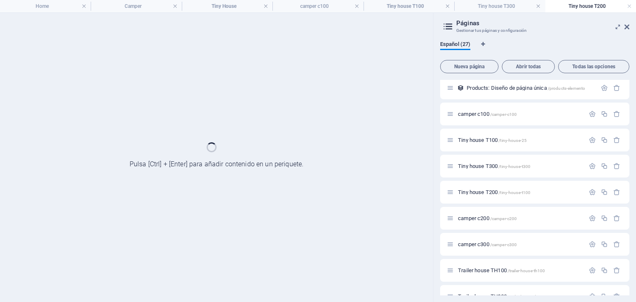
scroll to position [0, 0]
click at [242, 6] on h4 "Tiny House" at bounding box center [227, 6] width 91 height 9
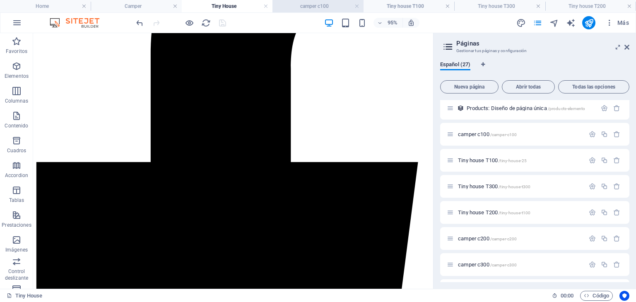
click at [317, 10] on h4 "camper c100" at bounding box center [318, 6] width 91 height 9
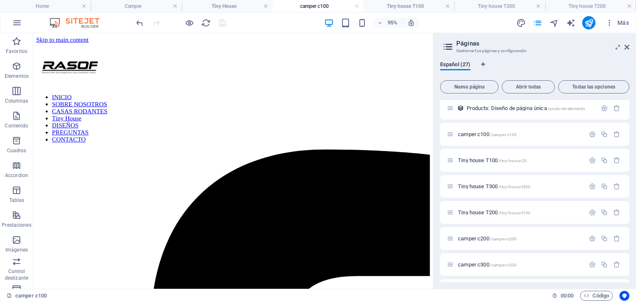
scroll to position [166, 0]
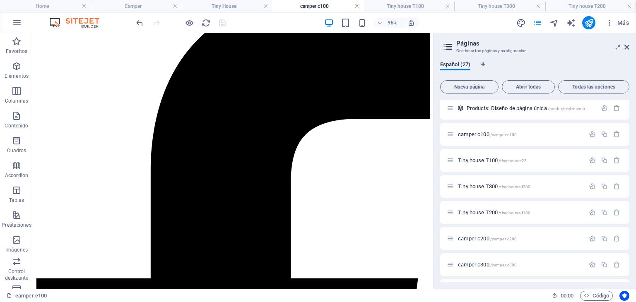
click at [357, 5] on link at bounding box center [357, 6] width 5 height 8
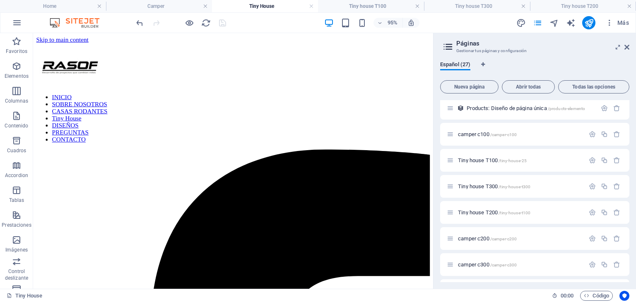
scroll to position [288, 0]
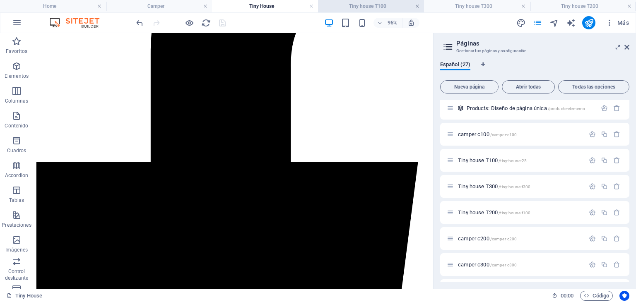
click at [419, 6] on link at bounding box center [417, 6] width 5 height 8
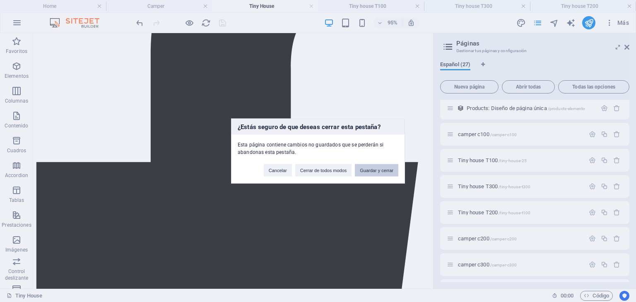
drag, startPoint x: 388, startPoint y: 170, endPoint x: 355, endPoint y: 137, distance: 46.9
click at [389, 170] on button "Guardar y cerrar" at bounding box center [376, 170] width 43 height 12
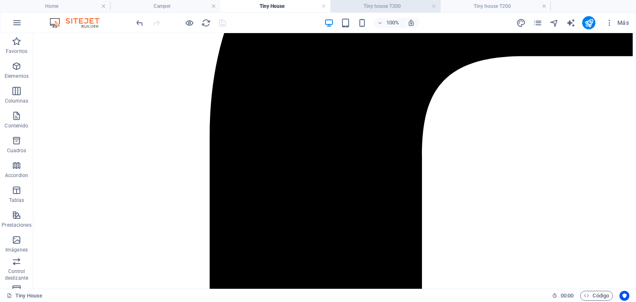
click at [407, 10] on h4 "Tiny house T300" at bounding box center [386, 6] width 110 height 9
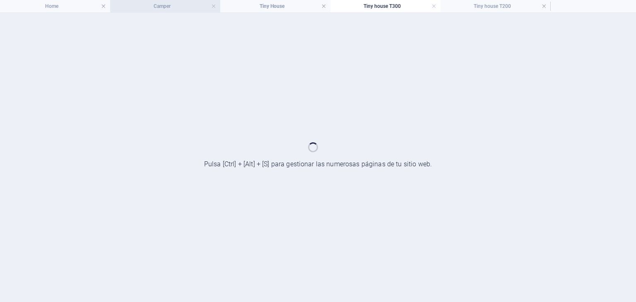
click at [152, 7] on h4 "Camper" at bounding box center [165, 6] width 110 height 9
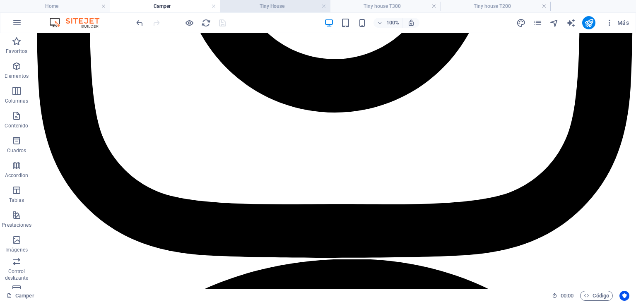
click at [273, 7] on h4 "Tiny House" at bounding box center [275, 6] width 110 height 9
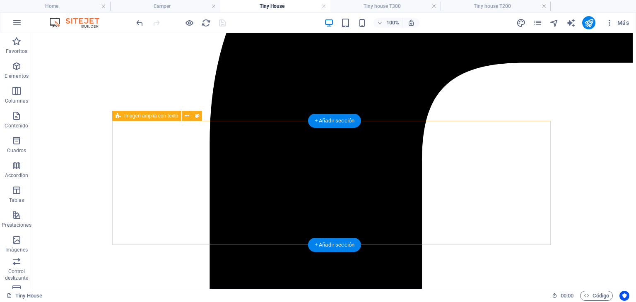
select select "9"
select select
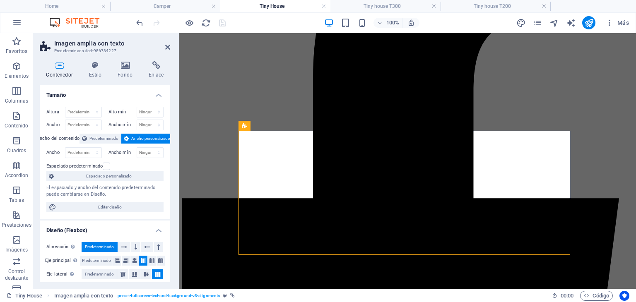
scroll to position [313, 0]
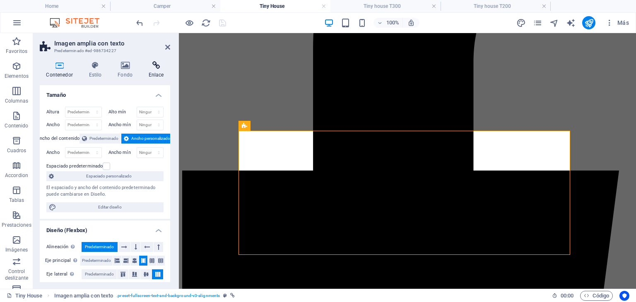
click at [159, 68] on icon at bounding box center [156, 65] width 28 height 8
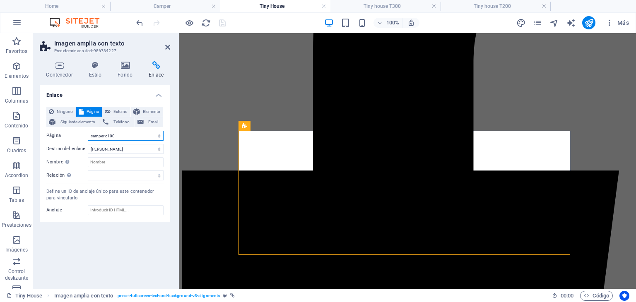
click at [140, 139] on select "Home SOBRE NOSOTROS Camper Tiny House PREGUNTAS FRECUENTES diseños CONTACTO Leg…" at bounding box center [126, 136] width 76 height 10
select select "10"
click at [88, 131] on select "Home SOBRE NOSOTROS Camper Tiny House PREGUNTAS FRECUENTES diseños CONTACTO Leg…" at bounding box center [126, 136] width 76 height 10
click at [112, 271] on div "Enlace Ninguno Página Externo Elemento Siguiente elemento Teléfono Email Página…" at bounding box center [105, 183] width 130 height 197
click at [168, 46] on icon at bounding box center [167, 47] width 5 height 7
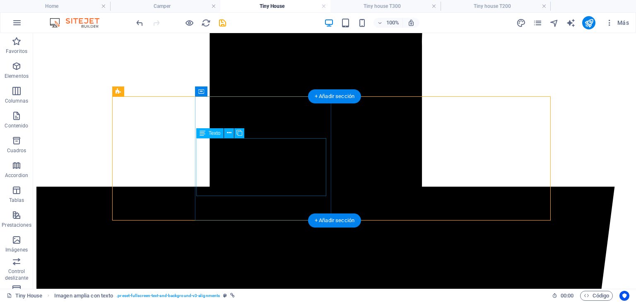
scroll to position [409, 0]
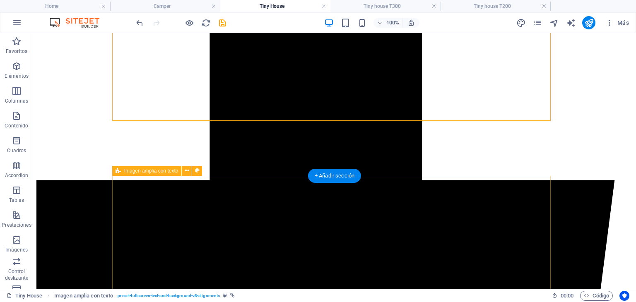
select select "9"
select select
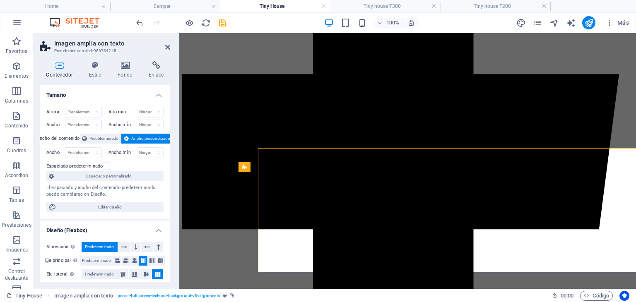
scroll to position [437, 0]
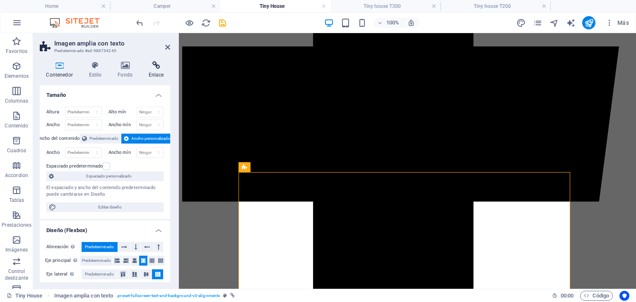
click at [157, 66] on icon at bounding box center [156, 65] width 28 height 8
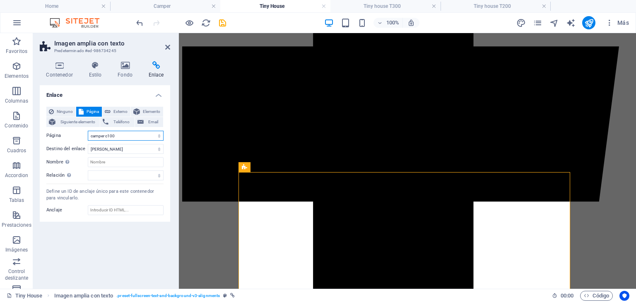
click at [133, 134] on select "Home SOBRE NOSOTROS Camper Tiny House PREGUNTAS FRECUENTES diseños CONTACTO Leg…" at bounding box center [126, 136] width 76 height 10
click at [88, 131] on select "Home SOBRE NOSOTROS Camper Tiny House PREGUNTAS FRECUENTES diseños CONTACTO Leg…" at bounding box center [126, 136] width 76 height 10
click at [142, 135] on select "Home SOBRE NOSOTROS Camper Tiny House PREGUNTAS FRECUENTES diseños CONTACTO Leg…" at bounding box center [126, 136] width 76 height 10
select select "12"
click at [88, 131] on select "Home SOBRE NOSOTROS Camper Tiny House PREGUNTAS FRECUENTES diseños CONTACTO Leg…" at bounding box center [126, 136] width 76 height 10
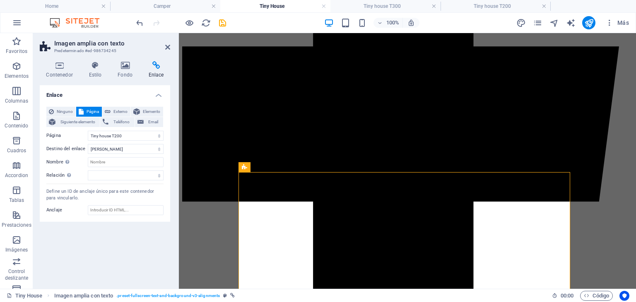
click at [126, 251] on div "Enlace Ninguno Página Externo Elemento Siguiente elemento Teléfono Email Página…" at bounding box center [105, 183] width 130 height 197
click at [167, 48] on icon at bounding box center [167, 47] width 5 height 7
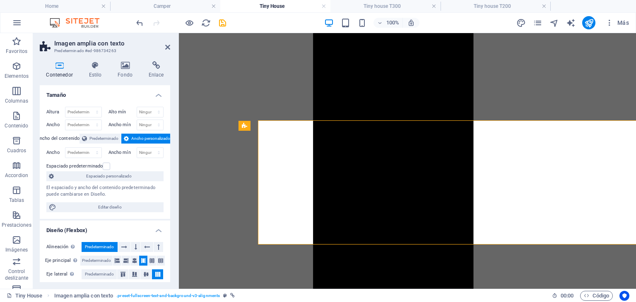
scroll to position [644, 0]
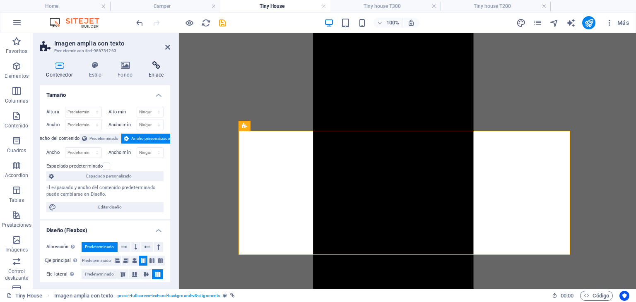
click at [154, 69] on icon at bounding box center [156, 65] width 28 height 8
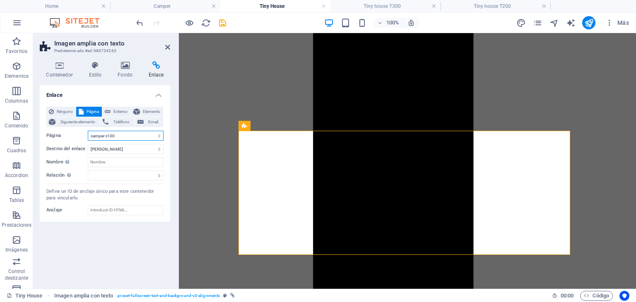
click at [138, 138] on select "Home SOBRE NOSOTROS Camper Tiny House PREGUNTAS FRECUENTES diseños CONTACTO Leg…" at bounding box center [126, 136] width 76 height 10
select select "11"
click at [88, 131] on select "Home SOBRE NOSOTROS Camper Tiny House PREGUNTAS FRECUENTES diseños CONTACTO Leg…" at bounding box center [126, 136] width 76 height 10
click at [126, 253] on div "Enlace Ninguno Página Externo Elemento Siguiente elemento Teléfono Email Página…" at bounding box center [105, 183] width 130 height 197
click at [133, 239] on div "Enlace Ninguno Página Externo Elemento Siguiente elemento Teléfono Email Página…" at bounding box center [105, 183] width 130 height 197
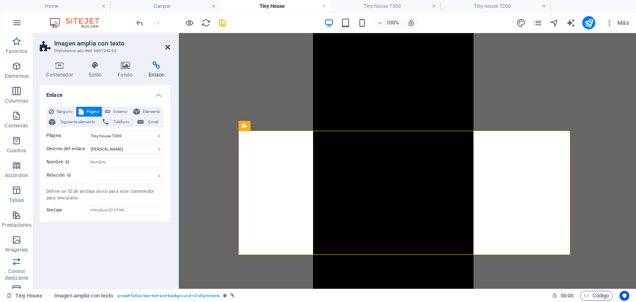
click at [170, 45] on icon at bounding box center [167, 47] width 5 height 7
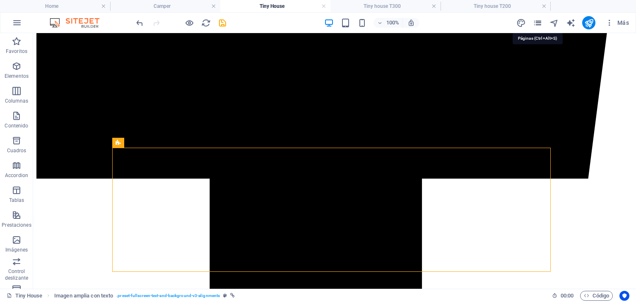
click at [538, 23] on icon "pages" at bounding box center [538, 23] width 10 height 10
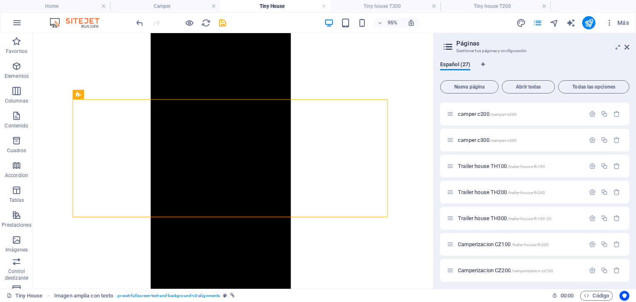
scroll to position [522, 0]
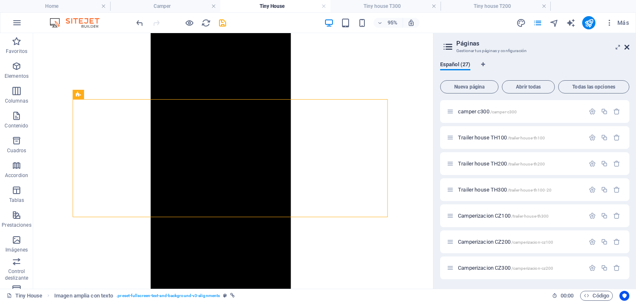
drag, startPoint x: 625, startPoint y: 48, endPoint x: 592, endPoint y: 15, distance: 46.9
click at [625, 48] on icon at bounding box center [627, 47] width 5 height 7
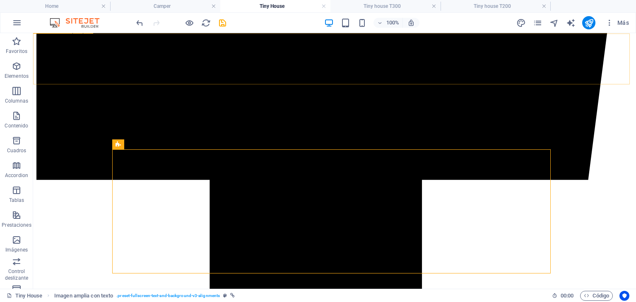
scroll to position [615, 0]
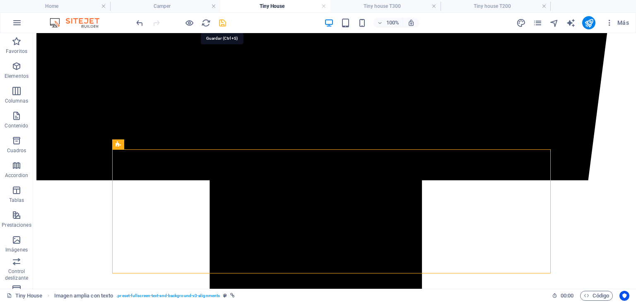
click at [223, 26] on icon "save" at bounding box center [223, 23] width 10 height 10
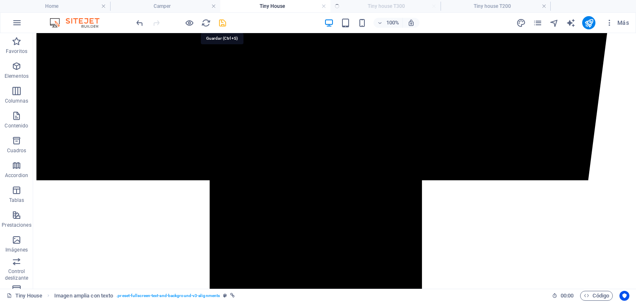
click at [224, 24] on icon "save" at bounding box center [223, 23] width 10 height 10
click at [219, 22] on icon "save" at bounding box center [223, 23] width 10 height 10
click at [206, 22] on icon "reload" at bounding box center [206, 23] width 10 height 10
click at [225, 23] on icon "save" at bounding box center [223, 23] width 10 height 10
click at [205, 24] on icon "reload" at bounding box center [206, 23] width 10 height 10
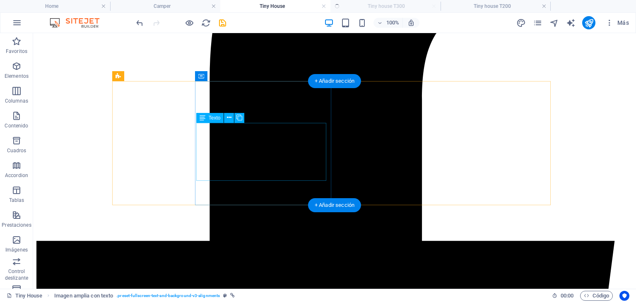
scroll to position [325, 0]
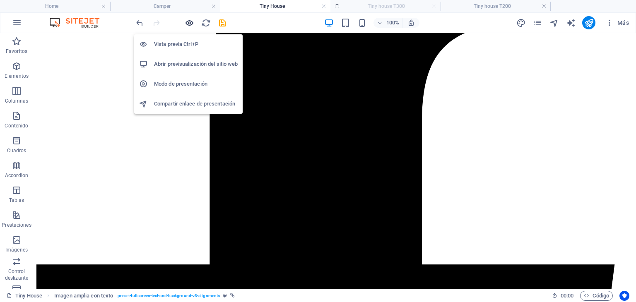
click at [191, 24] on icon "button" at bounding box center [190, 23] width 10 height 10
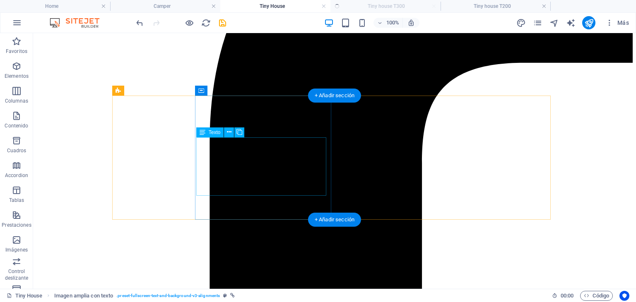
scroll to position [283, 0]
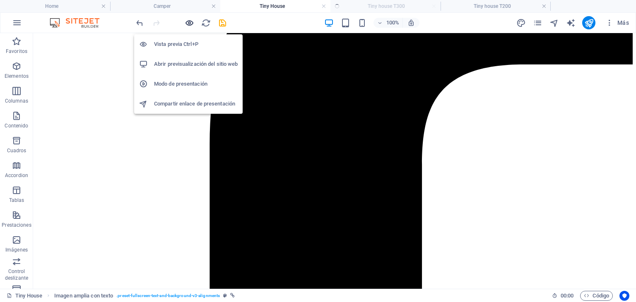
click at [189, 24] on icon "button" at bounding box center [190, 23] width 10 height 10
click at [181, 44] on h6 "Vista previa Ctrl+P" at bounding box center [196, 44] width 84 height 10
click at [159, 47] on h6 "Vista previa Ctrl+P" at bounding box center [196, 44] width 84 height 10
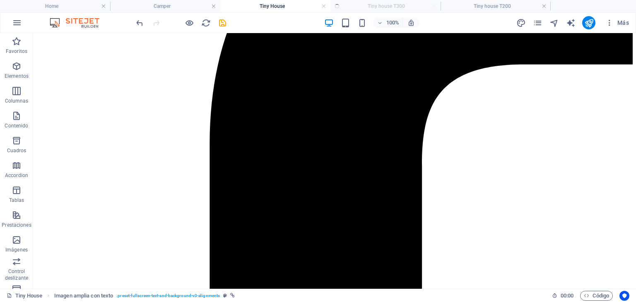
drag, startPoint x: 111, startPoint y: 154, endPoint x: 181, endPoint y: 149, distance: 70.7
click at [476, 3] on h4 "Tiny house T200" at bounding box center [496, 6] width 110 height 9
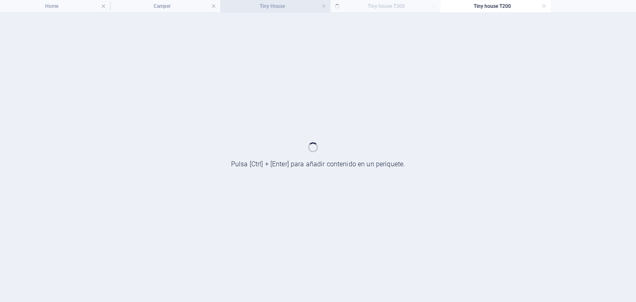
click at [260, 3] on h4 "Tiny House" at bounding box center [275, 6] width 110 height 9
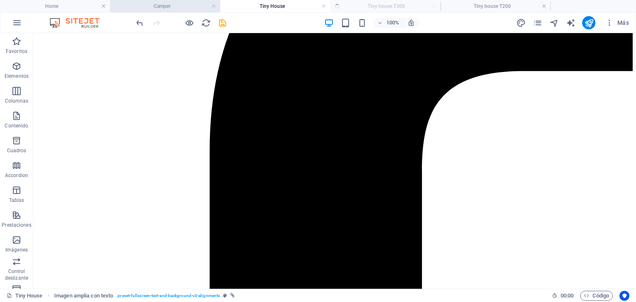
click at [176, 9] on h4 "Camper" at bounding box center [165, 6] width 110 height 9
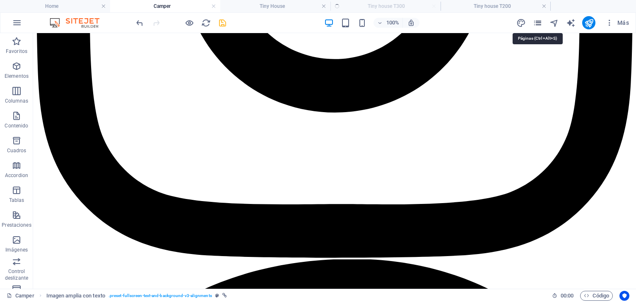
click at [540, 24] on icon "pages" at bounding box center [538, 23] width 10 height 10
click at [537, 23] on icon "pages" at bounding box center [538, 23] width 10 height 10
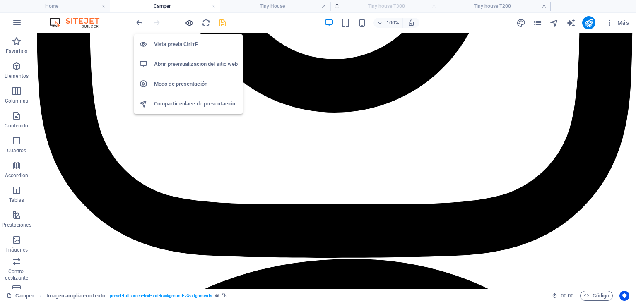
click at [189, 25] on icon "button" at bounding box center [190, 23] width 10 height 10
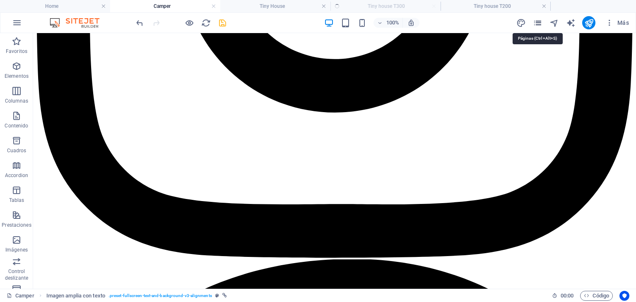
click at [541, 20] on icon "pages" at bounding box center [538, 23] width 10 height 10
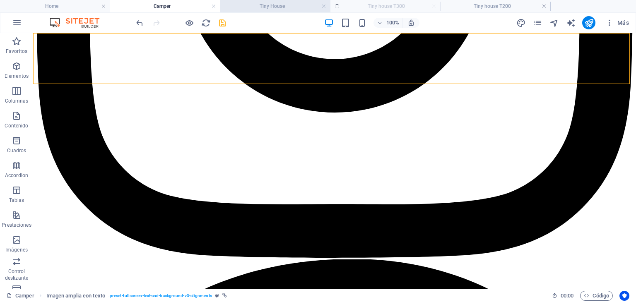
click at [292, 10] on h4 "Tiny House" at bounding box center [275, 6] width 110 height 9
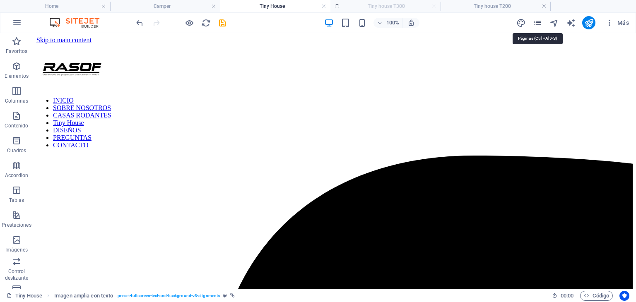
click at [534, 25] on icon "pages" at bounding box center [538, 23] width 10 height 10
click at [538, 22] on icon "pages" at bounding box center [538, 23] width 10 height 10
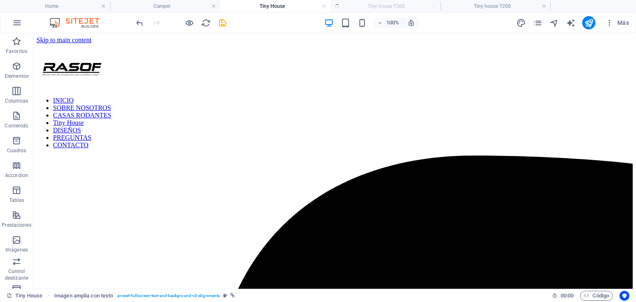
click at [394, 8] on ul "Home Camper Tiny House Tiny house T300 Tiny house T200" at bounding box center [318, 6] width 636 height 12
click at [464, 4] on h4 "Tiny house T200" at bounding box center [496, 6] width 110 height 9
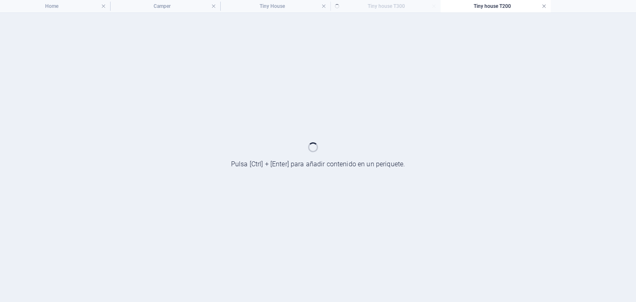
click at [545, 7] on link at bounding box center [544, 6] width 5 height 8
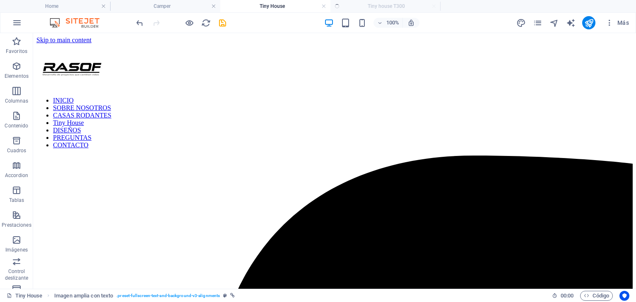
click at [403, 7] on ul "Home Camper Tiny House Tiny house T300" at bounding box center [318, 6] width 636 height 12
click at [413, 5] on ul "Home Camper Tiny House Tiny house T300" at bounding box center [318, 6] width 636 height 12
click at [326, 7] on link at bounding box center [323, 6] width 5 height 8
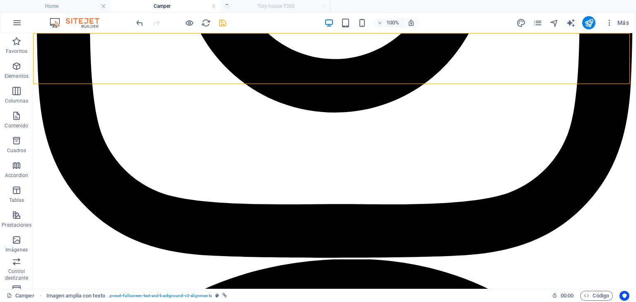
click at [328, 5] on ul "Home Camper Tiny house T300" at bounding box center [318, 6] width 636 height 12
click at [224, 23] on icon "save" at bounding box center [223, 23] width 10 height 10
click at [538, 21] on icon "pages" at bounding box center [538, 23] width 10 height 10
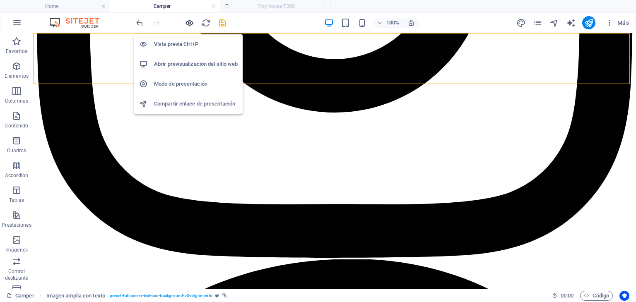
click at [191, 21] on icon "button" at bounding box center [190, 23] width 10 height 10
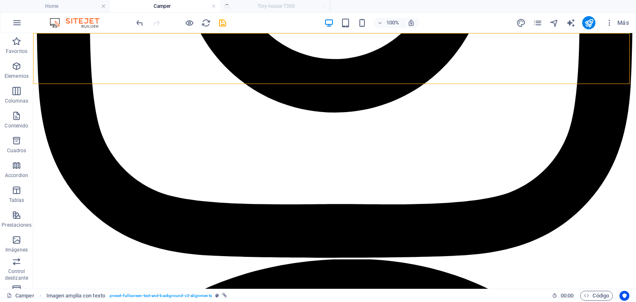
click at [176, 7] on h4 "Camper" at bounding box center [165, 6] width 110 height 9
click at [87, 8] on h4 "Home" at bounding box center [55, 6] width 110 height 9
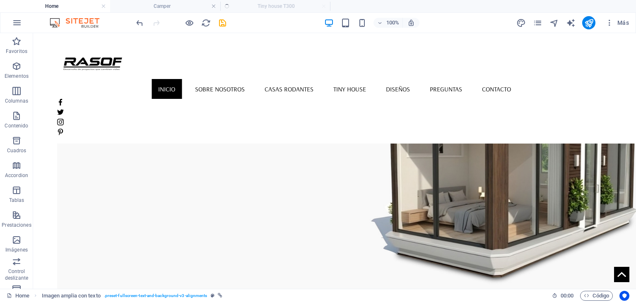
scroll to position [518, 0]
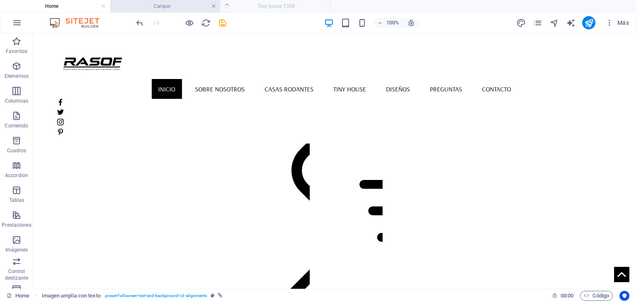
click at [214, 7] on link at bounding box center [213, 6] width 5 height 8
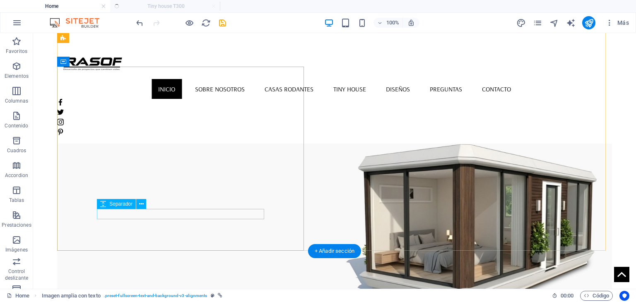
scroll to position [0, 0]
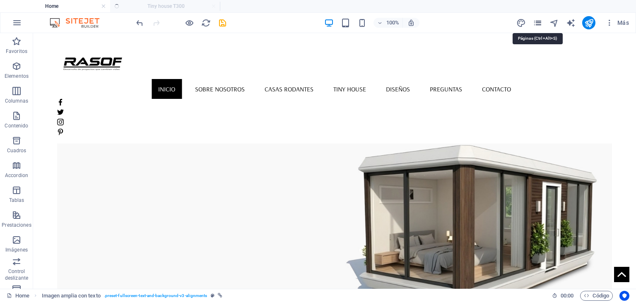
click at [540, 26] on icon "pages" at bounding box center [538, 23] width 10 height 10
click at [537, 23] on icon "pages" at bounding box center [538, 23] width 10 height 10
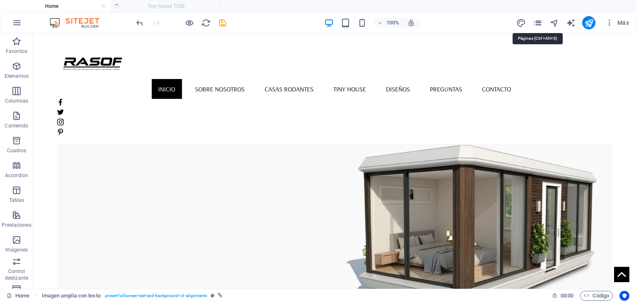
click at [537, 23] on icon "pages" at bounding box center [538, 23] width 10 height 10
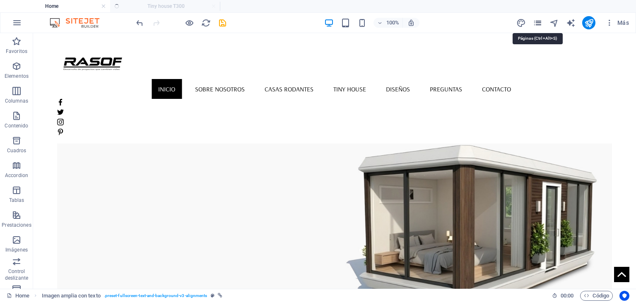
click at [537, 23] on icon "pages" at bounding box center [538, 23] width 10 height 10
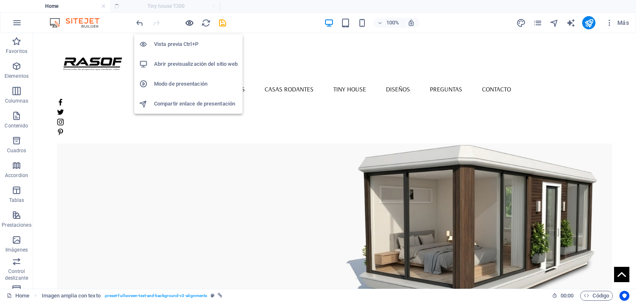
click at [189, 20] on icon "button" at bounding box center [190, 23] width 10 height 10
click at [181, 45] on h6 "Vista previa Ctrl+P" at bounding box center [196, 44] width 84 height 10
click at [157, 45] on h6 "Vista previa Ctrl+P" at bounding box center [196, 44] width 84 height 10
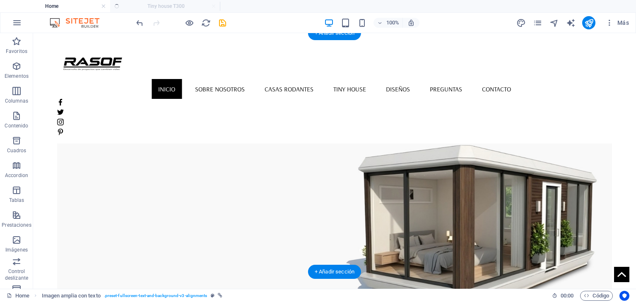
click at [311, 126] on figure at bounding box center [334, 206] width 555 height 239
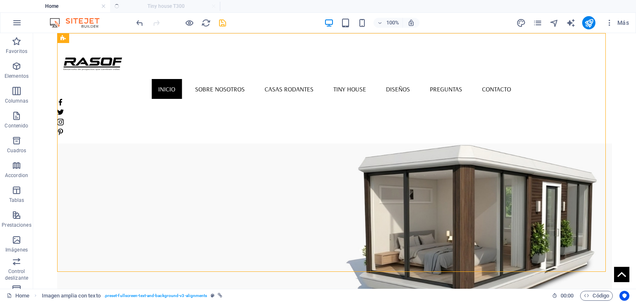
click at [224, 24] on icon "save" at bounding box center [223, 23] width 10 height 10
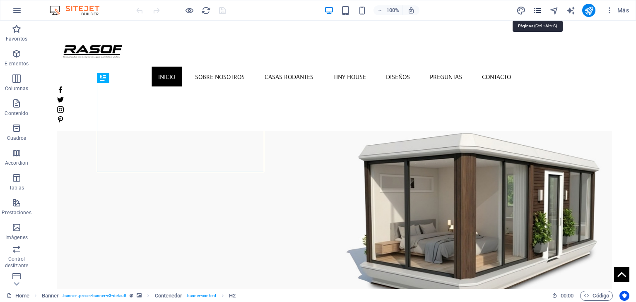
click at [538, 12] on icon "pages" at bounding box center [538, 11] width 10 height 10
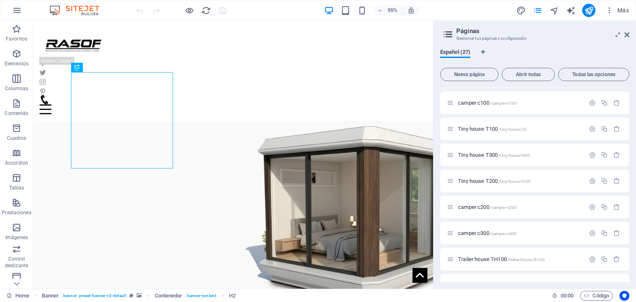
scroll to position [386, 0]
drag, startPoint x: 486, startPoint y: 158, endPoint x: 487, endPoint y: 188, distance: 30.7
click at [487, 188] on div "Home / SOBRE NOSOTROS /sobre-nosotros Camper /camper Tiny House /tiny-house PRE…" at bounding box center [534, 52] width 189 height 701
drag, startPoint x: 472, startPoint y: 181, endPoint x: 471, endPoint y: 152, distance: 29.0
click at [471, 152] on div "Home / SOBRE NOSOTROS /sobre-nosotros Camper /camper Tiny House /tiny-house PRE…" at bounding box center [534, 52] width 189 height 701
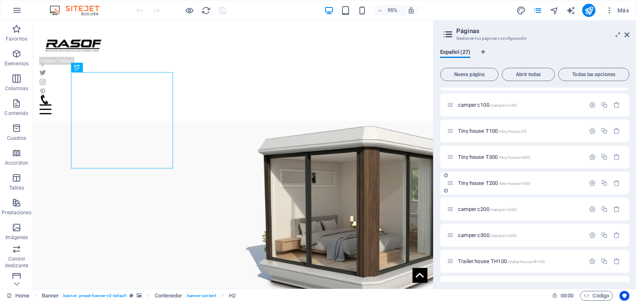
drag, startPoint x: 459, startPoint y: 157, endPoint x: 452, endPoint y: 167, distance: 12.5
click at [459, 181] on div "Home / SOBRE NOSOTROS /sobre-nosotros Camper /camper Tiny House /tiny-house PRE…" at bounding box center [534, 52] width 189 height 701
drag, startPoint x: 451, startPoint y: 157, endPoint x: 452, endPoint y: 190, distance: 33.2
click at [452, 190] on div "Home / SOBRE NOSOTROS /sobre-nosotros Camper /camper Tiny House /tiny-house PRE…" at bounding box center [534, 52] width 189 height 701
click at [249, 96] on figure at bounding box center [243, 199] width 421 height 263
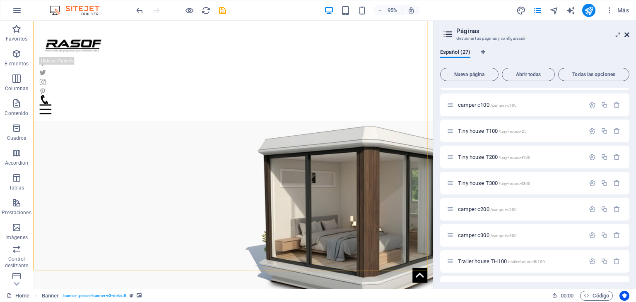
click at [626, 35] on icon at bounding box center [627, 34] width 5 height 7
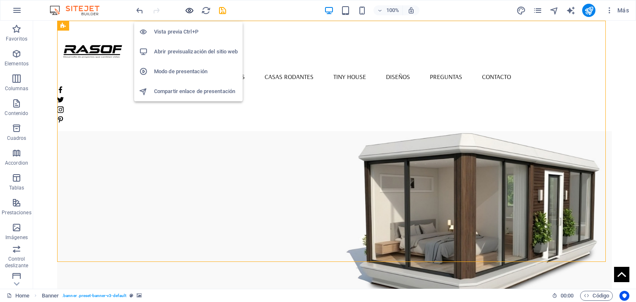
click at [187, 10] on icon "button" at bounding box center [190, 11] width 10 height 10
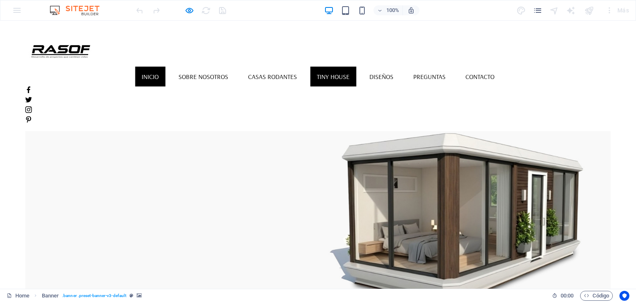
click at [347, 67] on link "Tiny House" at bounding box center [333, 77] width 46 height 20
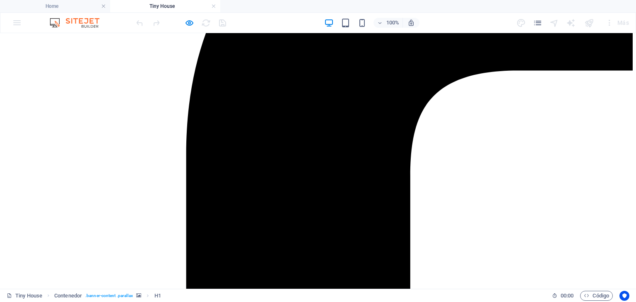
scroll to position [290, 0]
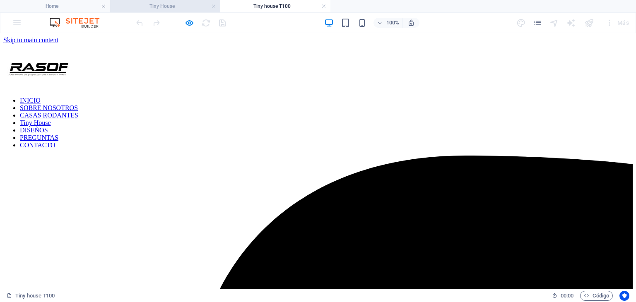
scroll to position [0, 0]
click at [165, 5] on h4 "Tiny House" at bounding box center [165, 6] width 110 height 9
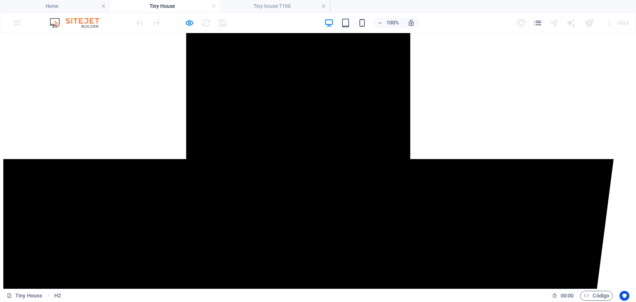
scroll to position [456, 0]
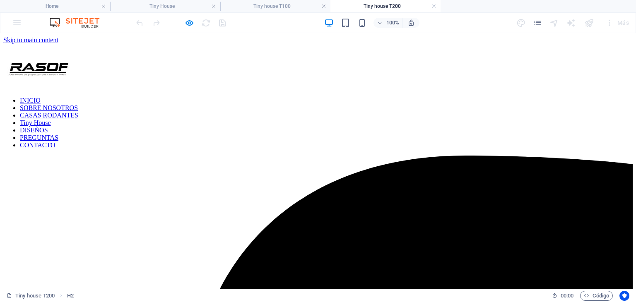
scroll to position [0, 0]
click at [183, 8] on h4 "Tiny House" at bounding box center [165, 6] width 110 height 9
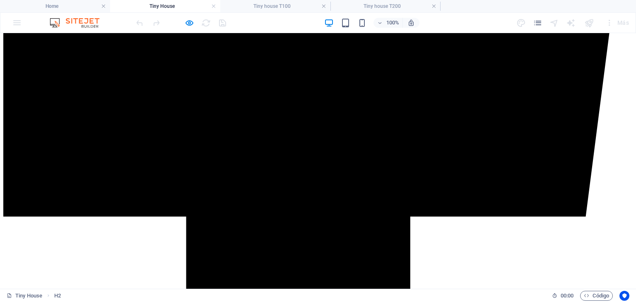
scroll to position [621, 0]
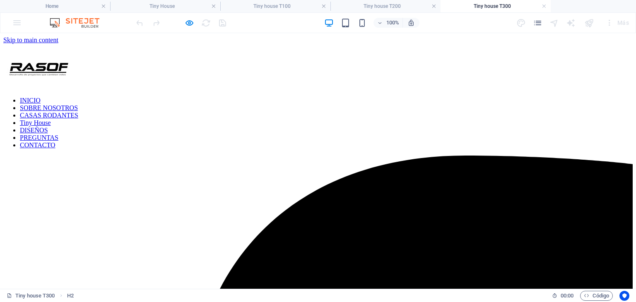
scroll to position [0, 0]
click at [270, 6] on h4 "Tiny house T100" at bounding box center [275, 6] width 110 height 9
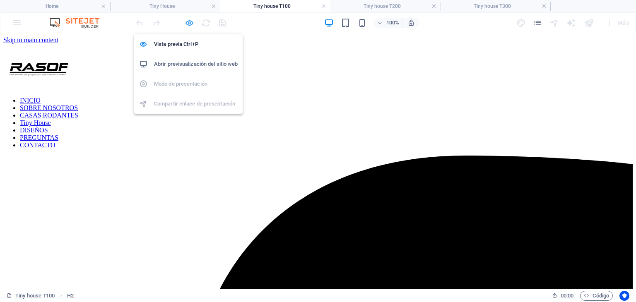
click at [190, 20] on icon "button" at bounding box center [190, 23] width 10 height 10
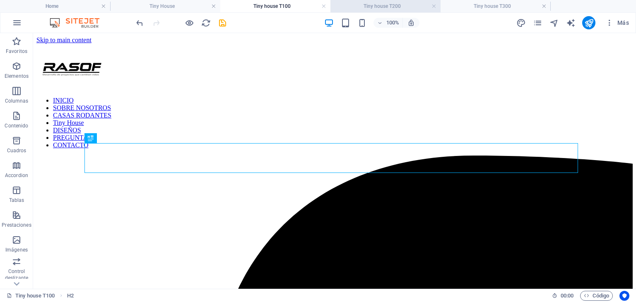
click at [371, 5] on h4 "Tiny house T200" at bounding box center [386, 6] width 110 height 9
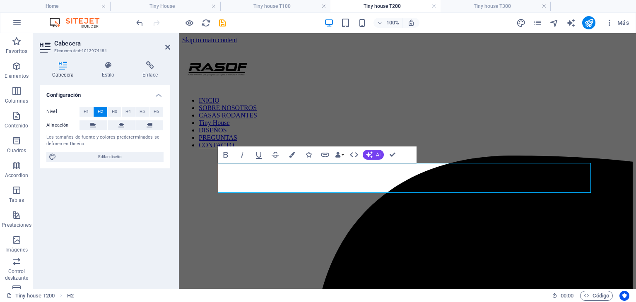
scroll to position [0, 3]
drag, startPoint x: 339, startPoint y: 179, endPoint x: 331, endPoint y: 183, distance: 8.9
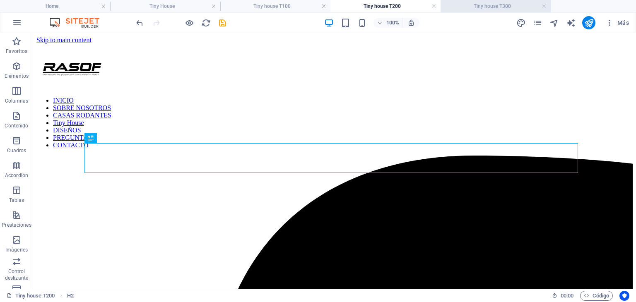
click at [462, 5] on h4 "Tiny house T300" at bounding box center [496, 6] width 110 height 9
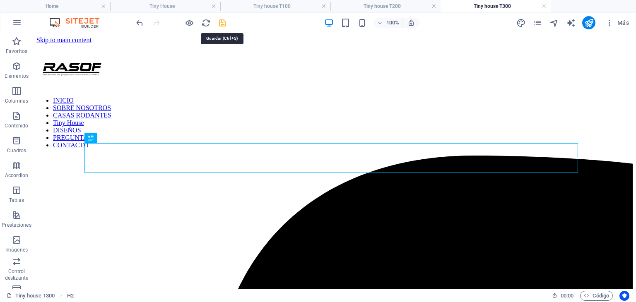
click at [220, 22] on icon "save" at bounding box center [223, 23] width 10 height 10
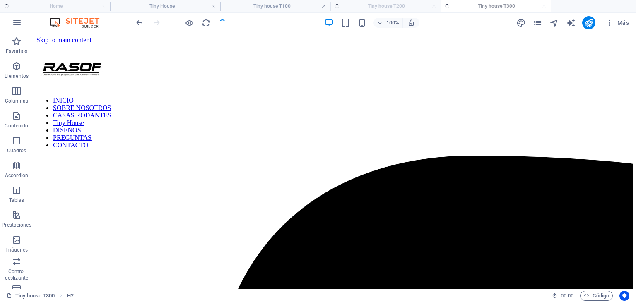
checkbox input "false"
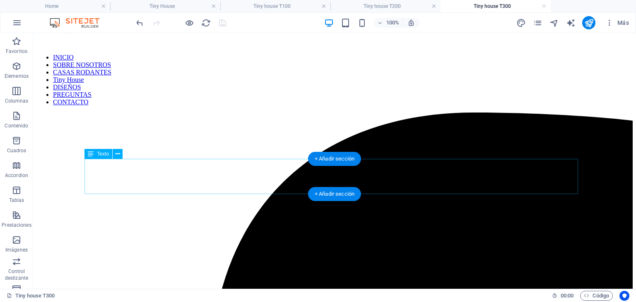
scroll to position [41, 0]
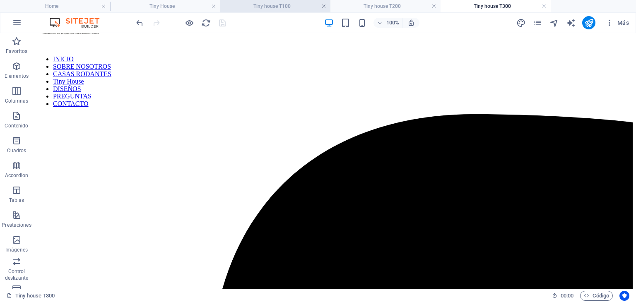
click at [324, 5] on link at bounding box center [323, 6] width 5 height 8
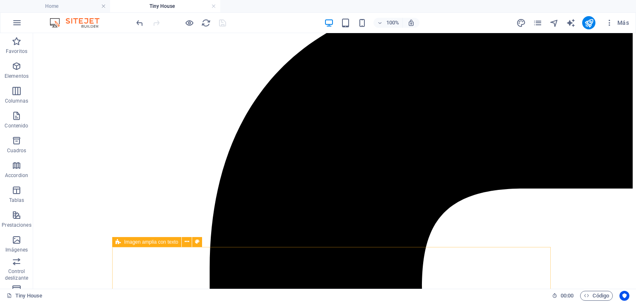
scroll to position [0, 0]
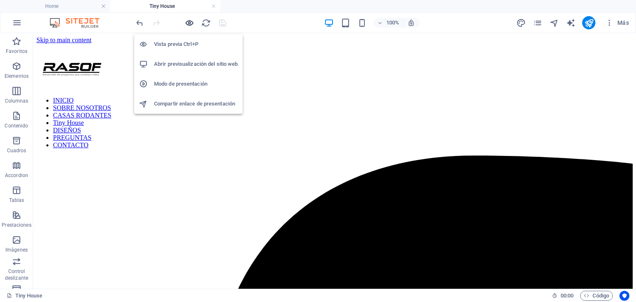
click at [191, 21] on icon "button" at bounding box center [190, 23] width 10 height 10
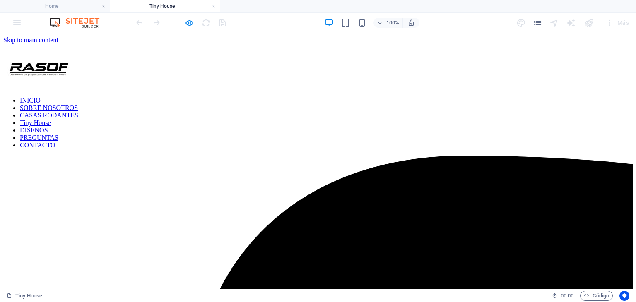
click at [78, 112] on link "CASAS RODANTES" at bounding box center [49, 115] width 58 height 7
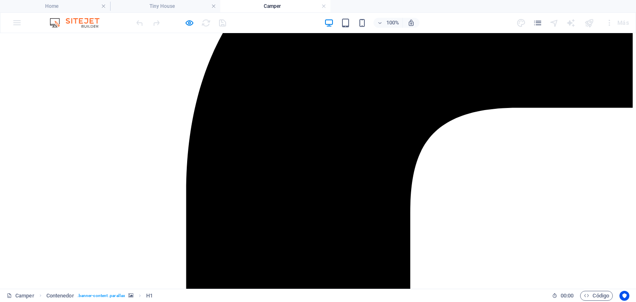
scroll to position [290, 0]
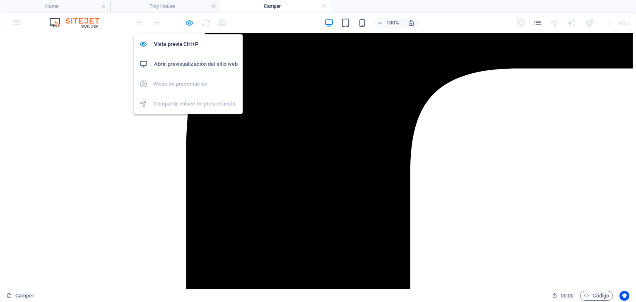
click at [186, 22] on icon "button" at bounding box center [190, 23] width 10 height 10
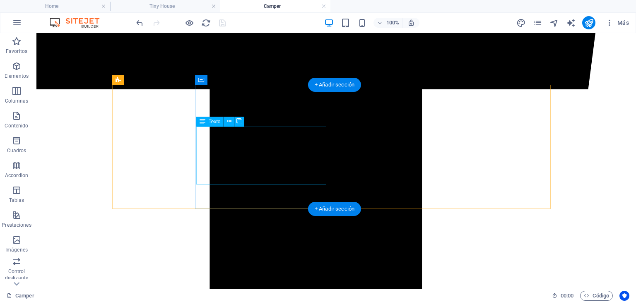
scroll to position [746, 0]
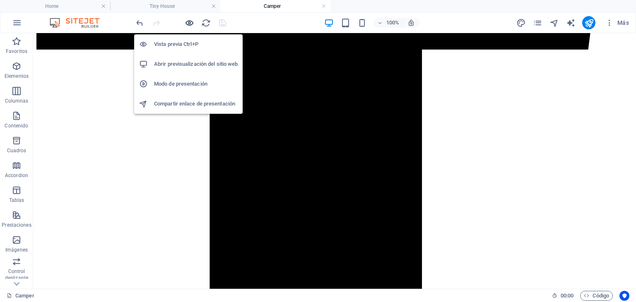
click at [187, 20] on icon "button" at bounding box center [190, 23] width 10 height 10
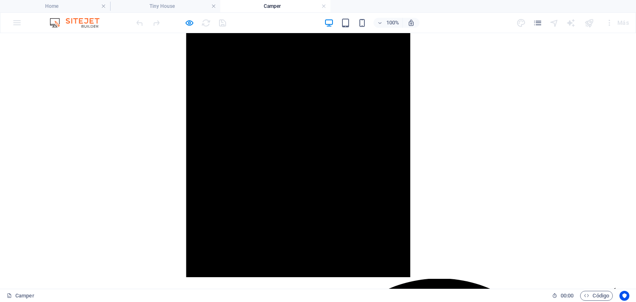
scroll to position [1118, 0]
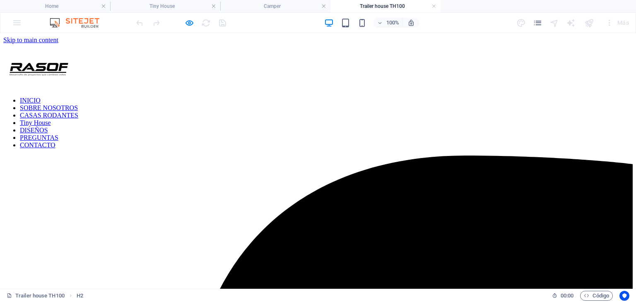
scroll to position [0, 0]
click at [184, 7] on h4 "Tiny House" at bounding box center [165, 6] width 110 height 9
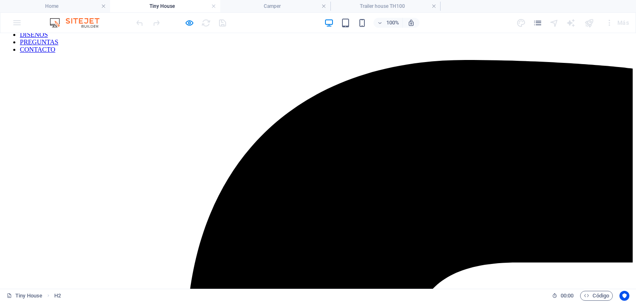
scroll to position [124, 0]
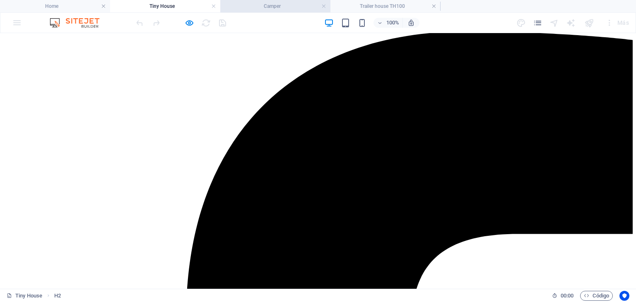
click at [276, 5] on h4 "Camper" at bounding box center [275, 6] width 110 height 9
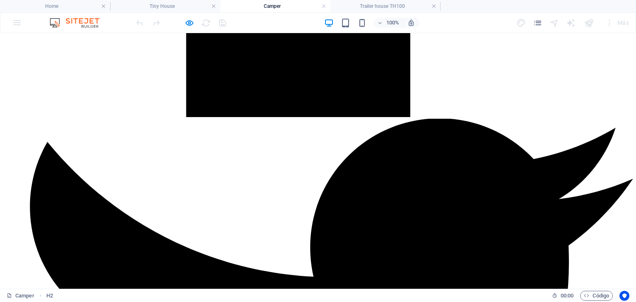
scroll to position [1284, 0]
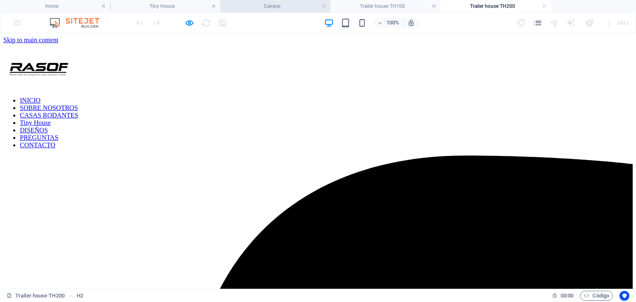
scroll to position [0, 0]
click at [291, 5] on h4 "Camper" at bounding box center [275, 6] width 110 height 9
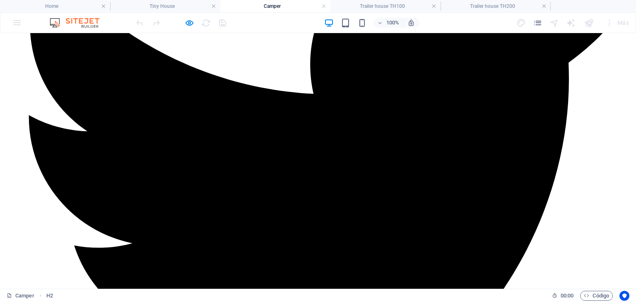
scroll to position [1450, 0]
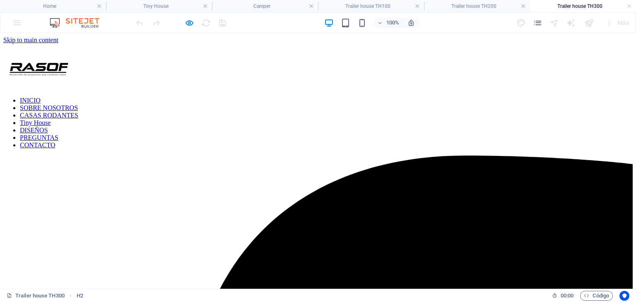
scroll to position [0, 0]
click at [389, 4] on h4 "Trailer house TH100" at bounding box center [371, 6] width 106 height 9
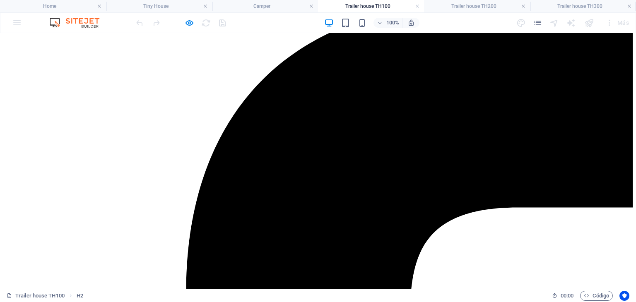
scroll to position [166, 0]
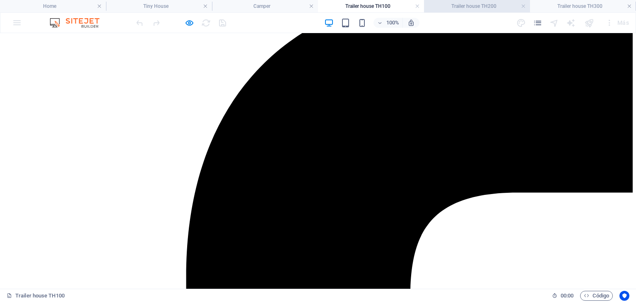
click at [458, 9] on h4 "Trailer house TH200" at bounding box center [477, 6] width 106 height 9
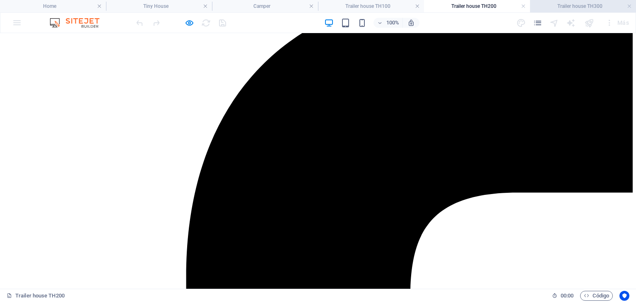
click at [582, 4] on h4 "Trailer house TH300" at bounding box center [583, 6] width 106 height 9
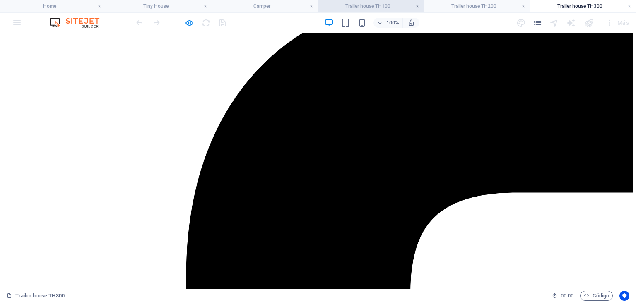
click at [418, 5] on link at bounding box center [417, 6] width 5 height 8
click at [437, 6] on h4 "Trailer house TH200" at bounding box center [386, 6] width 110 height 9
click at [435, 7] on link at bounding box center [434, 6] width 5 height 8
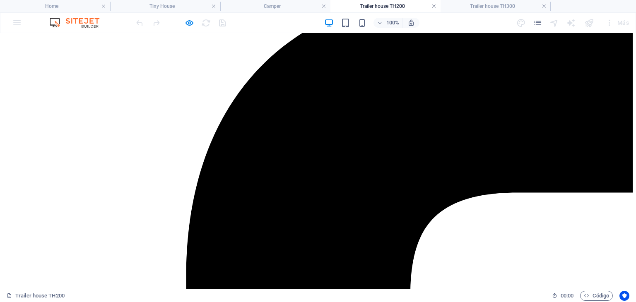
scroll to position [166, 0]
click at [435, 7] on link at bounding box center [434, 6] width 5 height 8
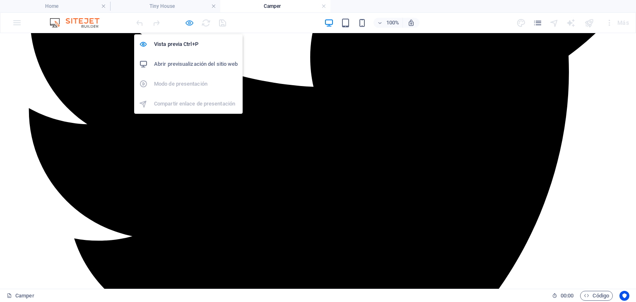
click at [188, 20] on icon "button" at bounding box center [190, 23] width 10 height 10
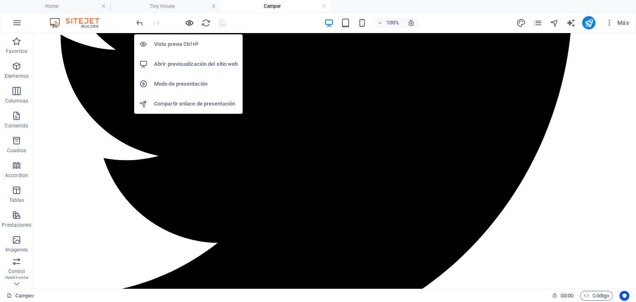
click at [188, 25] on icon "button" at bounding box center [190, 23] width 10 height 10
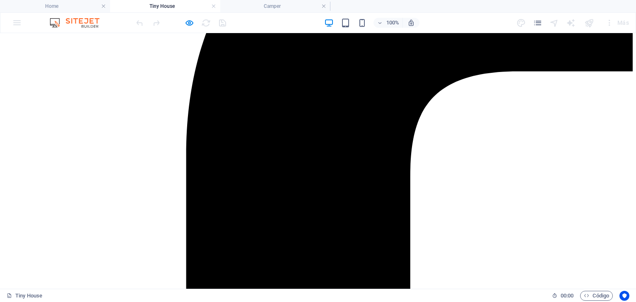
scroll to position [290, 0]
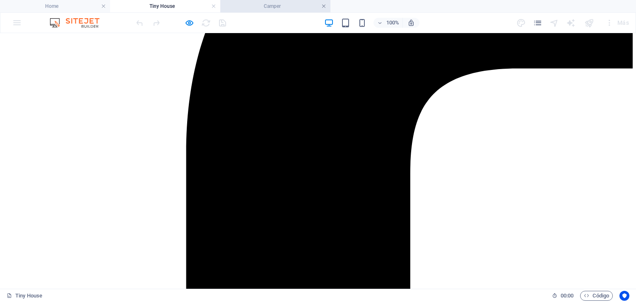
click at [323, 7] on link at bounding box center [323, 6] width 5 height 8
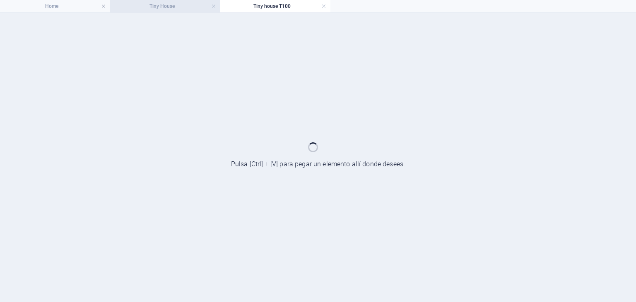
click at [169, 5] on h4 "Tiny House" at bounding box center [165, 6] width 110 height 9
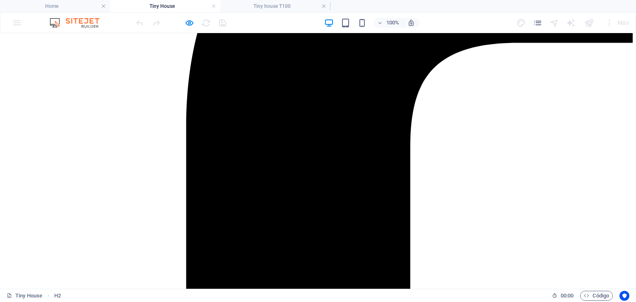
scroll to position [456, 0]
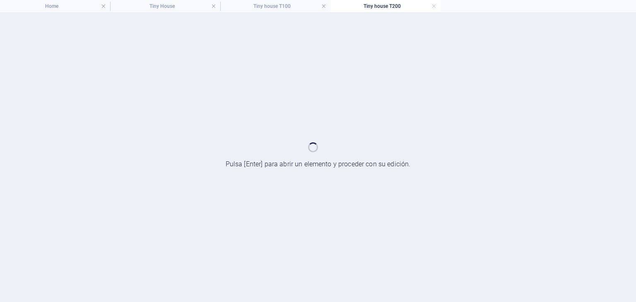
scroll to position [0, 0]
click at [200, 5] on h4 "Tiny House" at bounding box center [165, 6] width 110 height 9
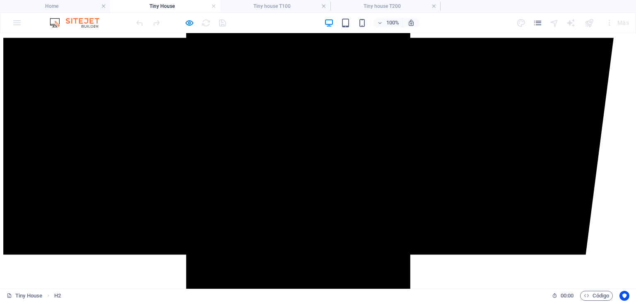
scroll to position [580, 0]
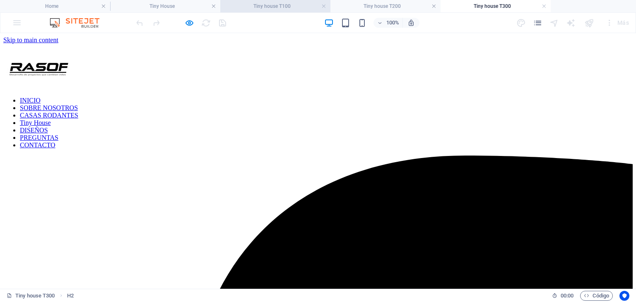
scroll to position [0, 0]
click at [272, 8] on h4 "Tiny house T100" at bounding box center [275, 6] width 110 height 9
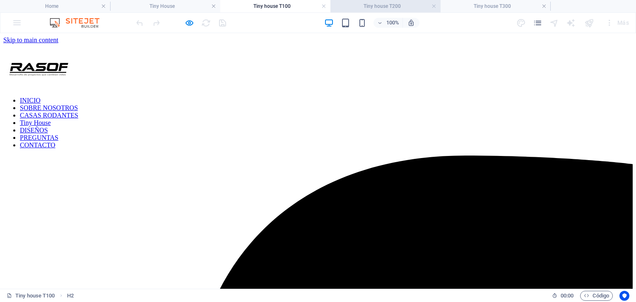
click at [381, 10] on h4 "Tiny house T200" at bounding box center [386, 6] width 110 height 9
click at [492, 13] on div "100% Más" at bounding box center [317, 23] width 635 height 20
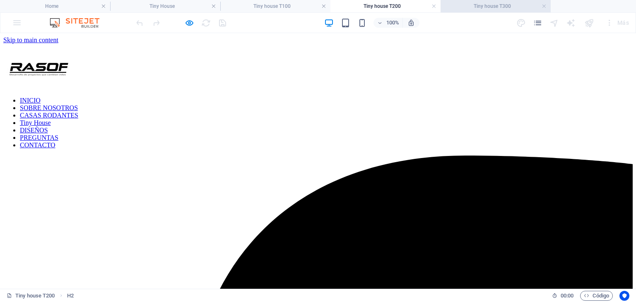
click at [492, 10] on h4 "Tiny house T300" at bounding box center [496, 6] width 110 height 9
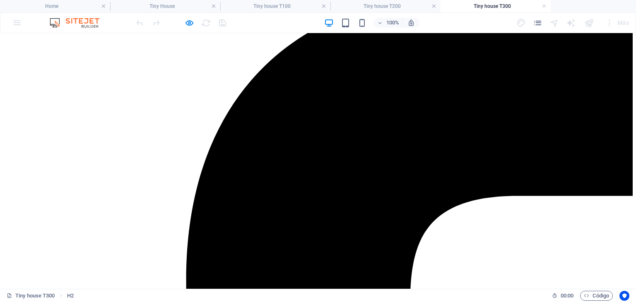
scroll to position [166, 0]
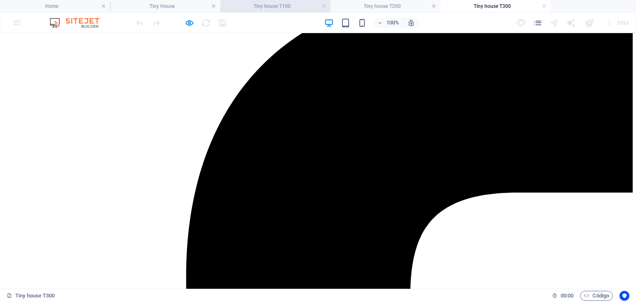
click at [270, 4] on h4 "Tiny house T100" at bounding box center [275, 6] width 110 height 9
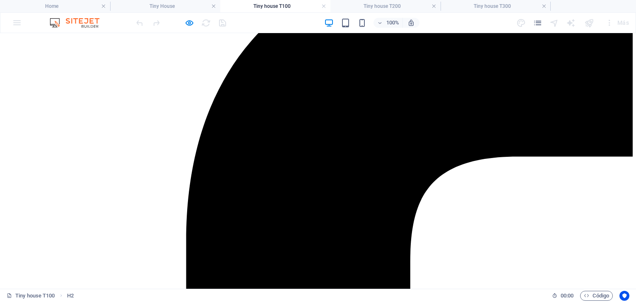
scroll to position [207, 0]
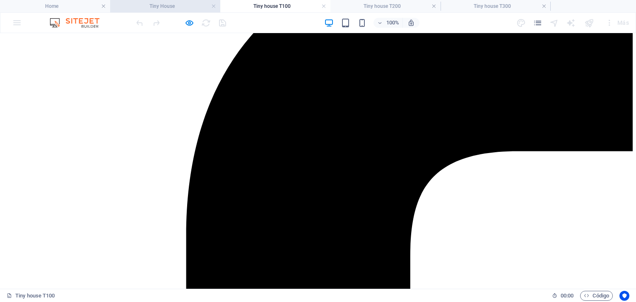
click at [185, 4] on h4 "Tiny House" at bounding box center [165, 6] width 110 height 9
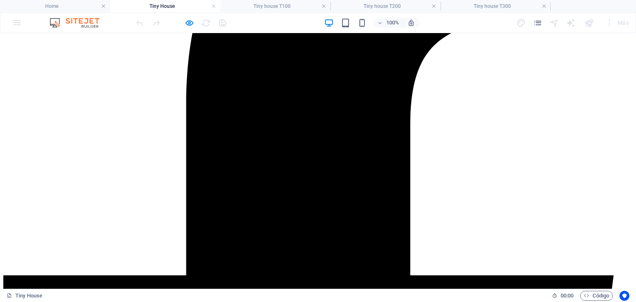
scroll to position [331, 0]
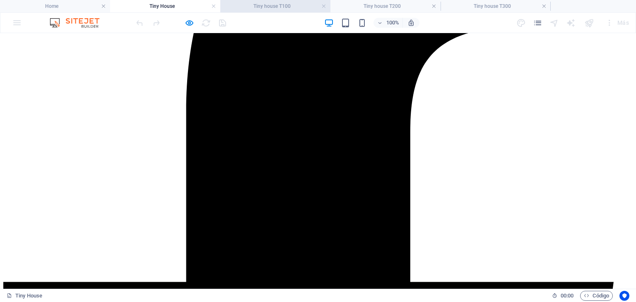
click at [287, 6] on h4 "Tiny house T100" at bounding box center [275, 6] width 110 height 9
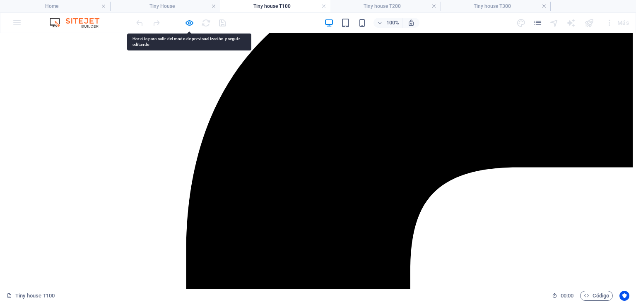
scroll to position [166, 0]
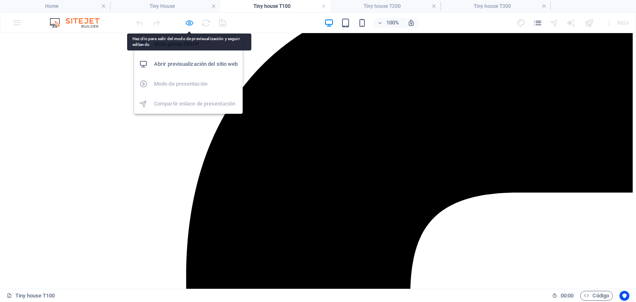
click at [191, 24] on icon "button" at bounding box center [190, 23] width 10 height 10
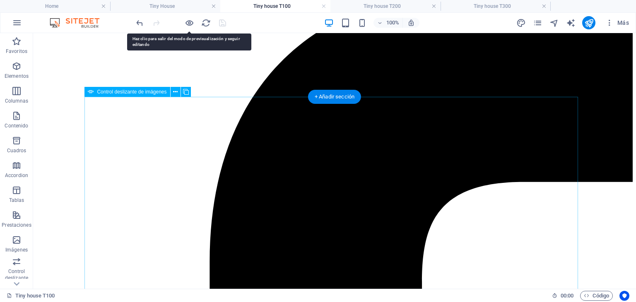
select select "px"
select select "ms"
select select "s"
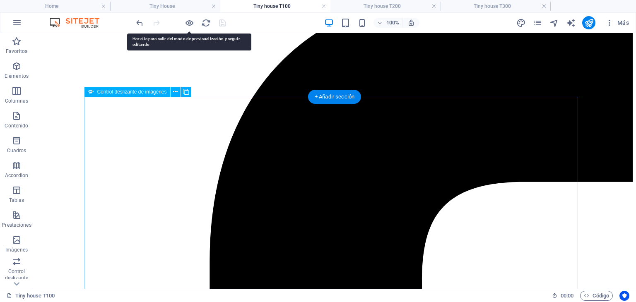
select select "progressive"
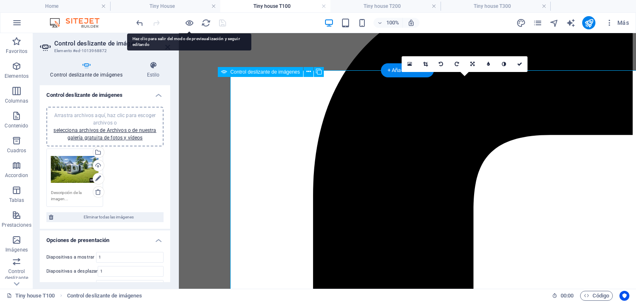
scroll to position [192, 0]
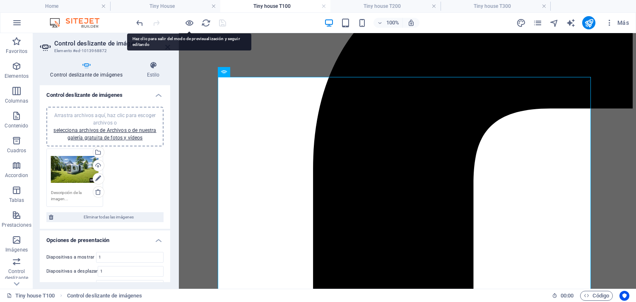
click at [73, 171] on div "Arrastra archivos aquí, haz clic para escoger archivos o selecciona archivos de…" at bounding box center [75, 169] width 48 height 33
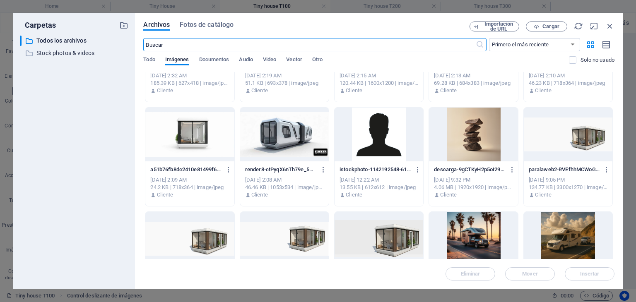
scroll to position [746, 0]
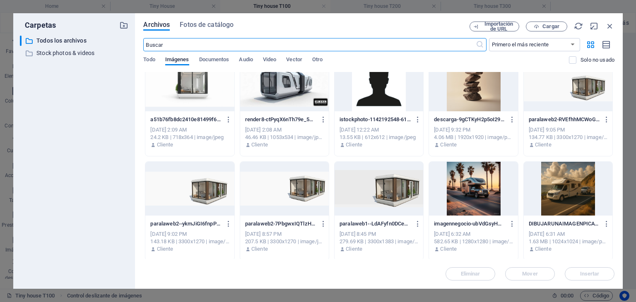
click at [398, 193] on div at bounding box center [379, 189] width 89 height 54
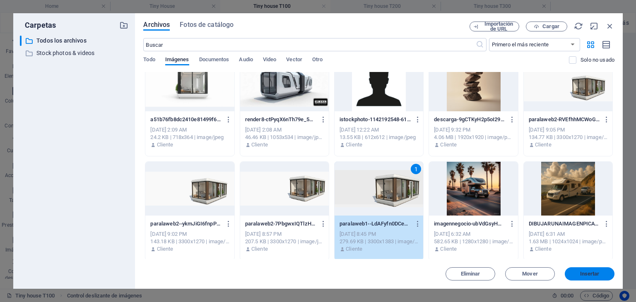
click at [587, 278] on button "Insertar" at bounding box center [590, 274] width 50 height 13
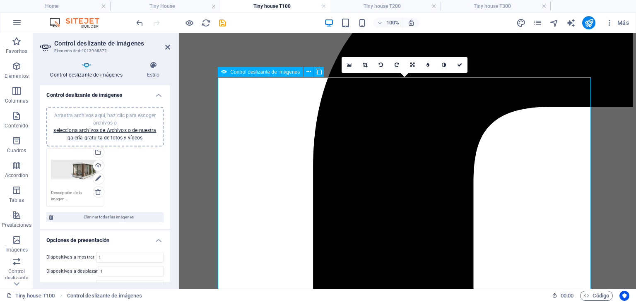
scroll to position [192, 0]
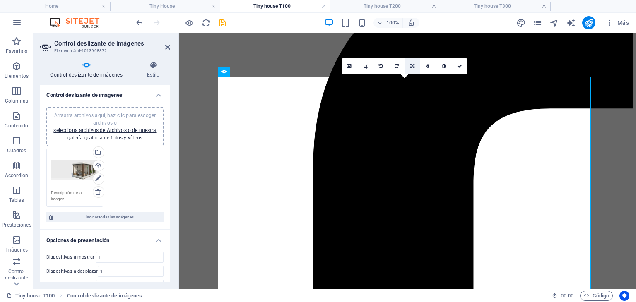
click at [412, 64] on icon at bounding box center [412, 66] width 4 height 5
click at [429, 68] on icon at bounding box center [428, 66] width 4 height 5
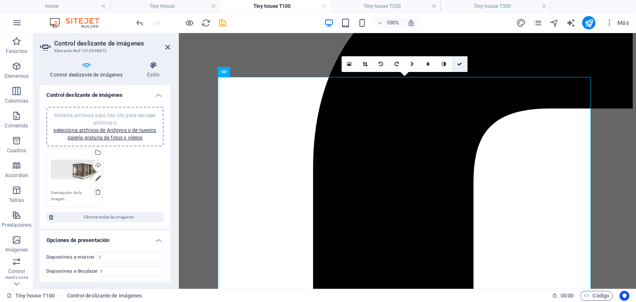
click at [459, 64] on icon at bounding box center [459, 64] width 5 height 5
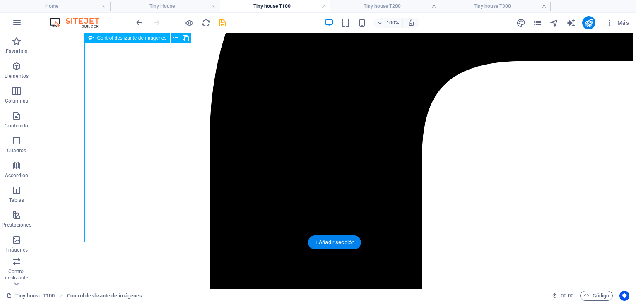
scroll to position [290, 0]
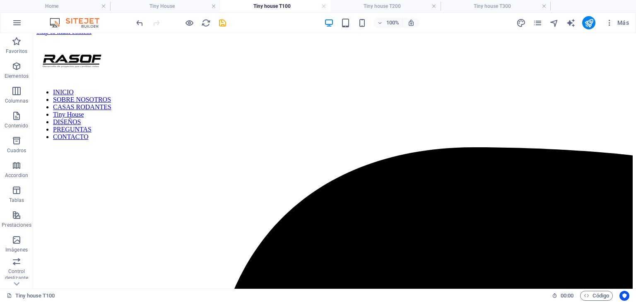
scroll to position [0, 0]
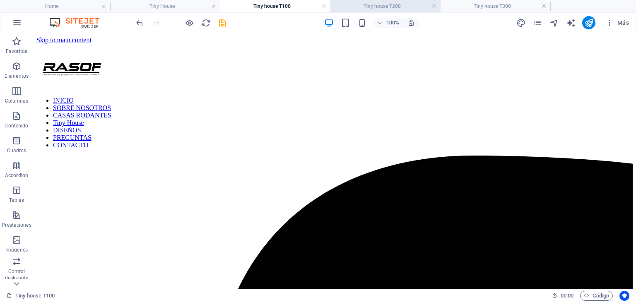
click at [393, 4] on h4 "Tiny house T200" at bounding box center [386, 6] width 110 height 9
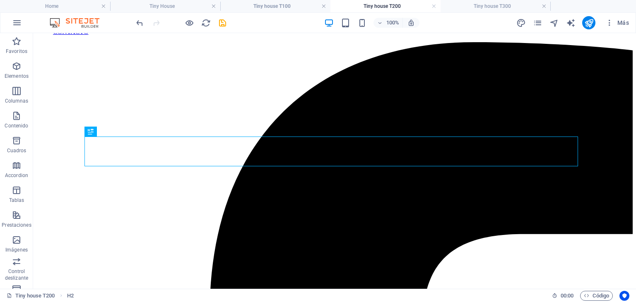
scroll to position [124, 0]
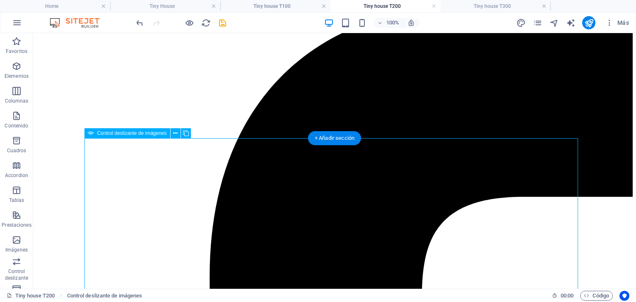
select select "px"
select select "ms"
select select "s"
select select "progressive"
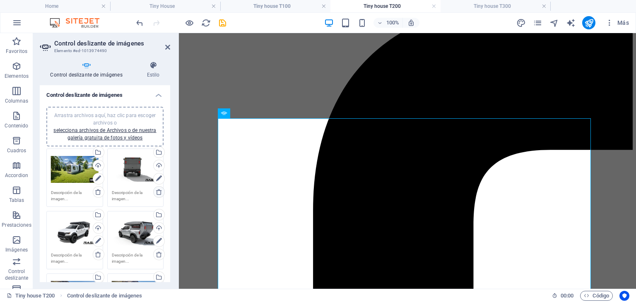
click at [159, 189] on icon at bounding box center [159, 192] width 7 height 7
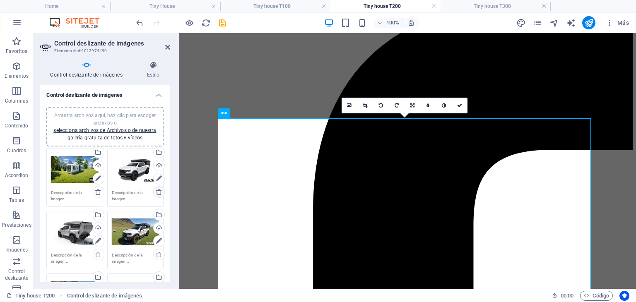
click at [159, 189] on icon at bounding box center [159, 192] width 7 height 7
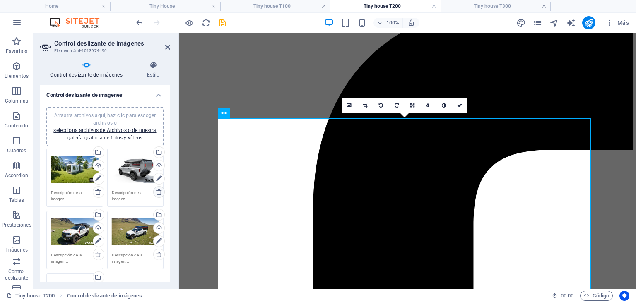
click at [159, 189] on icon at bounding box center [159, 192] width 7 height 7
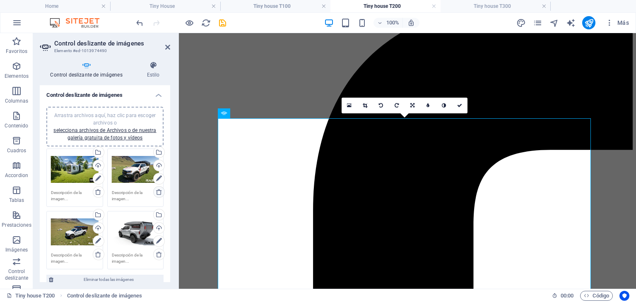
click at [159, 189] on icon at bounding box center [159, 192] width 7 height 7
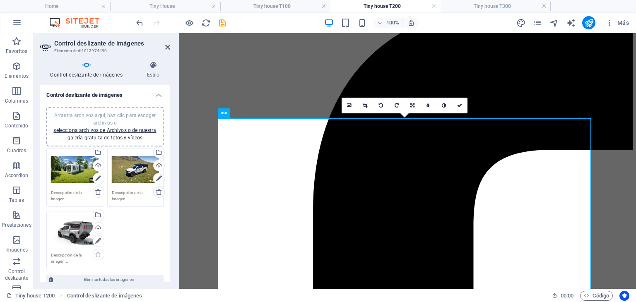
click at [159, 189] on icon at bounding box center [159, 192] width 7 height 7
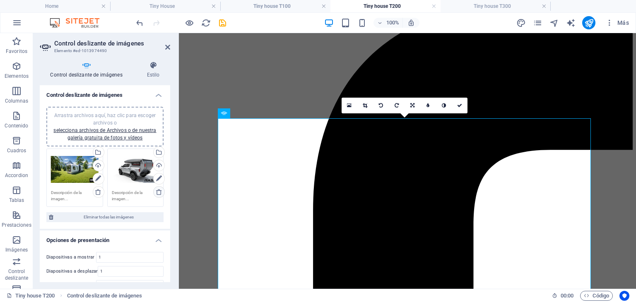
click at [159, 189] on icon at bounding box center [159, 192] width 7 height 7
click at [71, 177] on div "Arrastra archivos aquí, haz clic para escoger archivos o selecciona archivos de…" at bounding box center [75, 169] width 48 height 33
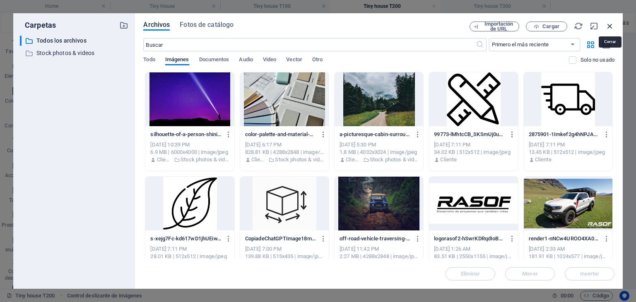
click at [611, 22] on icon "button" at bounding box center [610, 26] width 9 height 9
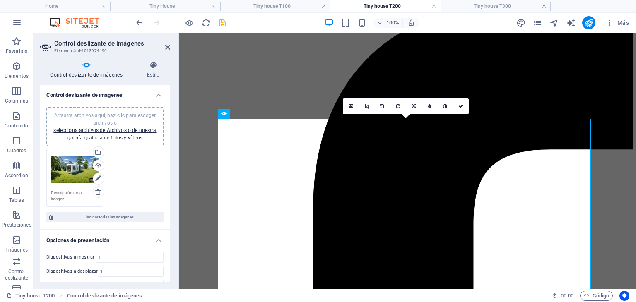
scroll to position [151, 0]
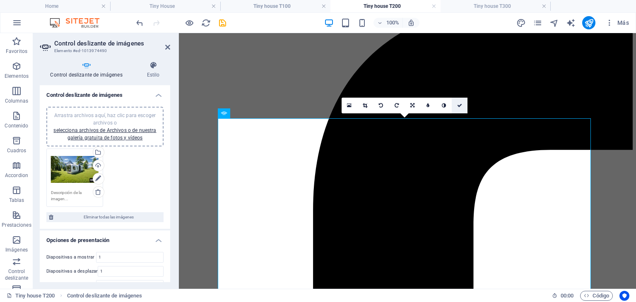
click at [462, 106] on link at bounding box center [460, 106] width 16 height 16
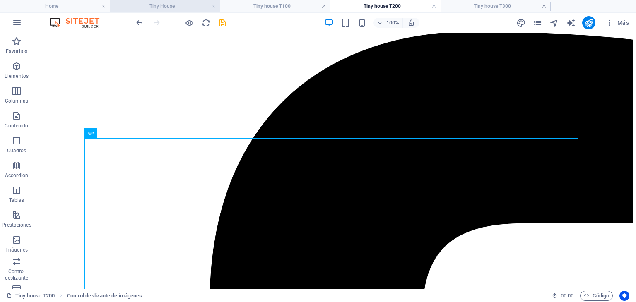
click at [168, 5] on h4 "Tiny House" at bounding box center [165, 6] width 110 height 9
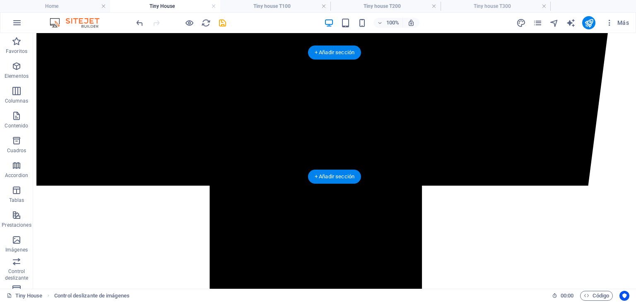
scroll to position [698, 0]
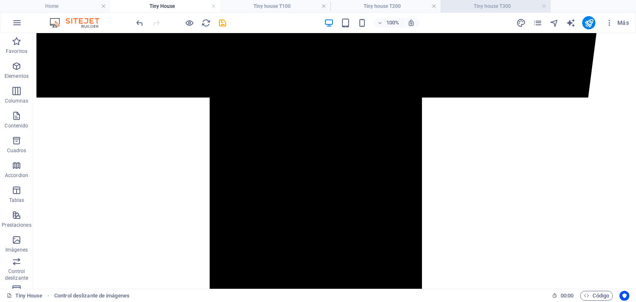
click at [487, 6] on h4 "Tiny house T300" at bounding box center [496, 6] width 110 height 9
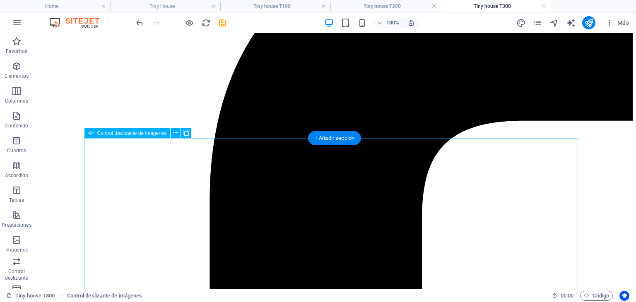
scroll to position [249, 0]
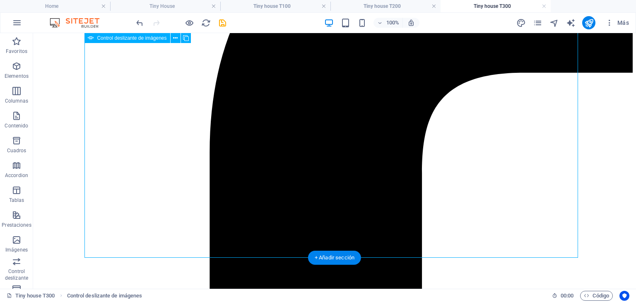
select select "px"
select select "ms"
select select "s"
select select "progressive"
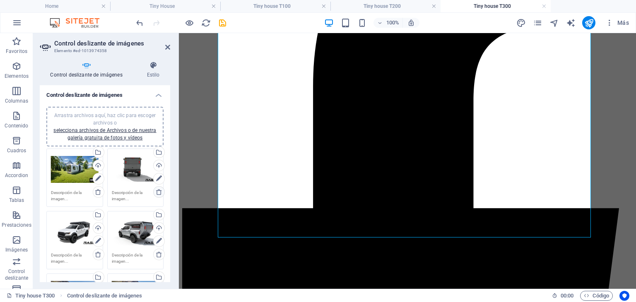
click at [161, 193] on icon at bounding box center [159, 192] width 7 height 7
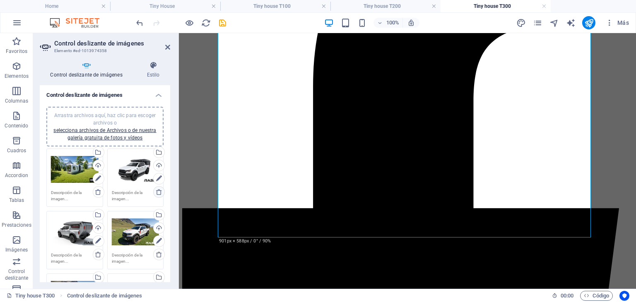
click at [161, 193] on icon at bounding box center [159, 192] width 7 height 7
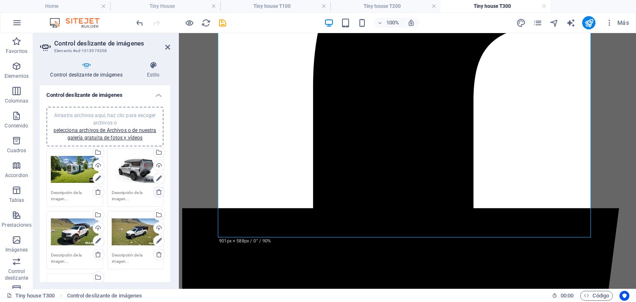
click at [161, 193] on icon at bounding box center [159, 192] width 7 height 7
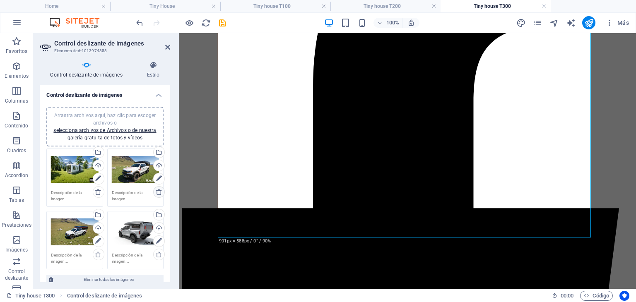
click at [161, 193] on icon at bounding box center [159, 192] width 7 height 7
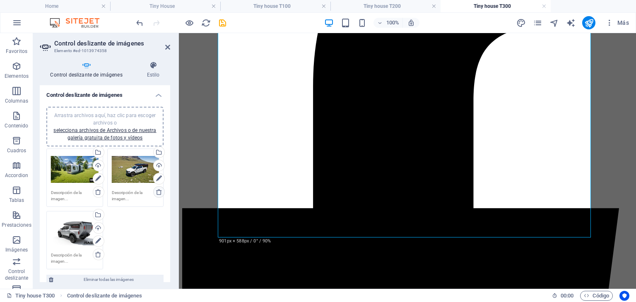
click at [161, 193] on icon at bounding box center [159, 192] width 7 height 7
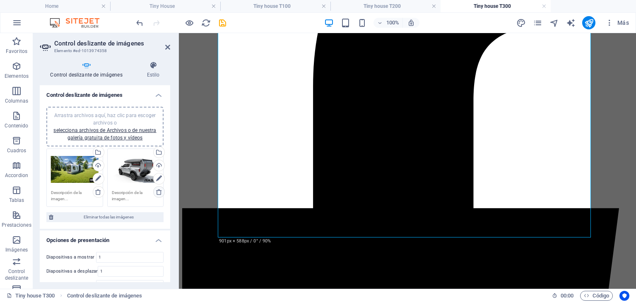
click at [161, 193] on icon at bounding box center [159, 192] width 7 height 7
click at [72, 170] on div "Arrastra archivos aquí, haz clic para escoger archivos o selecciona archivos de…" at bounding box center [75, 169] width 48 height 33
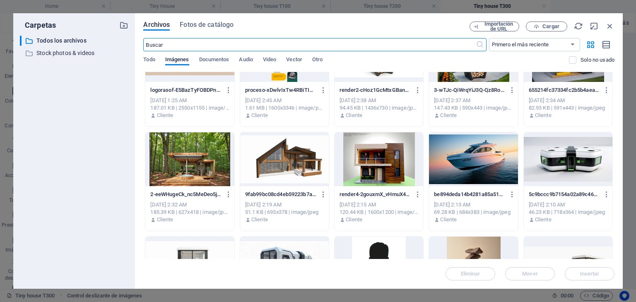
scroll to position [580, 0]
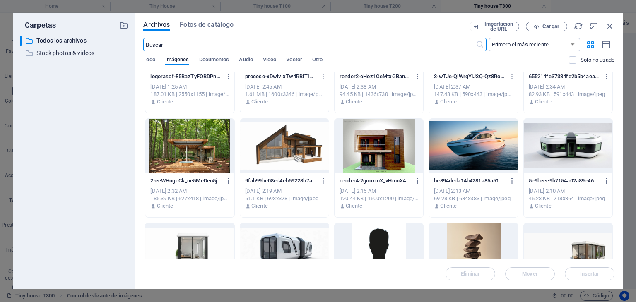
click at [564, 138] on div at bounding box center [568, 146] width 89 height 54
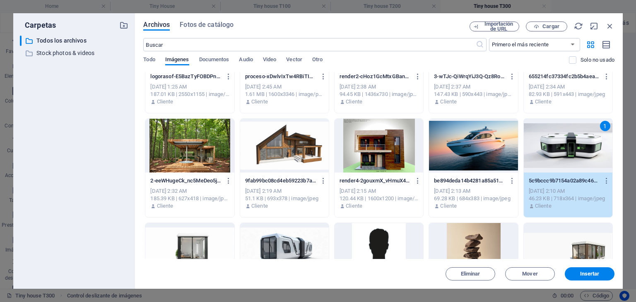
click at [564, 138] on div "1" at bounding box center [568, 146] width 89 height 54
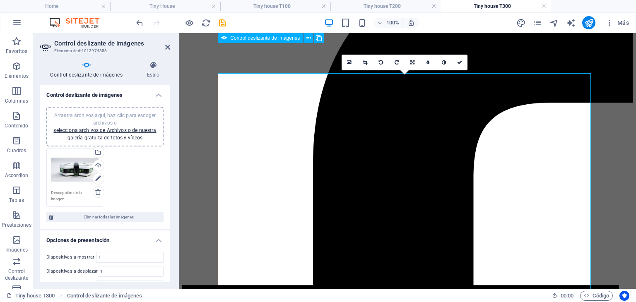
scroll to position [192, 0]
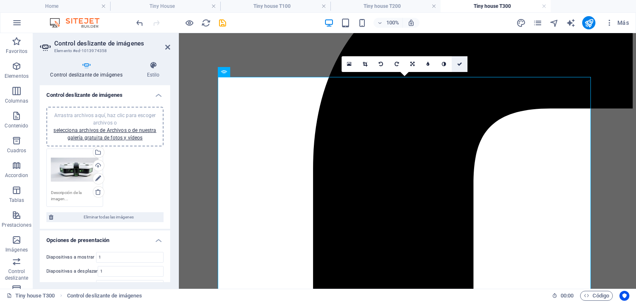
click at [456, 65] on link at bounding box center [460, 64] width 16 height 16
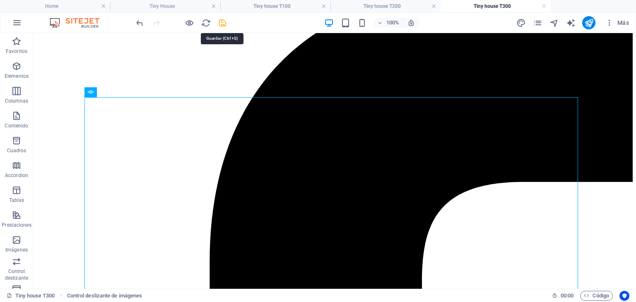
click at [222, 22] on icon "save" at bounding box center [223, 23] width 10 height 10
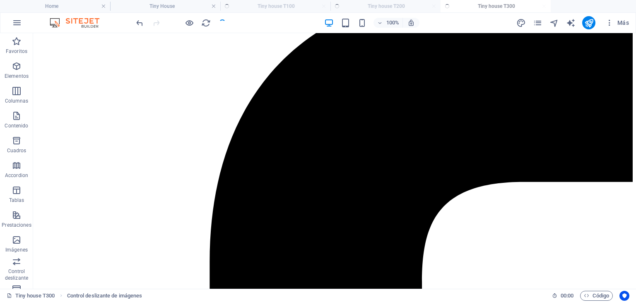
checkbox input "false"
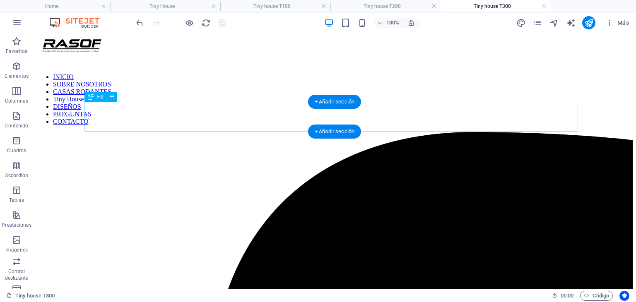
scroll to position [0, 0]
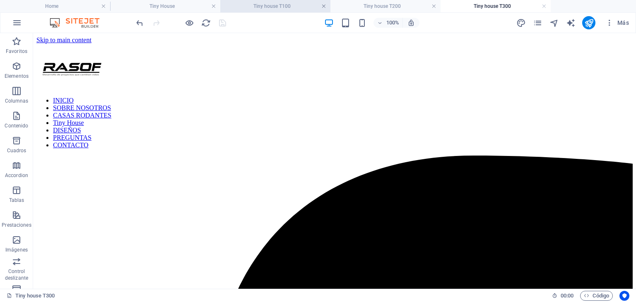
click at [326, 7] on link at bounding box center [323, 6] width 5 height 8
click at [326, 8] on h4 "Tiny house T200" at bounding box center [275, 6] width 110 height 9
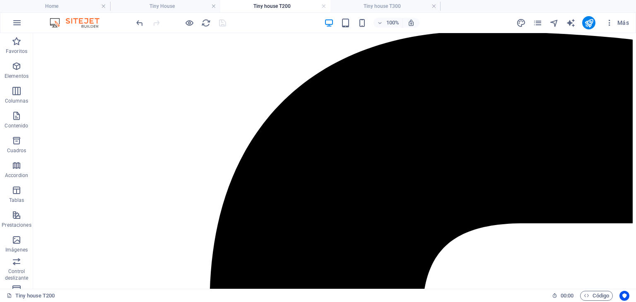
click at [326, 8] on h4 "Tiny house T200" at bounding box center [275, 6] width 110 height 9
click at [325, 9] on link at bounding box center [323, 6] width 5 height 8
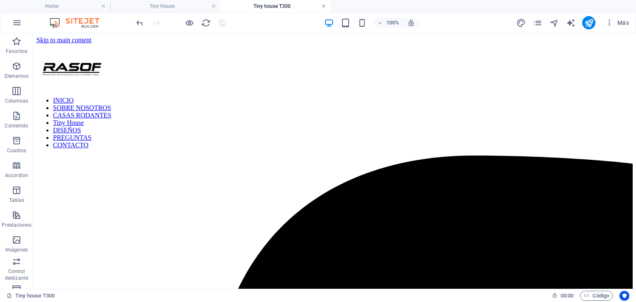
click at [321, 7] on link at bounding box center [323, 6] width 5 height 8
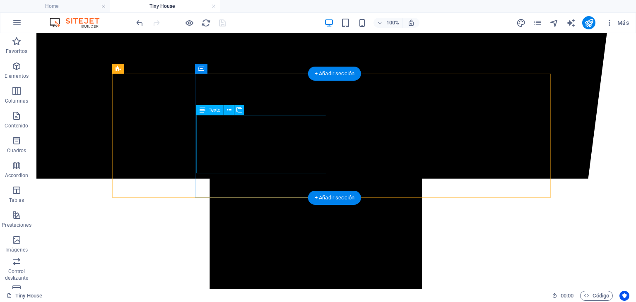
scroll to position [608, 0]
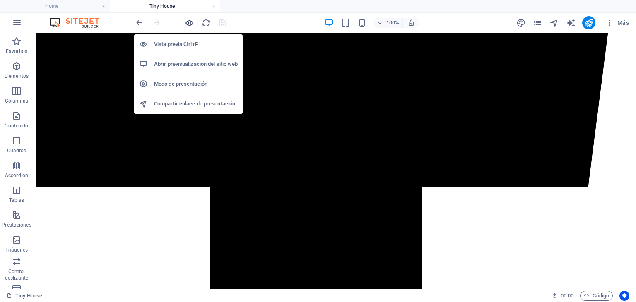
click at [192, 24] on icon "button" at bounding box center [190, 23] width 10 height 10
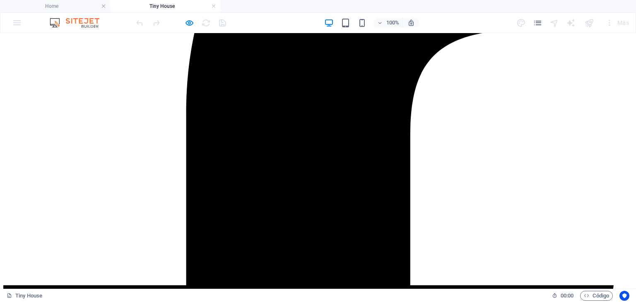
scroll to position [318, 0]
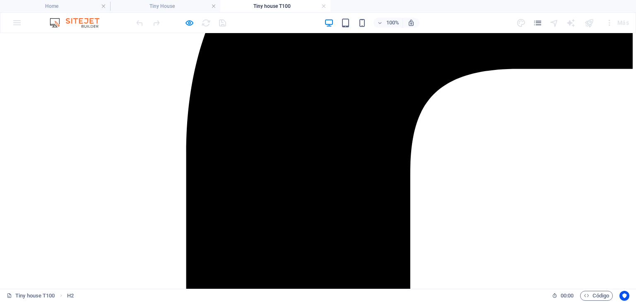
scroll to position [331, 0]
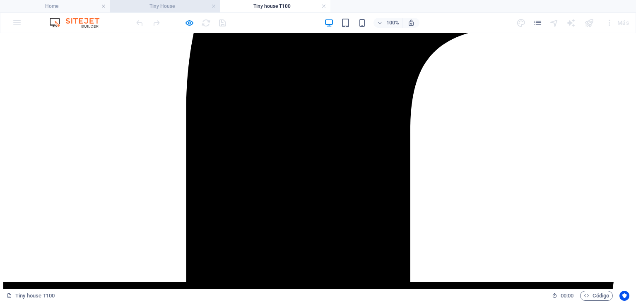
click at [164, 7] on h4 "Tiny House" at bounding box center [165, 6] width 110 height 9
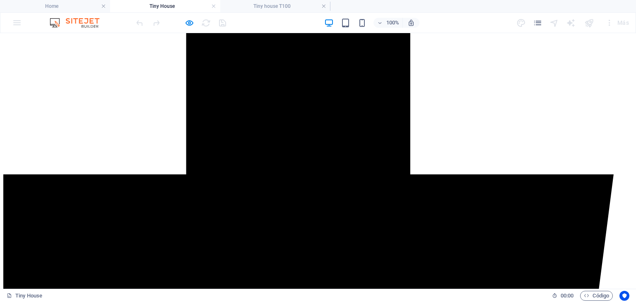
scroll to position [484, 0]
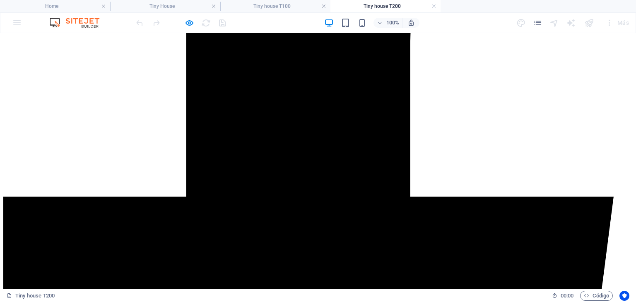
scroll to position [414, 0]
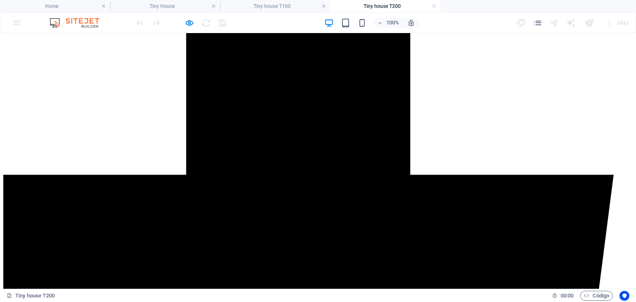
scroll to position [497, 0]
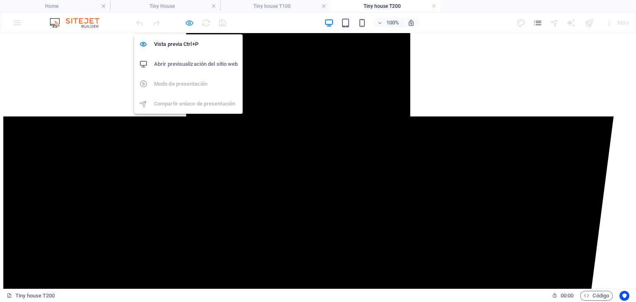
click at [189, 25] on icon "button" at bounding box center [190, 23] width 10 height 10
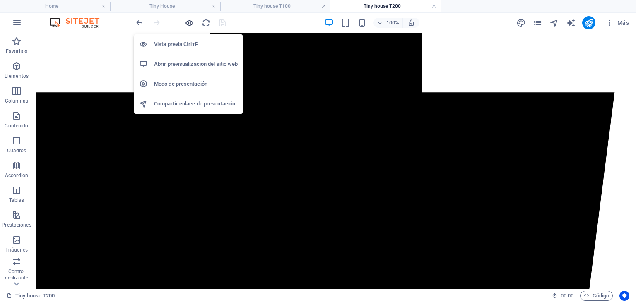
click at [189, 25] on icon "button" at bounding box center [190, 23] width 10 height 10
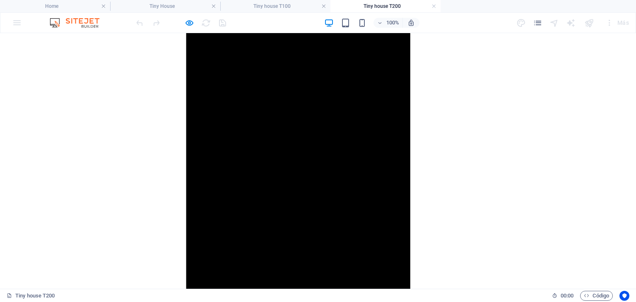
scroll to position [870, 0]
click at [432, 6] on link at bounding box center [434, 6] width 5 height 8
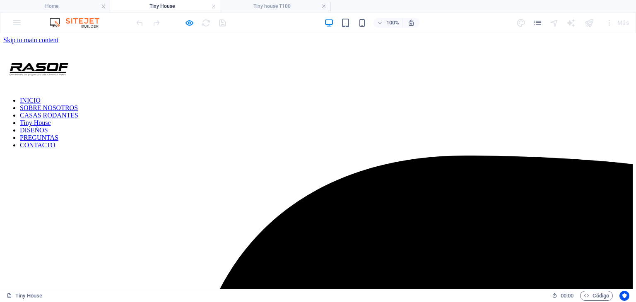
scroll to position [484, 0]
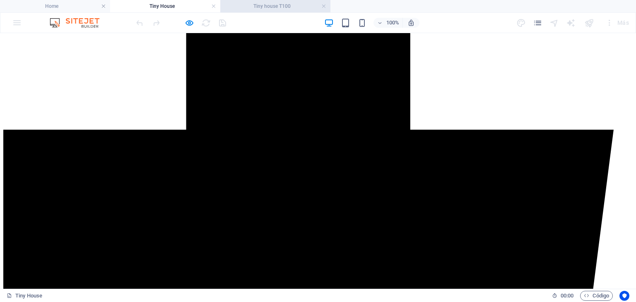
click at [292, 7] on h4 "Tiny house T100" at bounding box center [275, 6] width 110 height 9
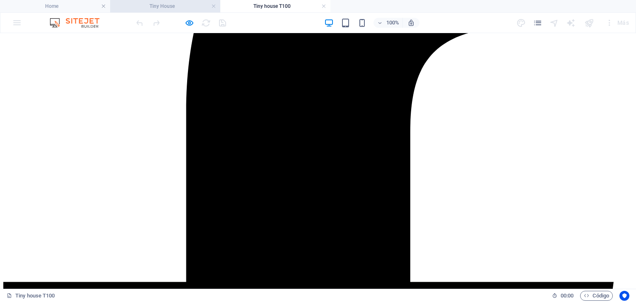
click at [186, 7] on h4 "Tiny House" at bounding box center [165, 6] width 110 height 9
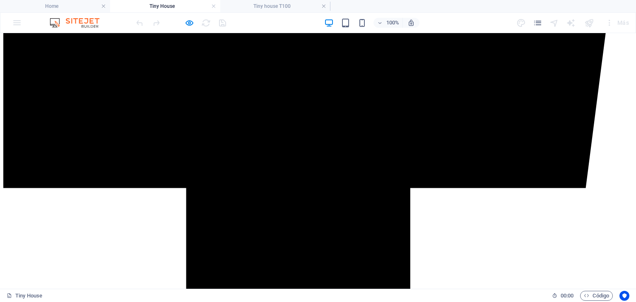
scroll to position [691, 0]
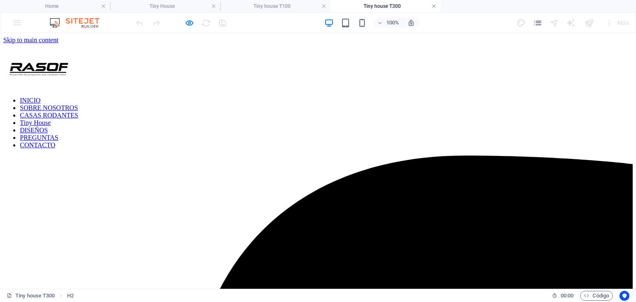
scroll to position [0, 0]
click at [432, 5] on link at bounding box center [434, 6] width 5 height 8
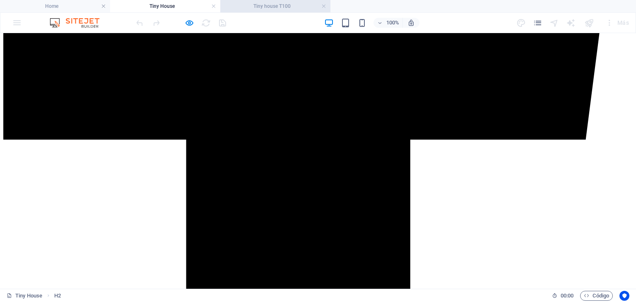
click at [290, 3] on h4 "Tiny house T100" at bounding box center [275, 6] width 110 height 9
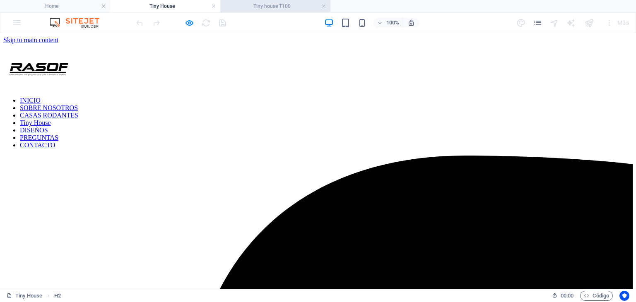
scroll to position [331, 0]
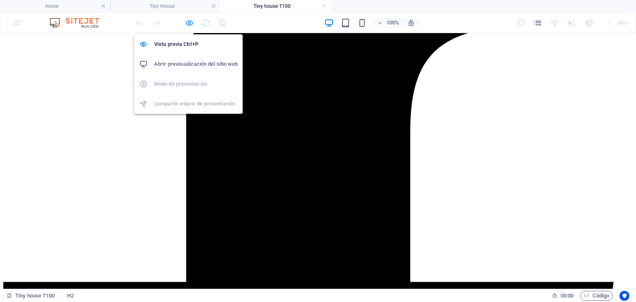
click at [191, 21] on icon "button" at bounding box center [190, 23] width 10 height 10
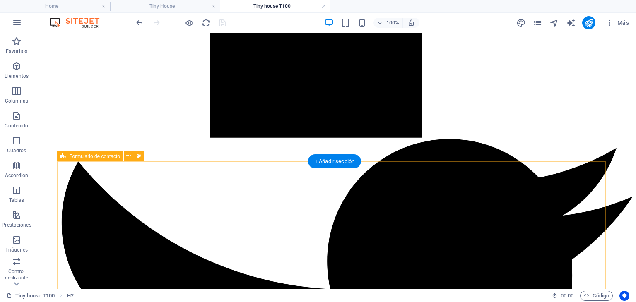
scroll to position [1160, 0]
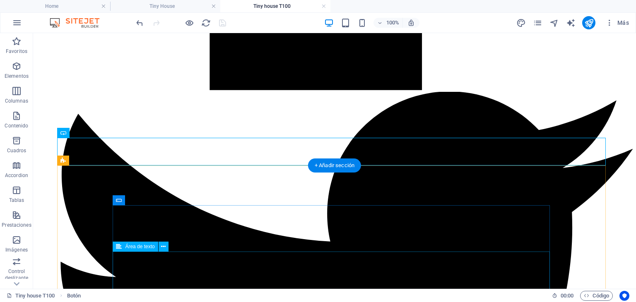
scroll to position [1243, 0]
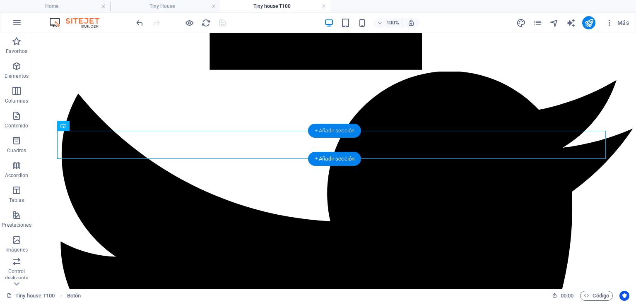
click at [326, 132] on div "+ Añadir sección" at bounding box center [334, 131] width 53 height 14
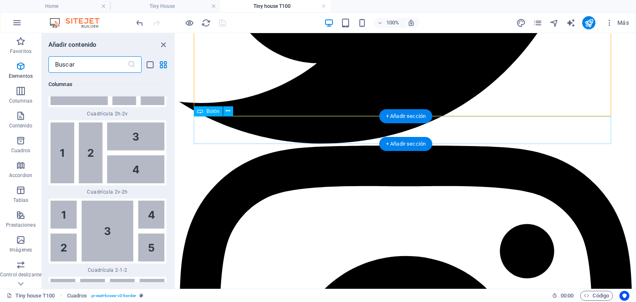
scroll to position [2536, 0]
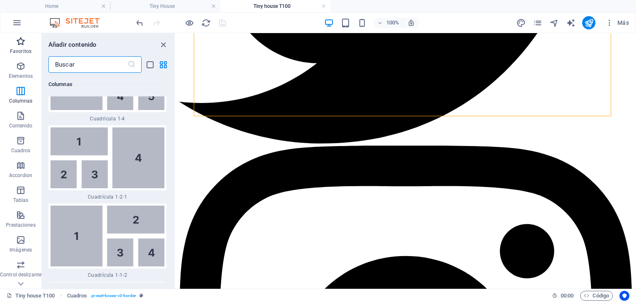
click at [23, 43] on icon "button" at bounding box center [21, 41] width 10 height 10
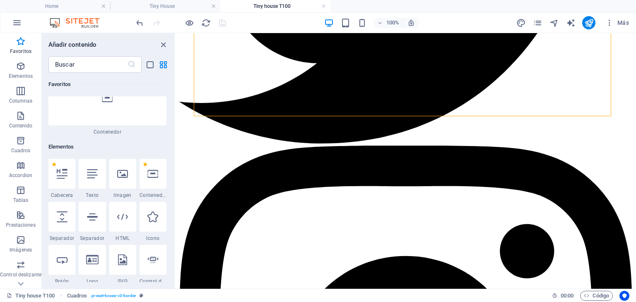
scroll to position [68, 0]
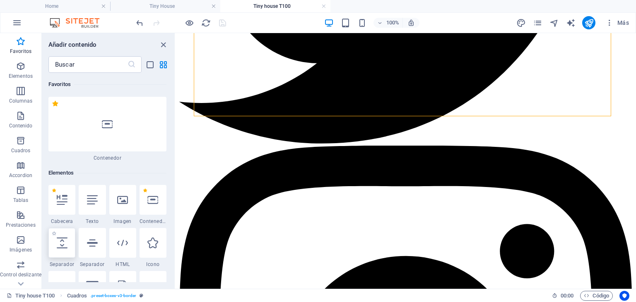
click at [66, 241] on icon at bounding box center [62, 243] width 11 height 11
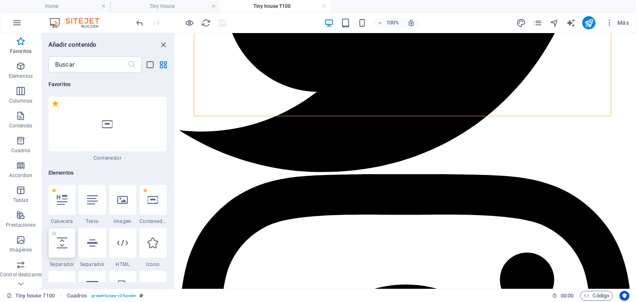
select select "px"
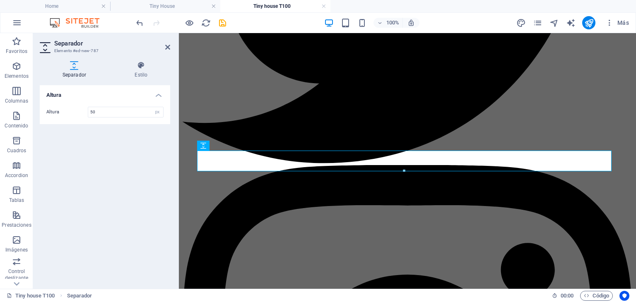
click at [150, 161] on div "Altura Altura 50 px rem vh vw" at bounding box center [105, 183] width 130 height 197
click at [169, 48] on icon at bounding box center [167, 47] width 5 height 7
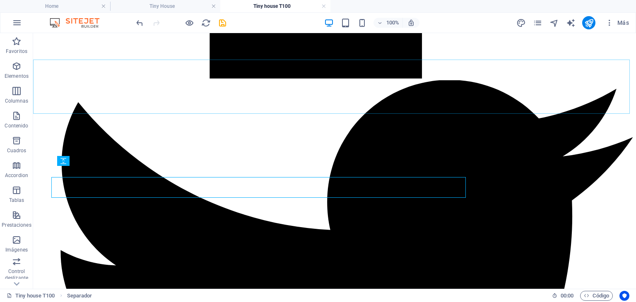
scroll to position [1207, 0]
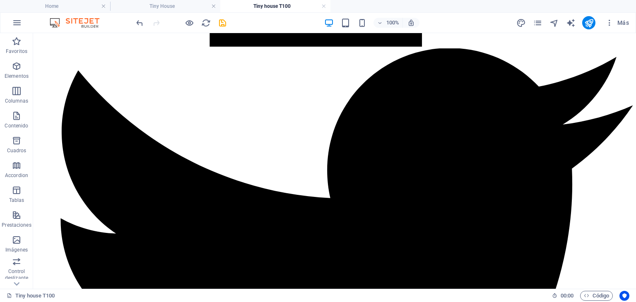
scroll to position [1290, 0]
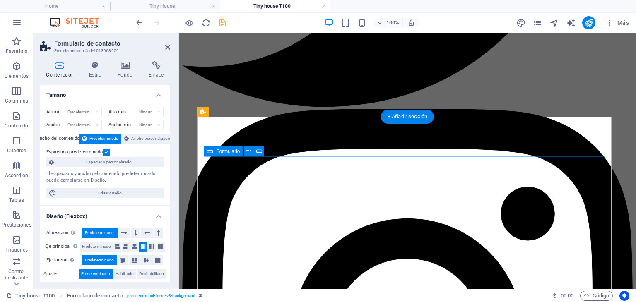
scroll to position [1317, 0]
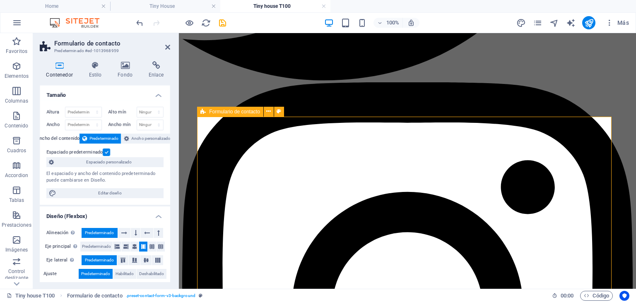
click at [268, 110] on icon at bounding box center [268, 111] width 5 height 9
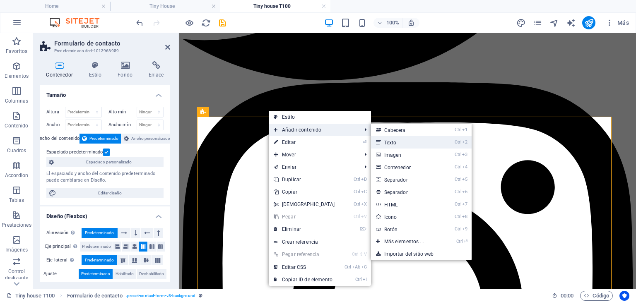
click at [416, 145] on link "Ctrl 2 Texto" at bounding box center [406, 142] width 70 height 12
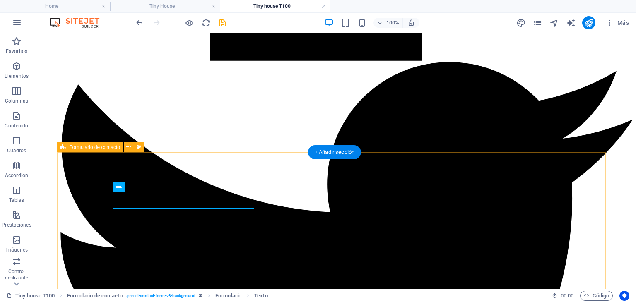
scroll to position [1249, 0]
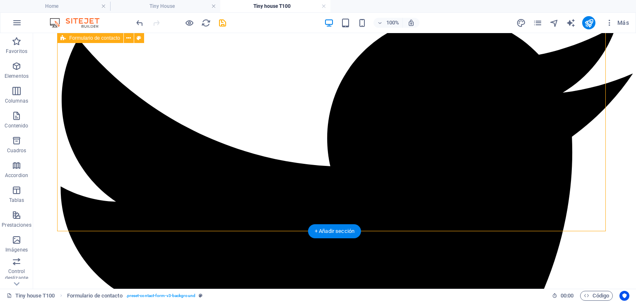
scroll to position [1290, 0]
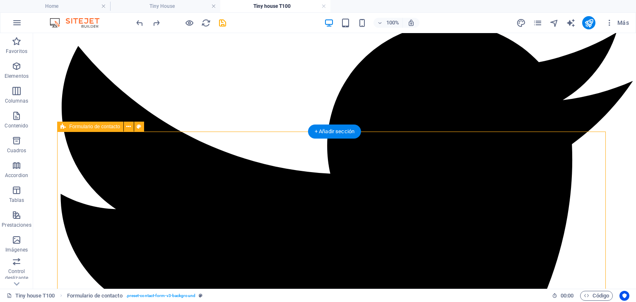
click at [349, 128] on div "+ Añadir sección" at bounding box center [334, 132] width 53 height 14
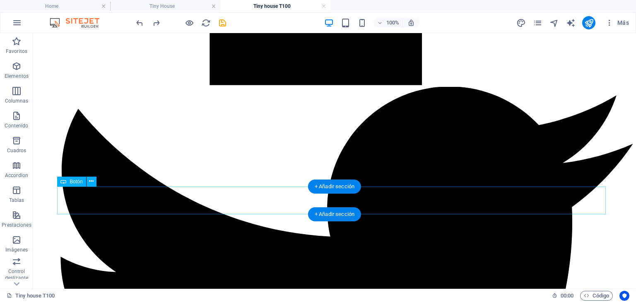
scroll to position [1207, 0]
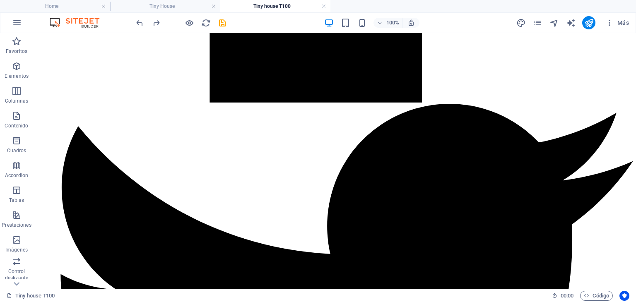
scroll to position [1125, 0]
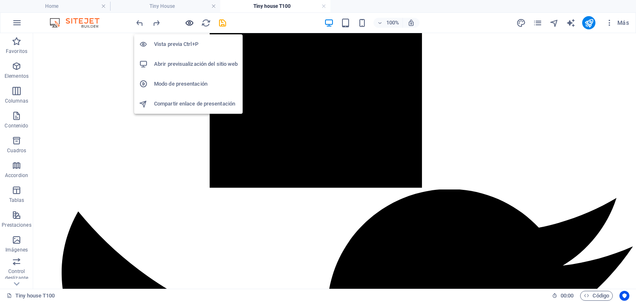
click at [193, 25] on icon "button" at bounding box center [190, 23] width 10 height 10
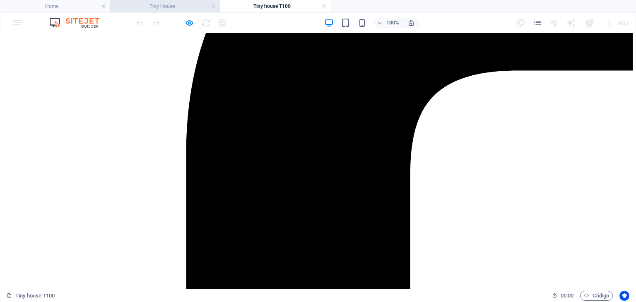
scroll to position [255, 0]
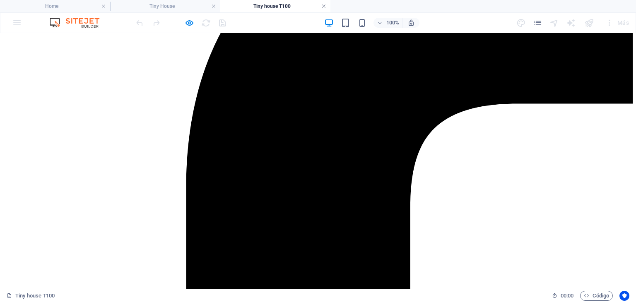
click at [326, 6] on link at bounding box center [323, 6] width 5 height 8
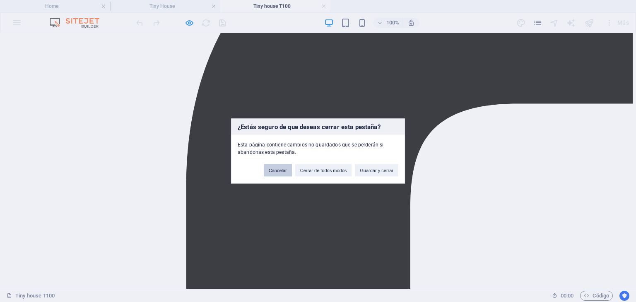
click at [280, 168] on button "Cancelar" at bounding box center [278, 170] width 28 height 12
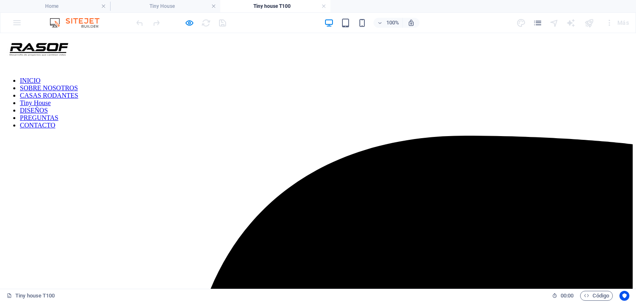
scroll to position [6, 0]
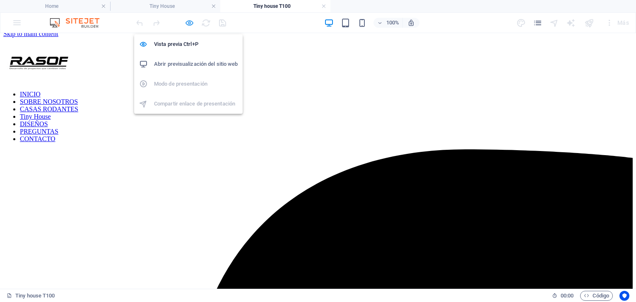
click at [186, 22] on icon "button" at bounding box center [190, 23] width 10 height 10
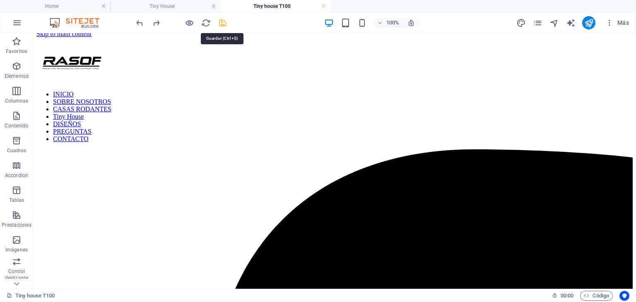
click at [222, 24] on icon "save" at bounding box center [223, 23] width 10 height 10
checkbox input "false"
click at [323, 6] on link at bounding box center [323, 6] width 5 height 8
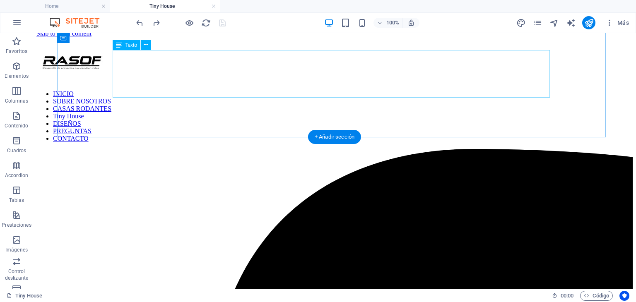
scroll to position [0, 0]
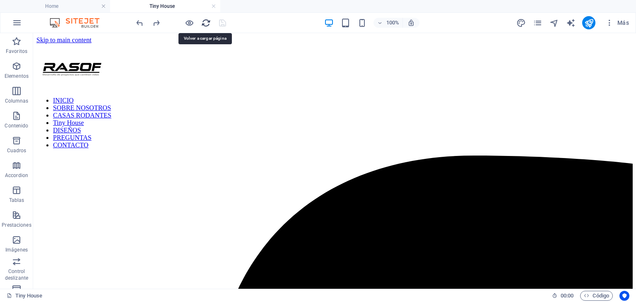
click at [207, 24] on icon "reload" at bounding box center [206, 23] width 10 height 10
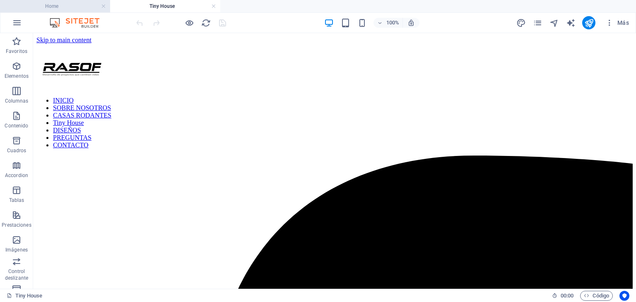
click at [73, 2] on h4 "Home" at bounding box center [55, 6] width 110 height 9
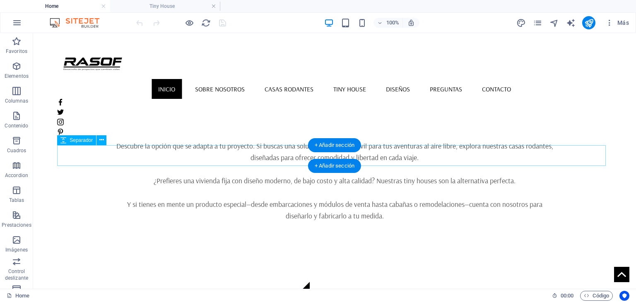
scroll to position [373, 0]
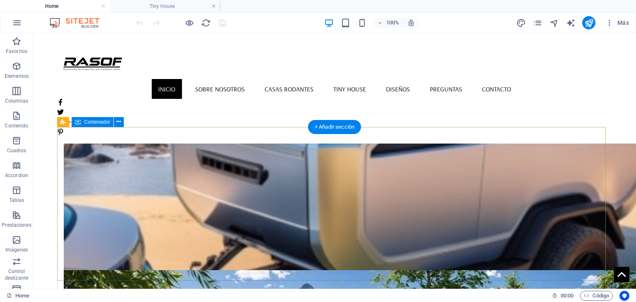
scroll to position [814, 0]
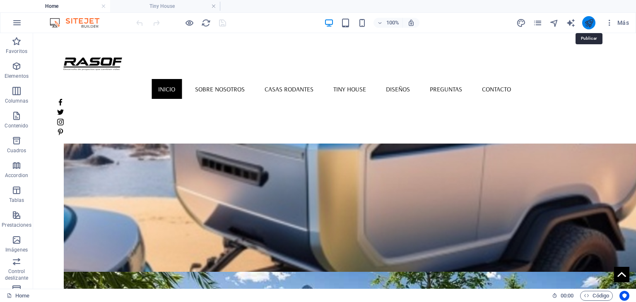
click at [589, 19] on icon "publish" at bounding box center [589, 23] width 10 height 10
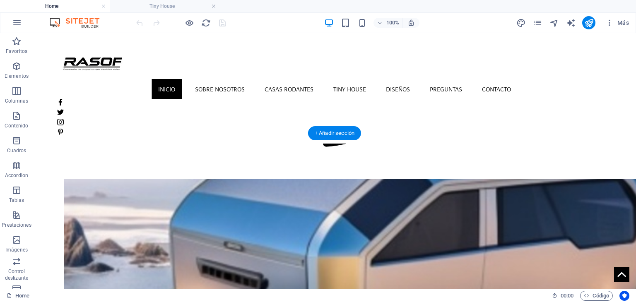
scroll to position [690, 0]
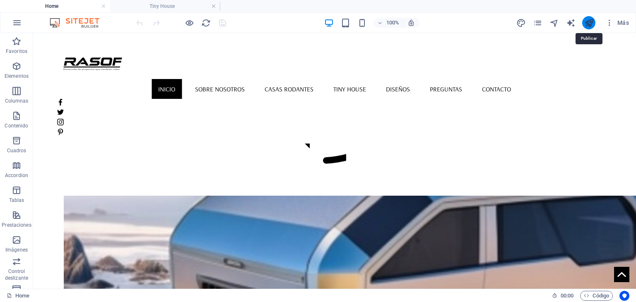
click at [591, 22] on icon "publish" at bounding box center [589, 23] width 10 height 10
